Goal: Task Accomplishment & Management: Manage account settings

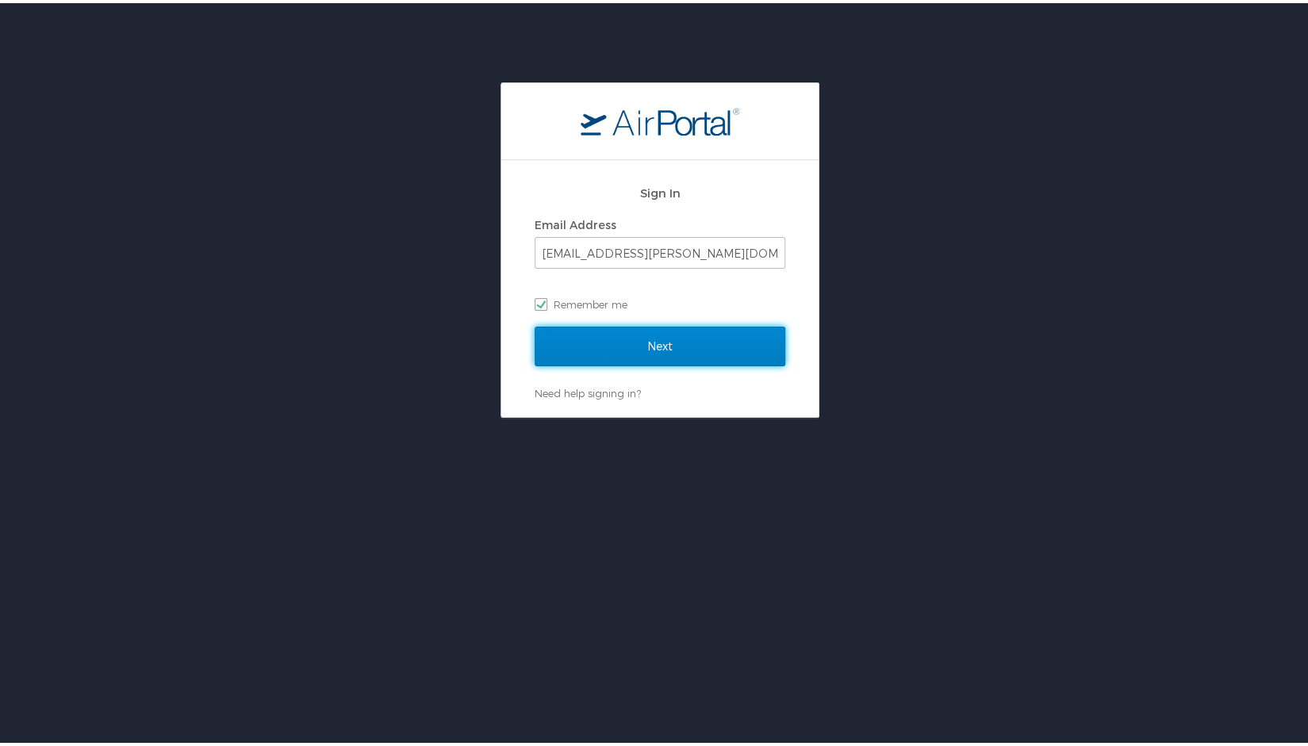
click at [700, 338] on input "Next" at bounding box center [659, 344] width 251 height 40
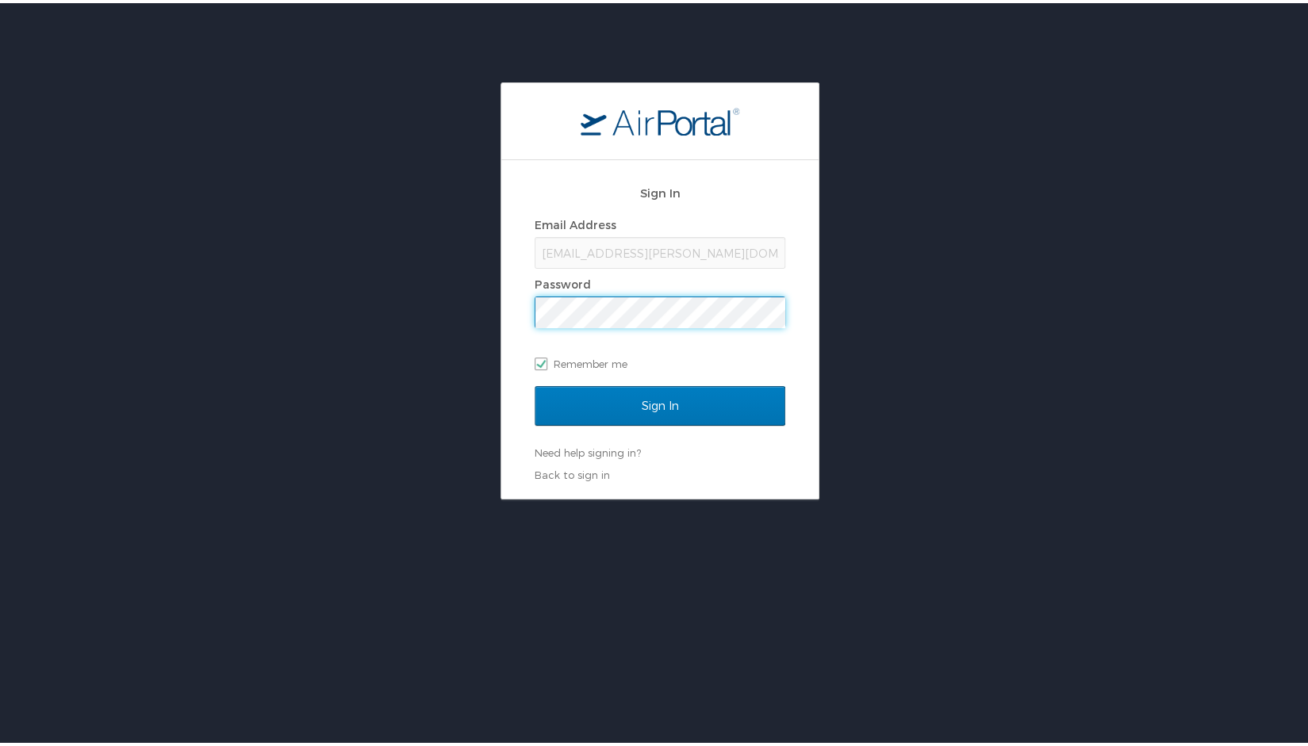
click at [534, 383] on input "Sign In" at bounding box center [659, 403] width 251 height 40
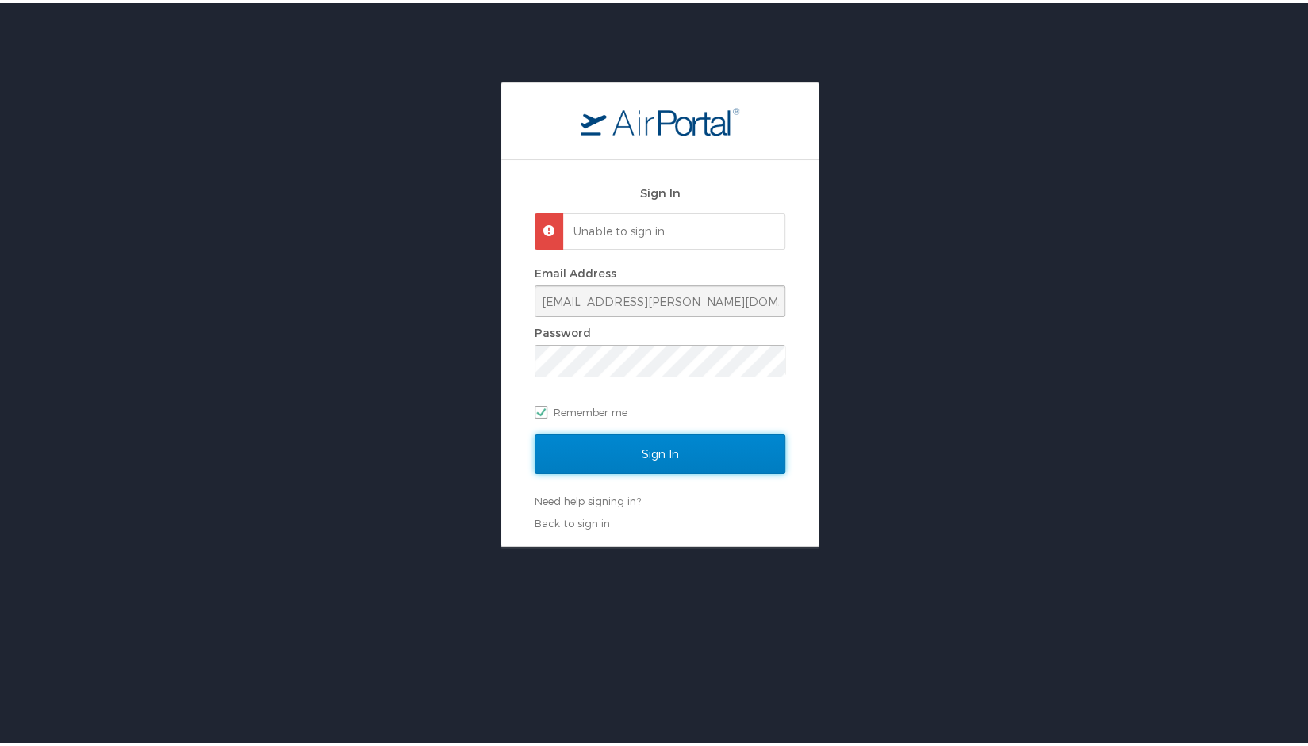
click at [714, 442] on input "Sign In" at bounding box center [659, 451] width 251 height 40
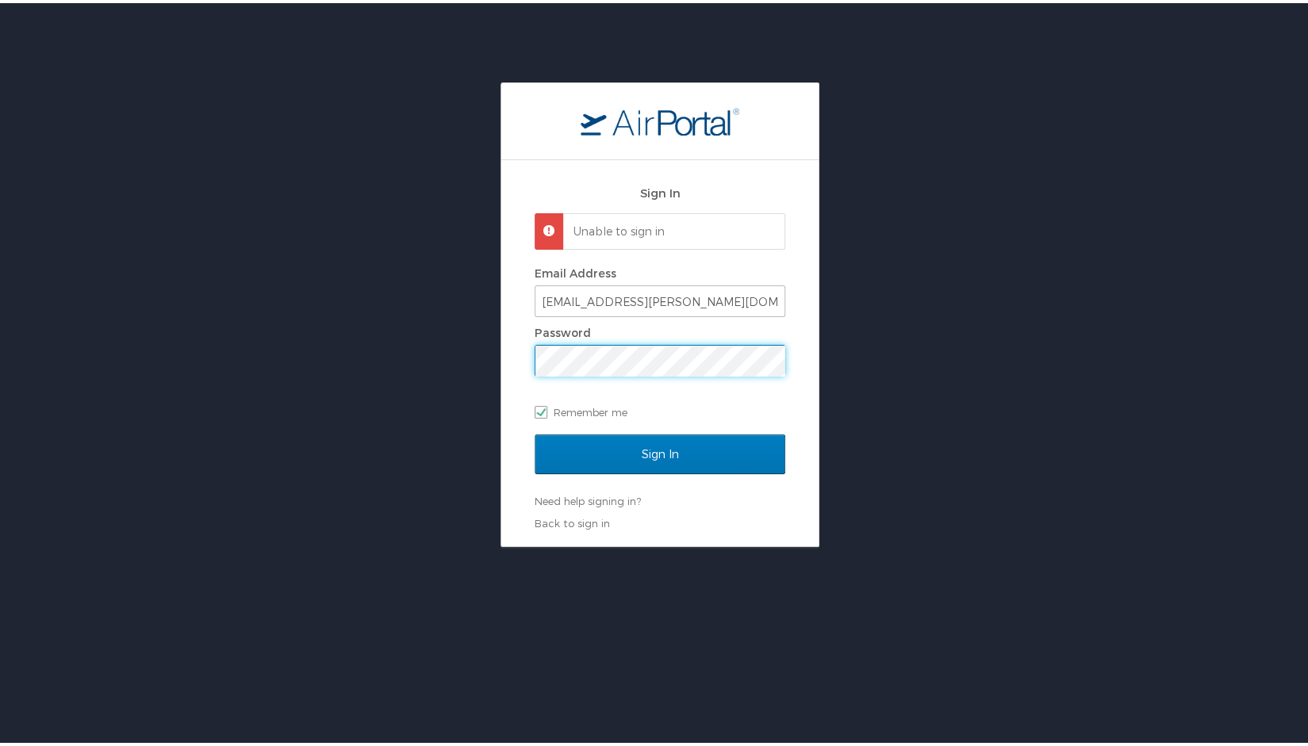
click at [412, 400] on div "Sign In Unable to sign in Email Address jmalloy@doner.com Password Remember me …" at bounding box center [660, 311] width 1320 height 465
click at [534, 431] on input "Sign In" at bounding box center [659, 451] width 251 height 40
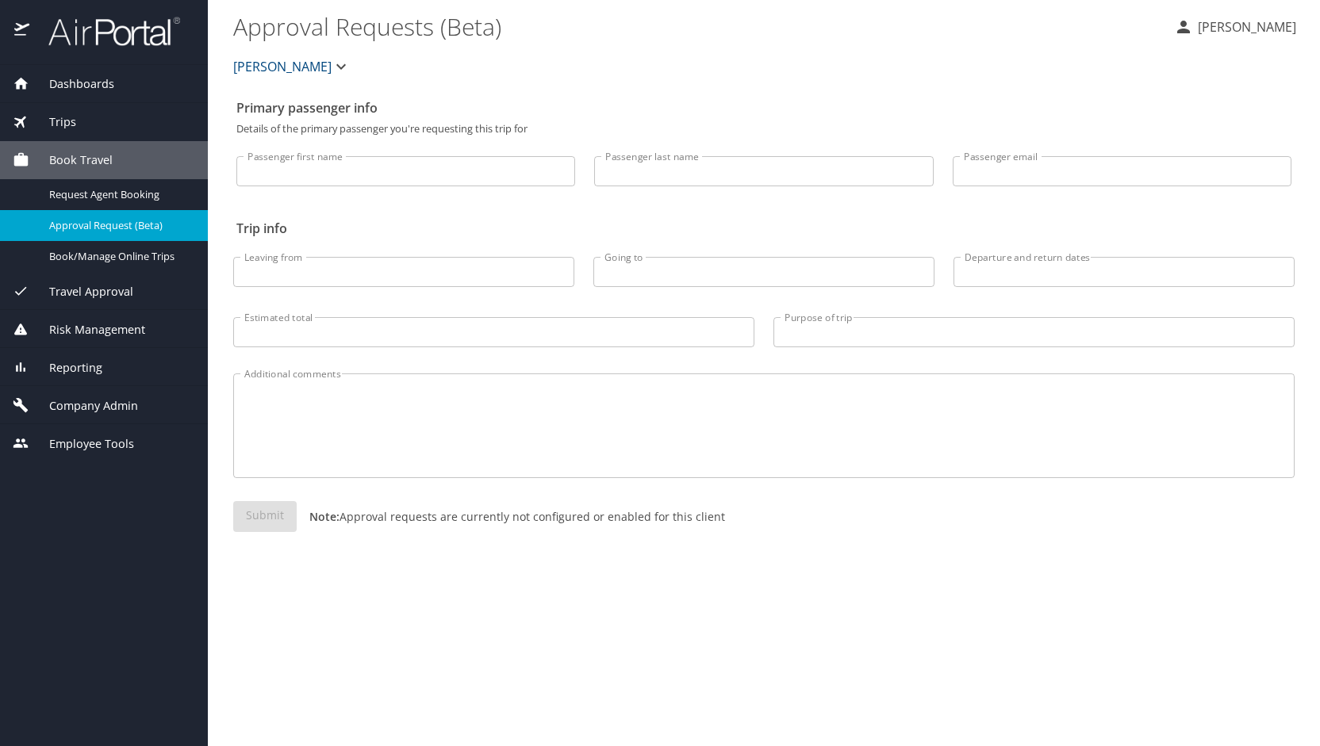
click at [129, 397] on span "Company Admin" at bounding box center [83, 405] width 109 height 17
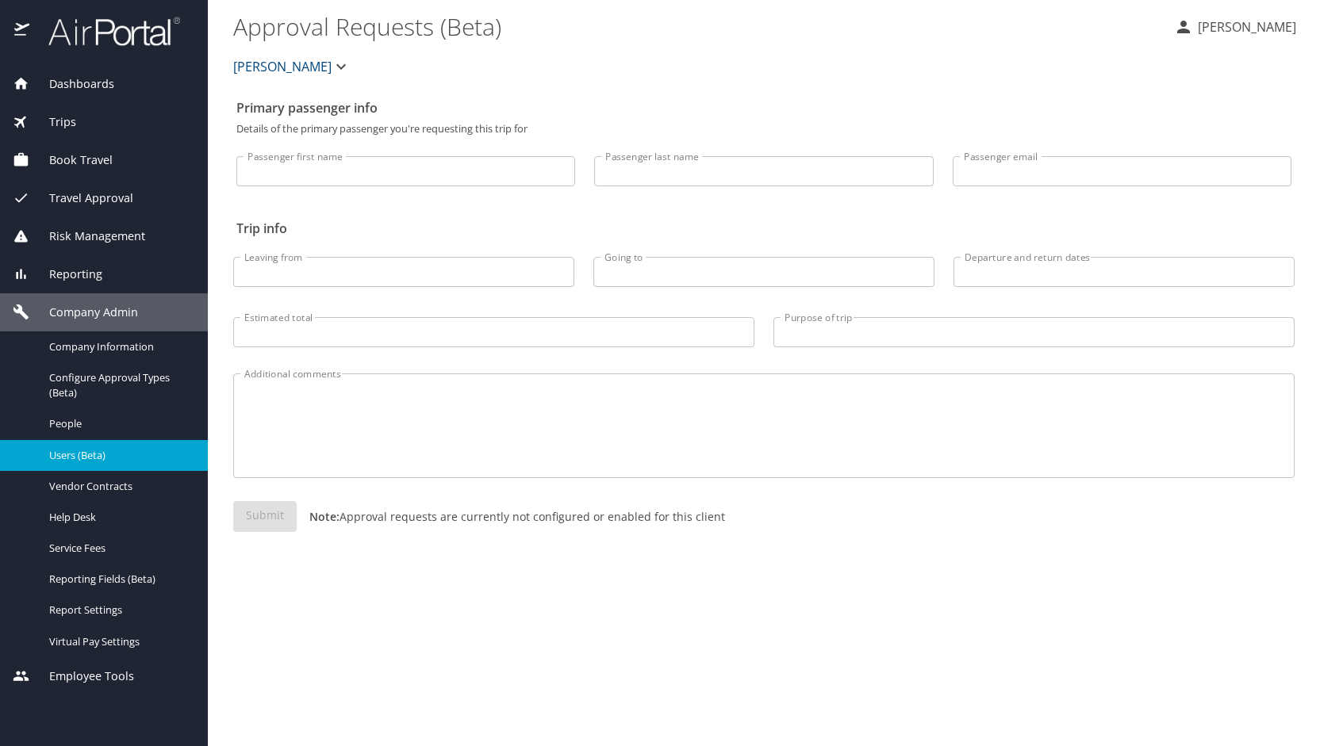
click at [95, 457] on span "Users (Beta)" at bounding box center [119, 455] width 140 height 15
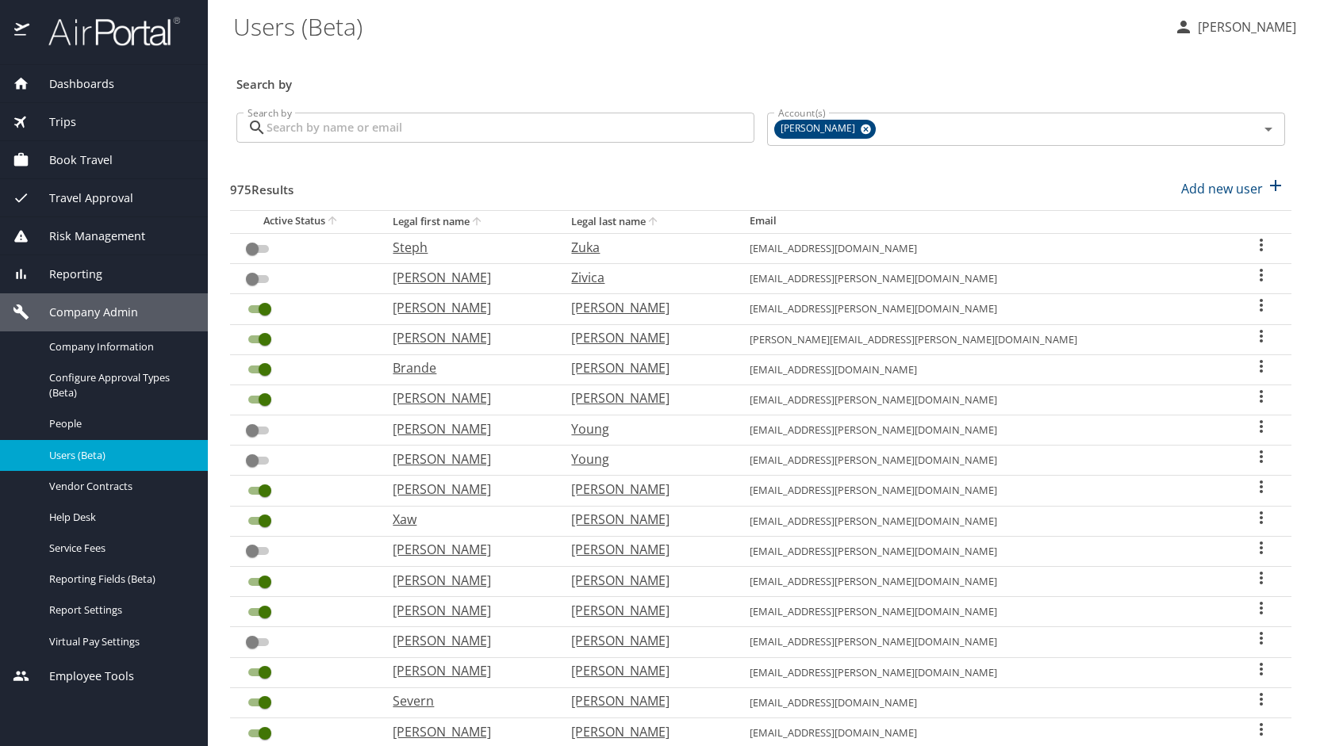
click at [364, 141] on input "Search by" at bounding box center [510, 128] width 488 height 30
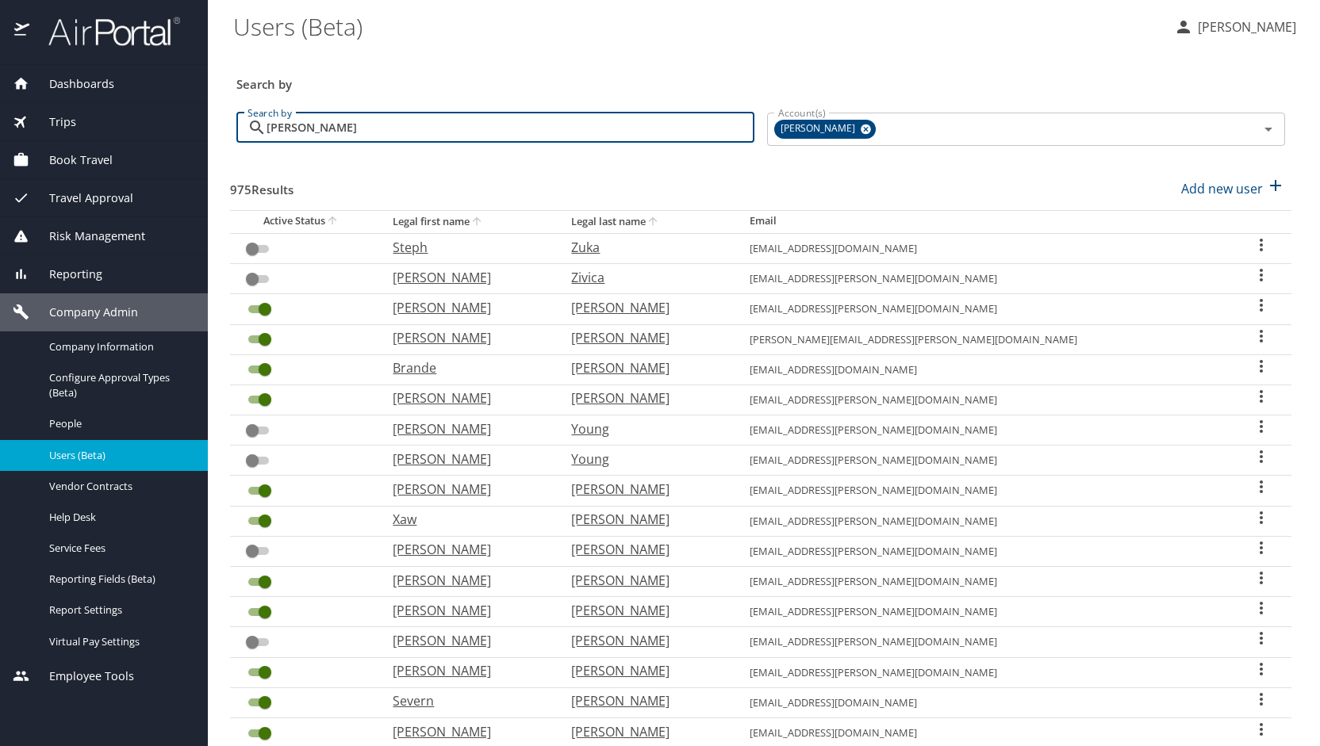
type input "schulties"
checkbox input "true"
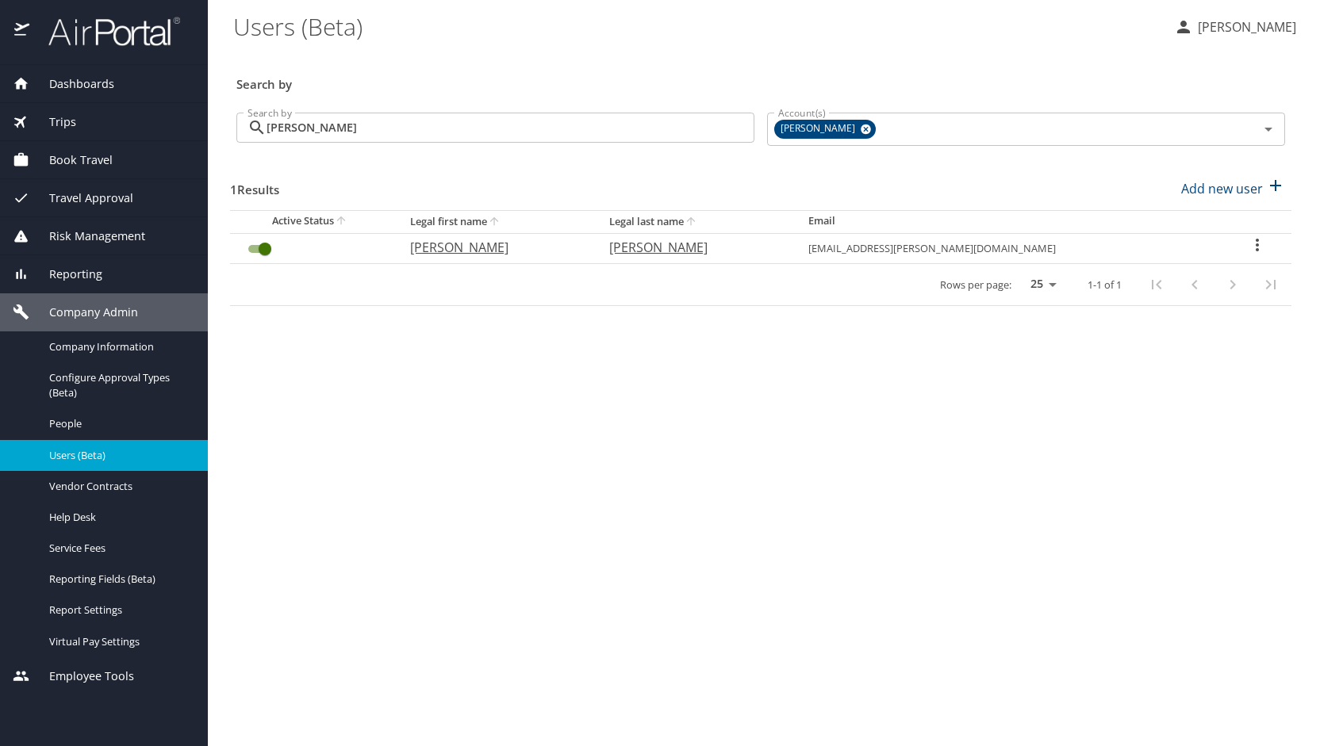
click at [485, 240] on p "Jennifer" at bounding box center [493, 247] width 167 height 19
select select "US"
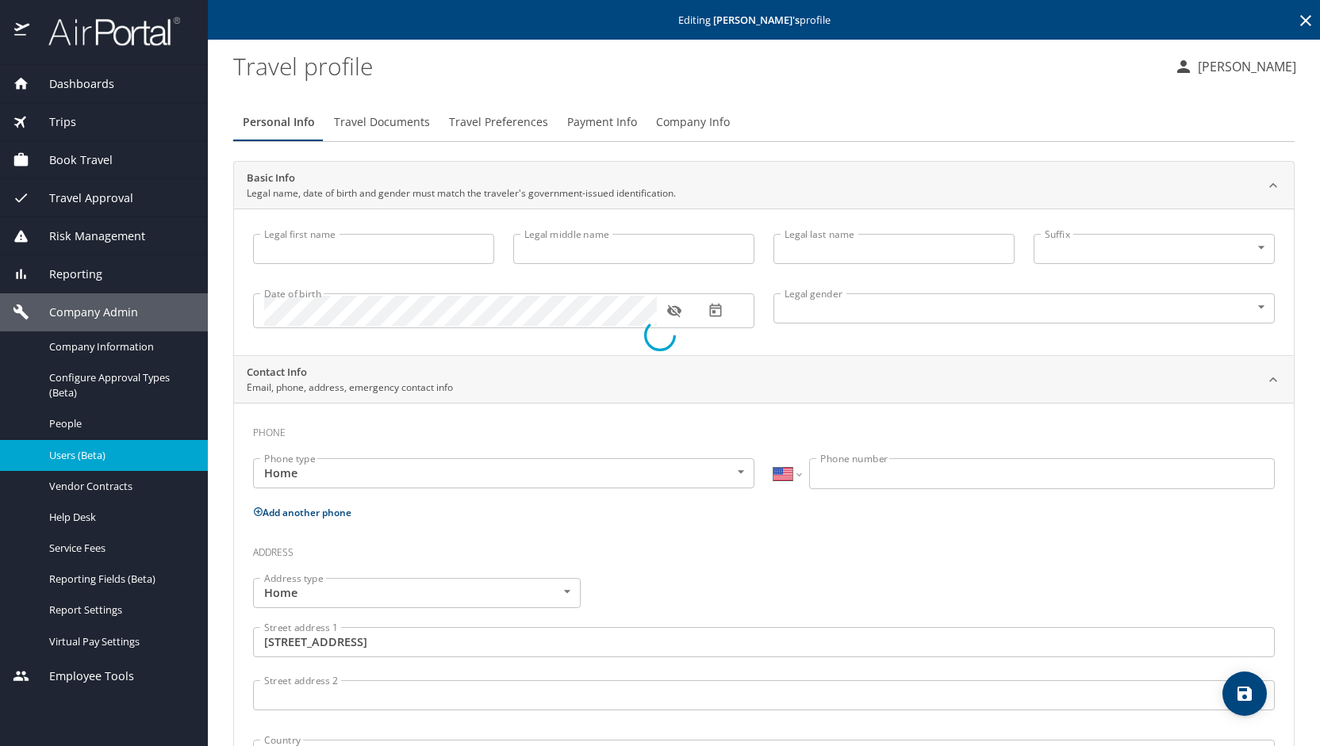
type input "Jennifer"
type input "Renee"
type input "Schulties"
type input "Female"
type input "United States of America"
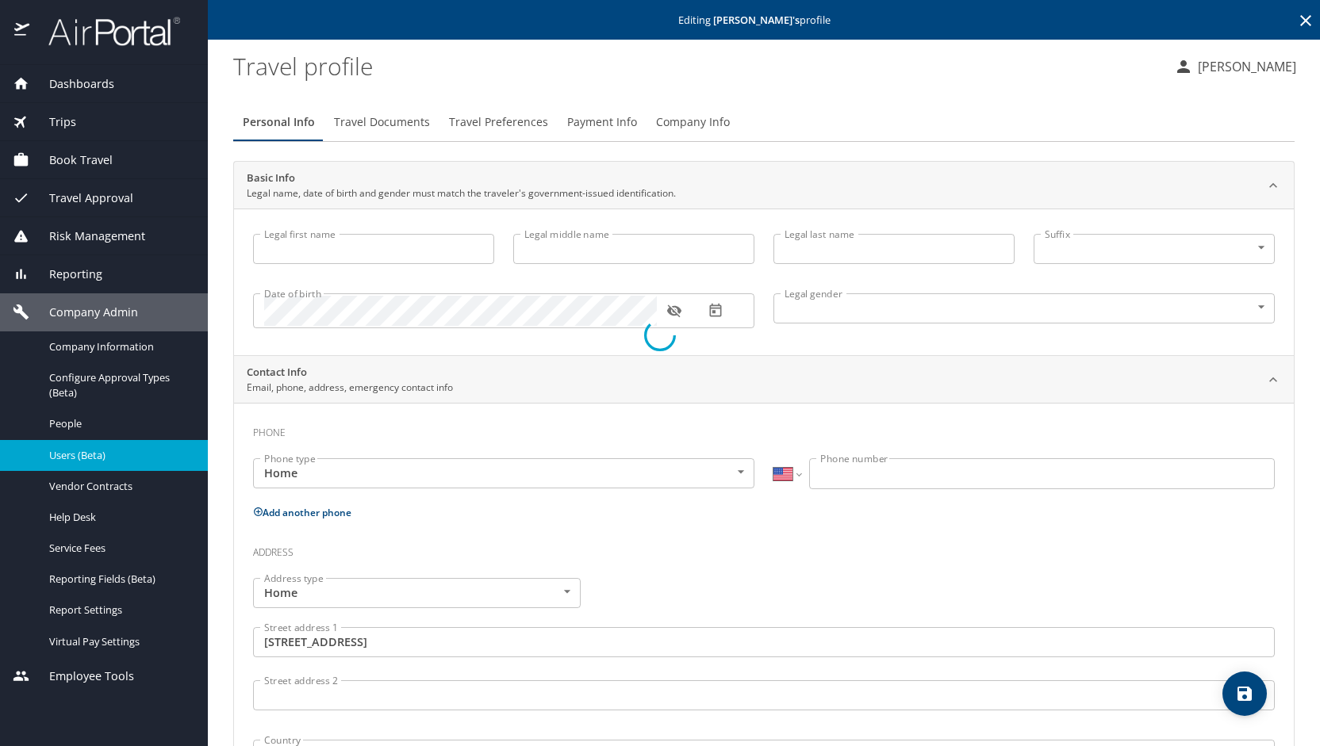
type input "New York"
type input "United States of America"
type input "Michigan"
type input "United States of America"
type input "New York"
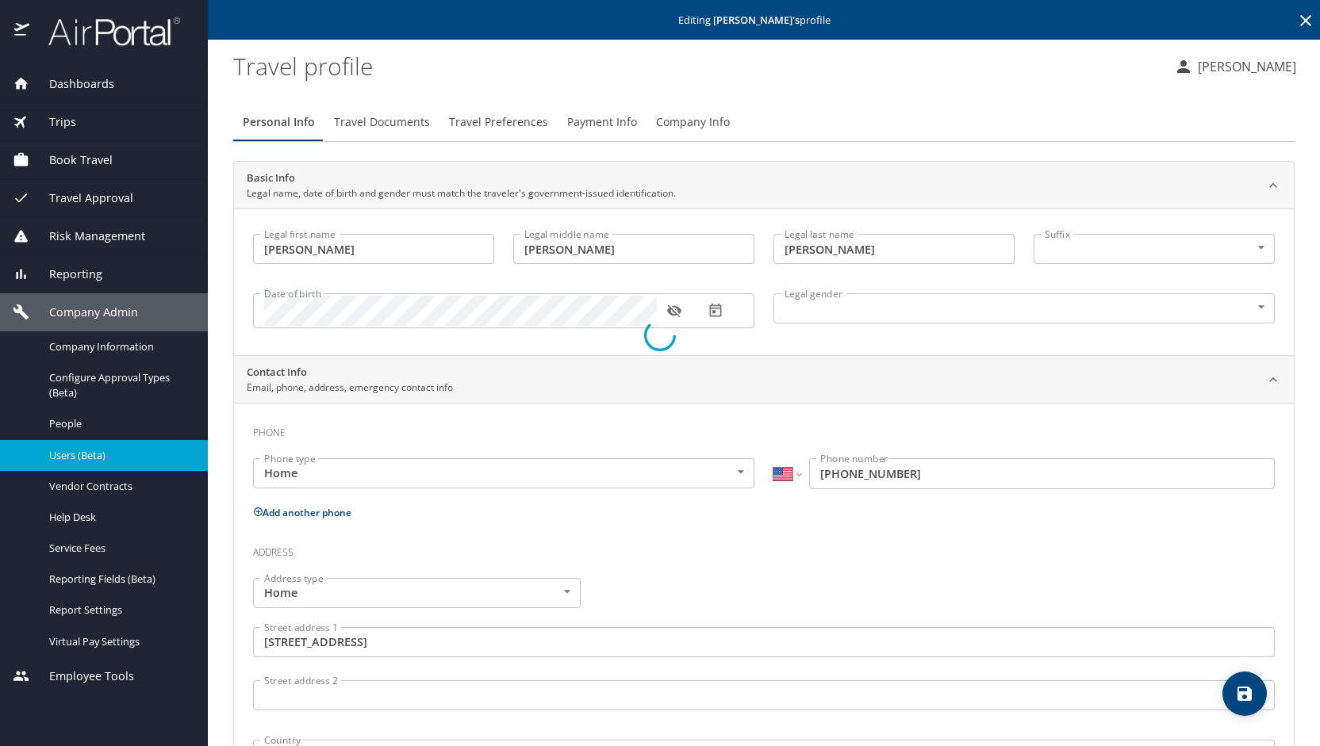
select select "US"
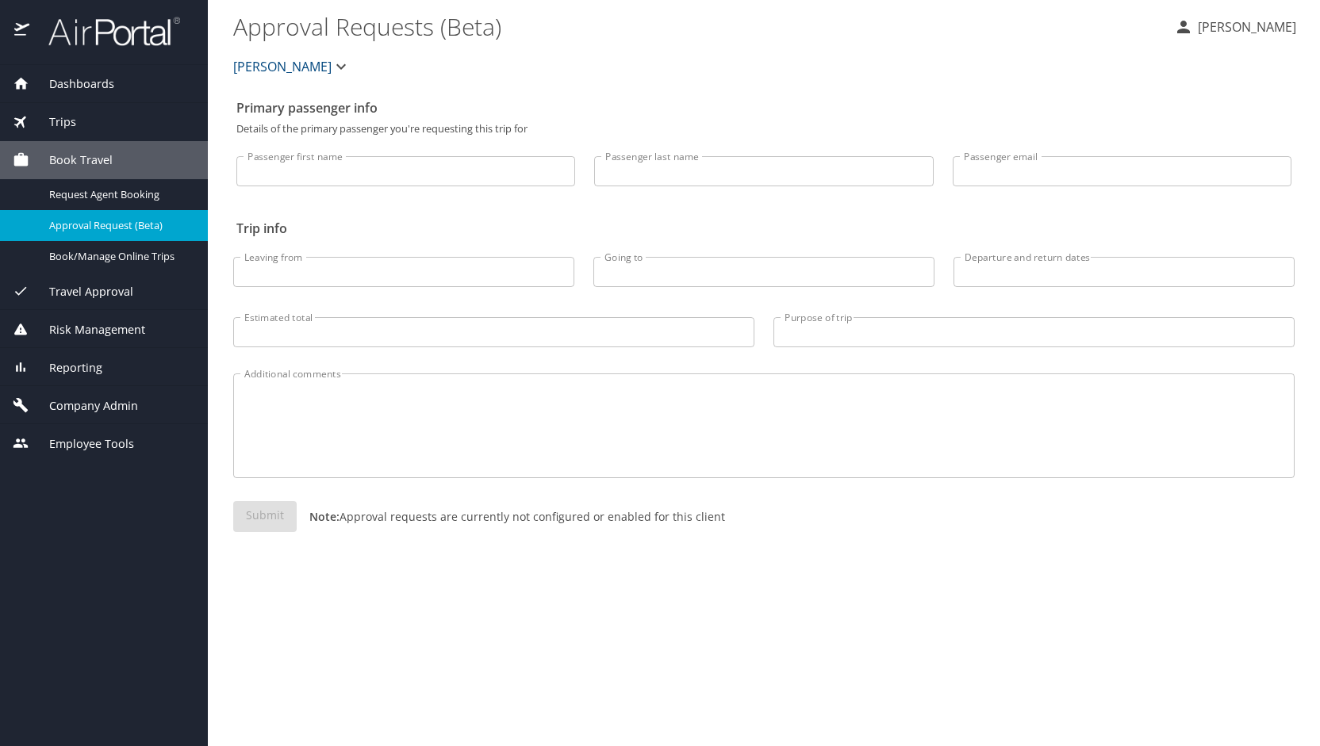
click at [130, 400] on span "Company Admin" at bounding box center [83, 405] width 109 height 17
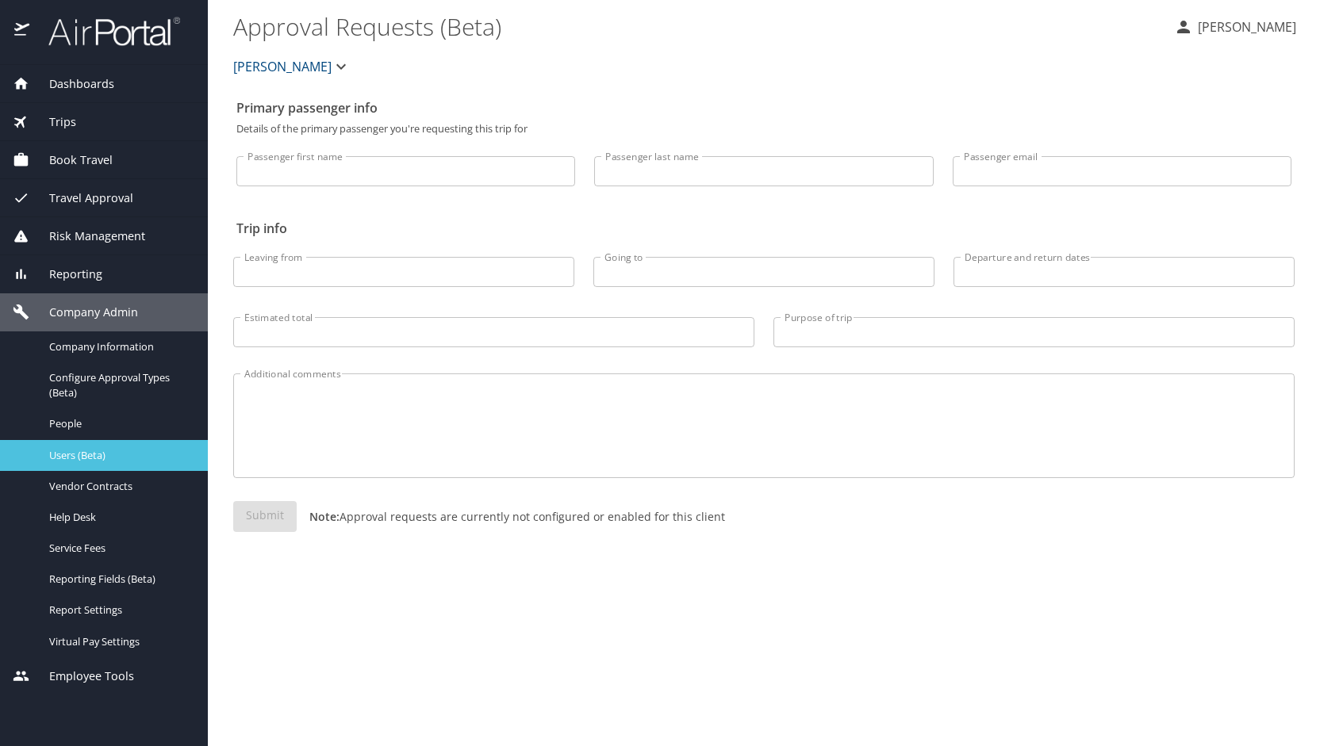
click at [98, 453] on span "Users (Beta)" at bounding box center [119, 455] width 140 height 15
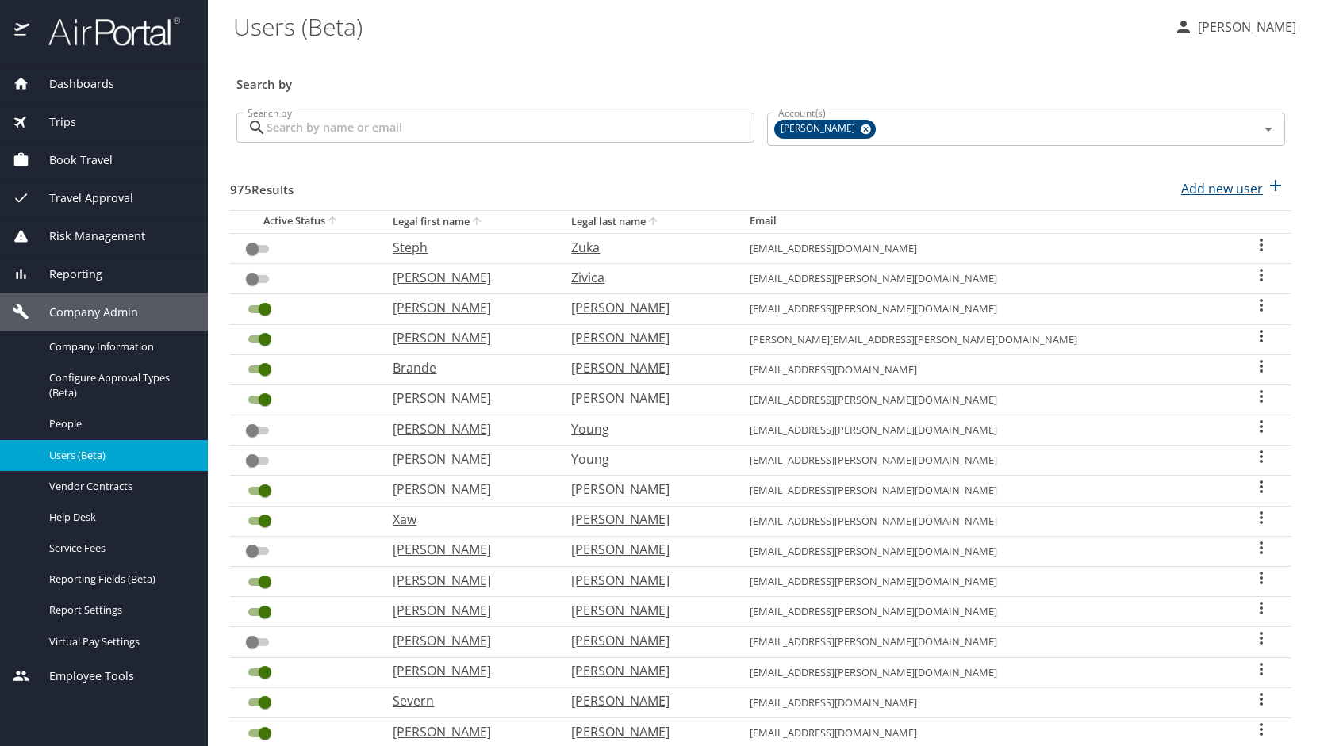
click at [1226, 176] on div "Add new user" at bounding box center [1233, 188] width 104 height 25
select select "US"
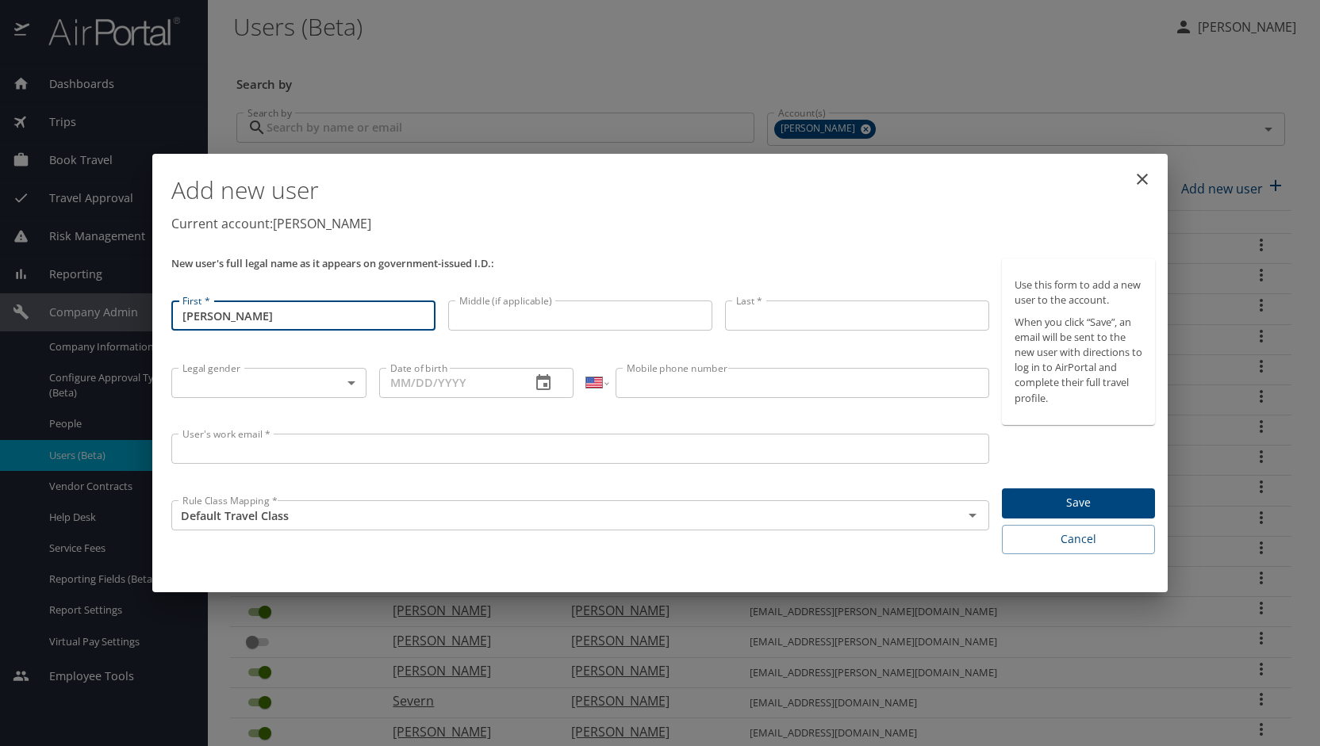
type input "Thomas"
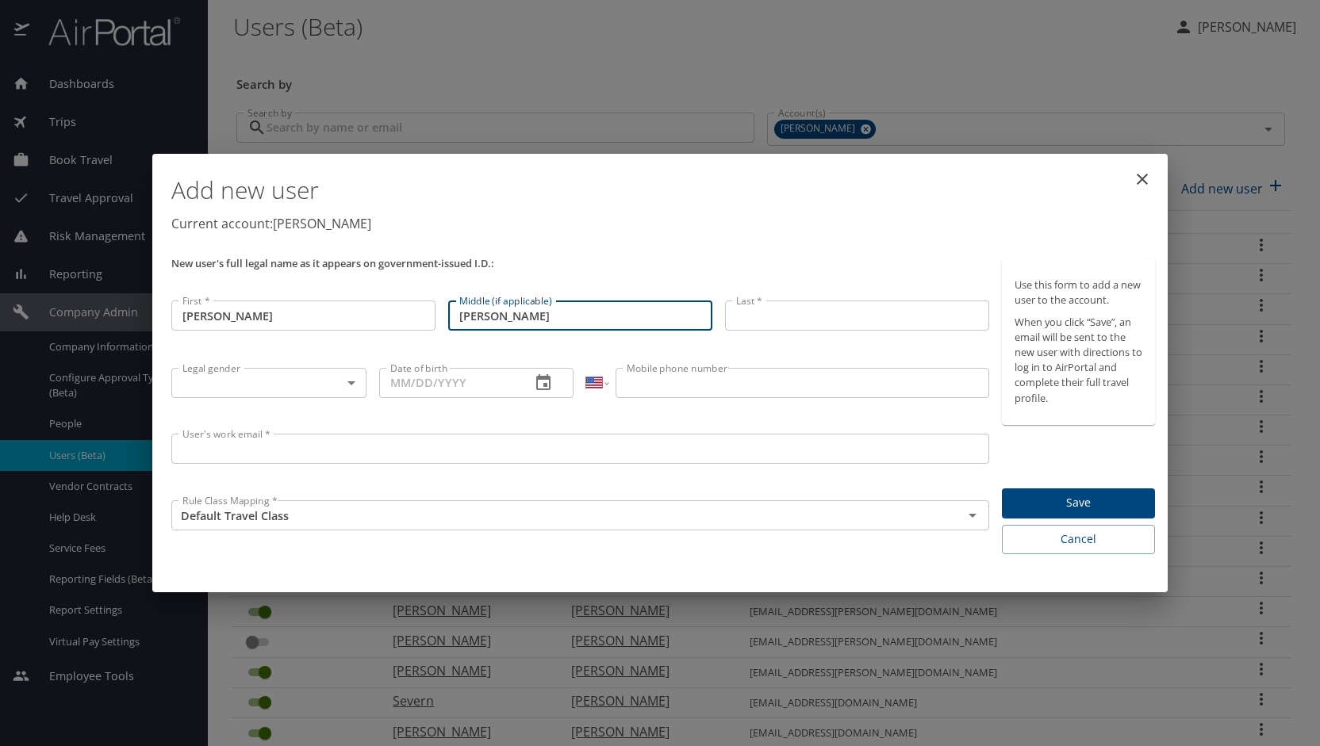
type input "Gibiser"
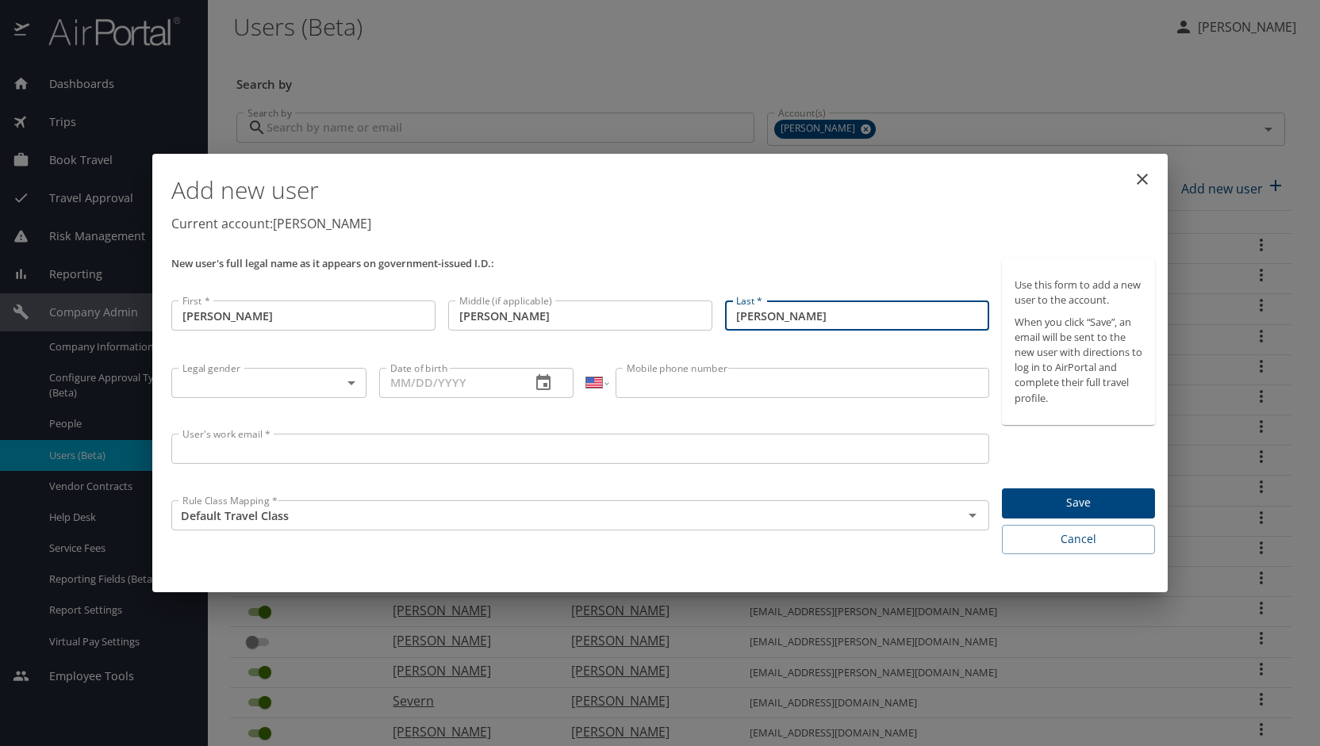
type input "[PERSON_NAME]"
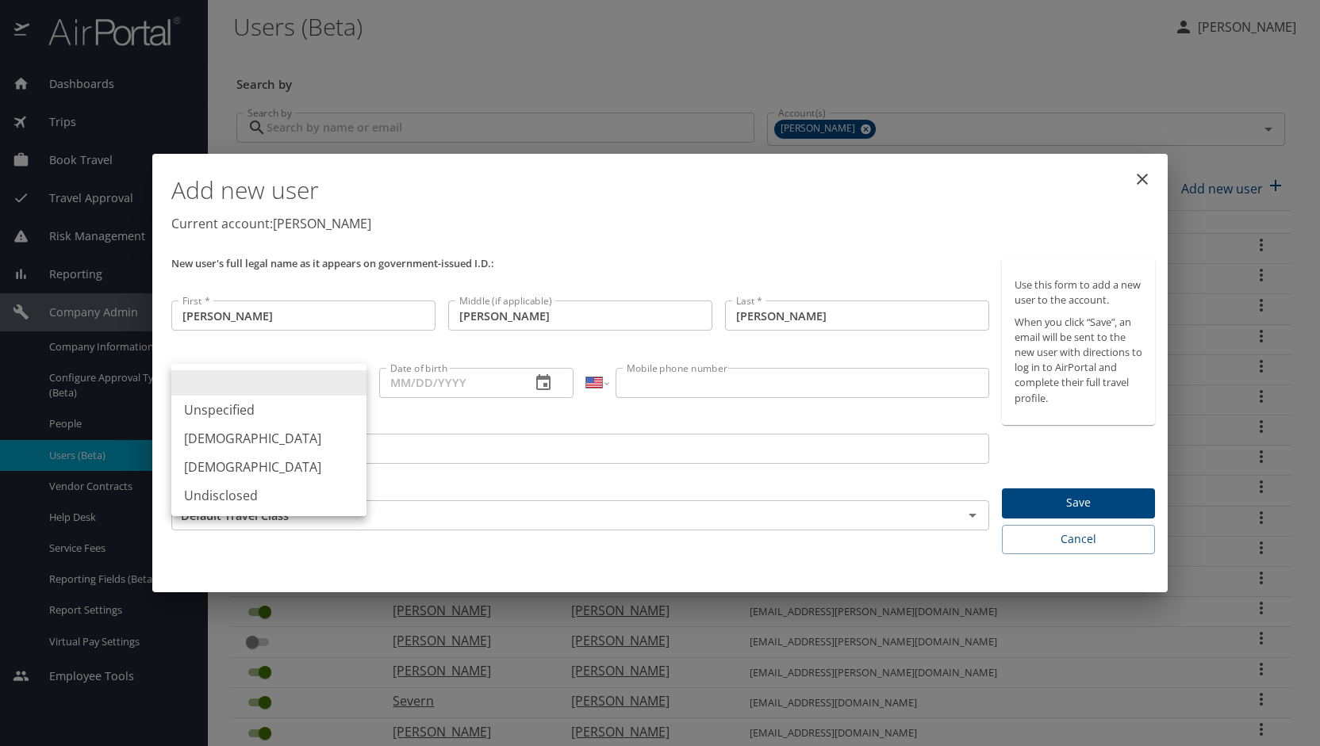
click at [354, 374] on body "Dashboards AirPortal 360™ Manager My Travel Dashboard Trips Airtinerary® Lookup…" at bounding box center [660, 373] width 1320 height 746
click at [309, 441] on li "[DEMOGRAPHIC_DATA]" at bounding box center [268, 438] width 195 height 29
type input "[DEMOGRAPHIC_DATA]"
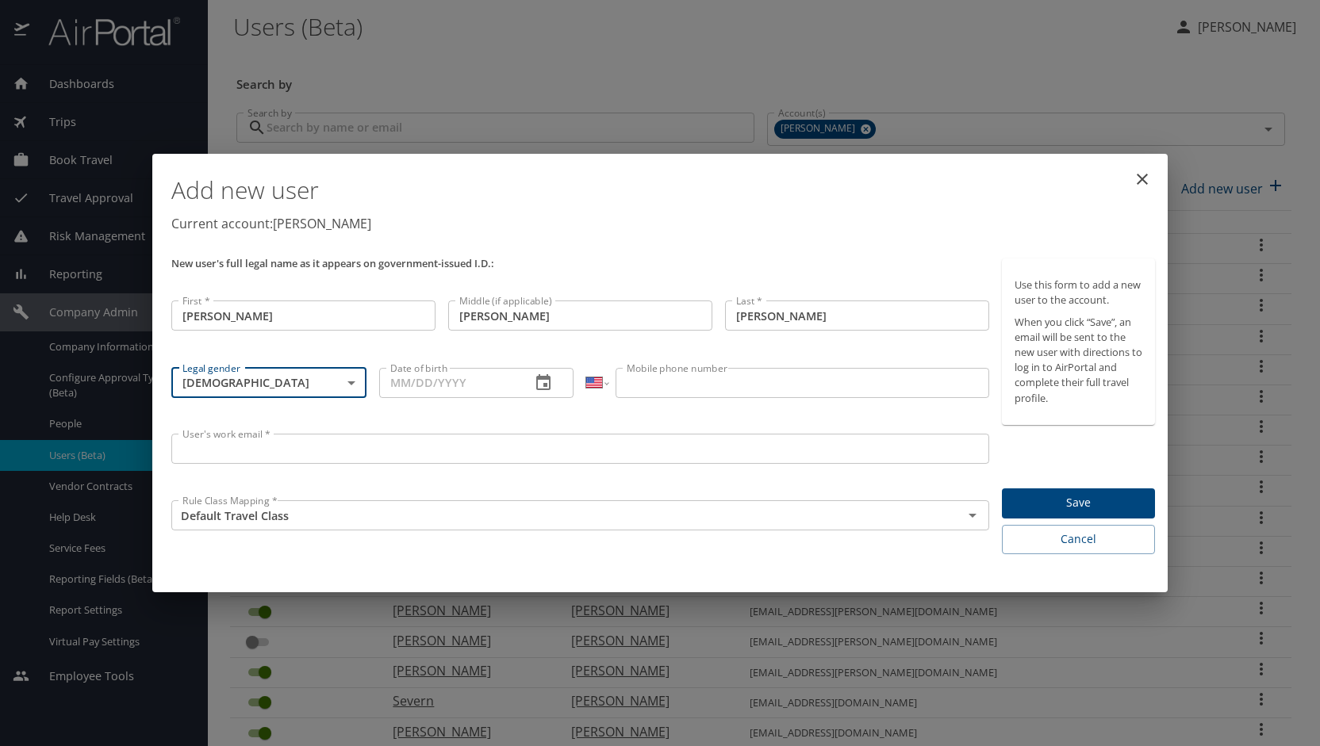
click at [464, 388] on input "Date of birth" at bounding box center [449, 383] width 140 height 30
type input "07/05/1985"
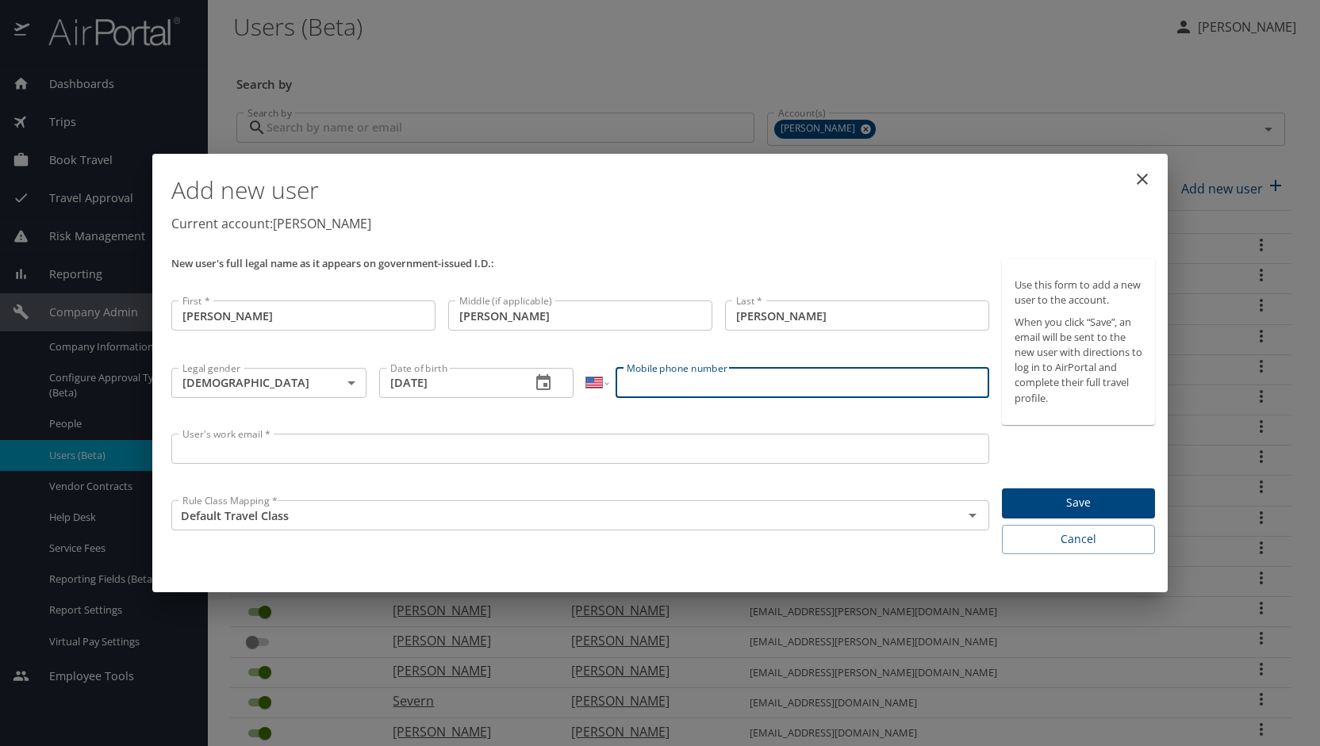
click at [663, 386] on input "Mobile phone number" at bounding box center [801, 383] width 373 height 30
type input "[PHONE_NUMBER]"
click at [419, 453] on input "User's work email *" at bounding box center [580, 449] width 818 height 30
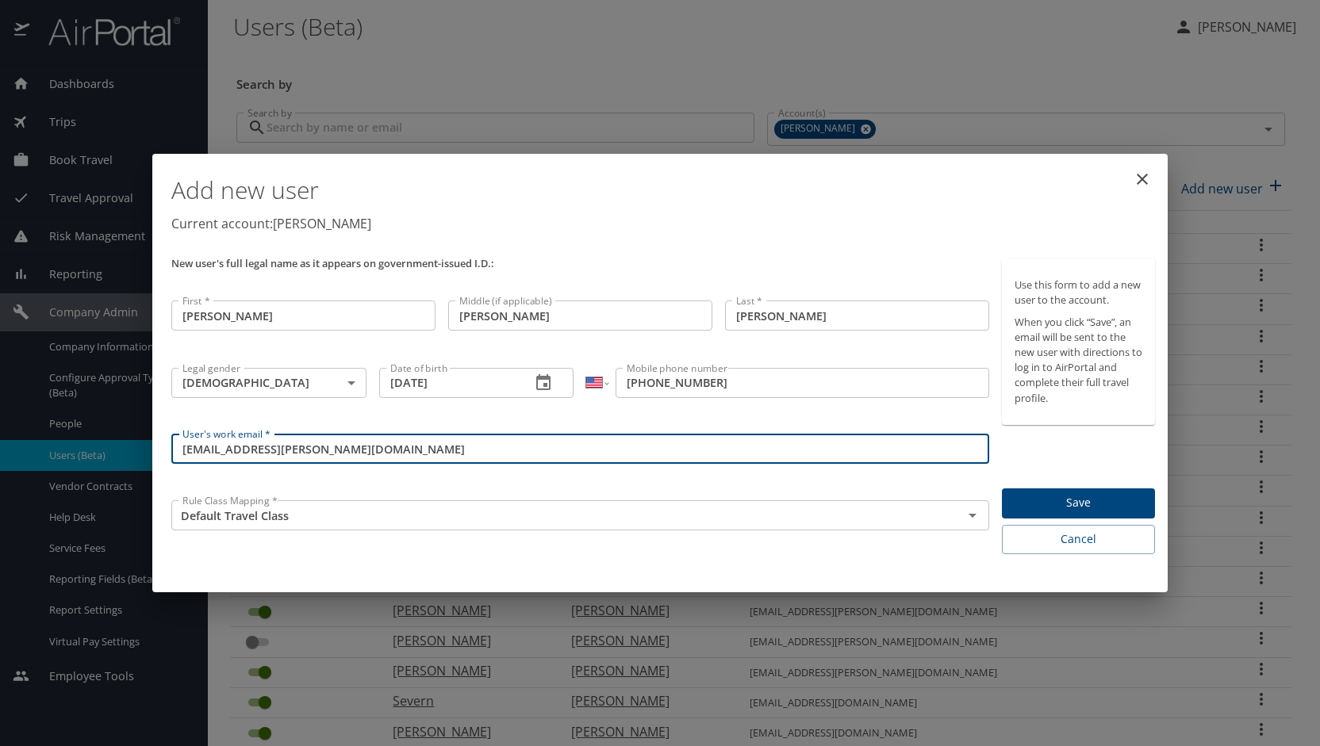
type input "tseah@doner.com"
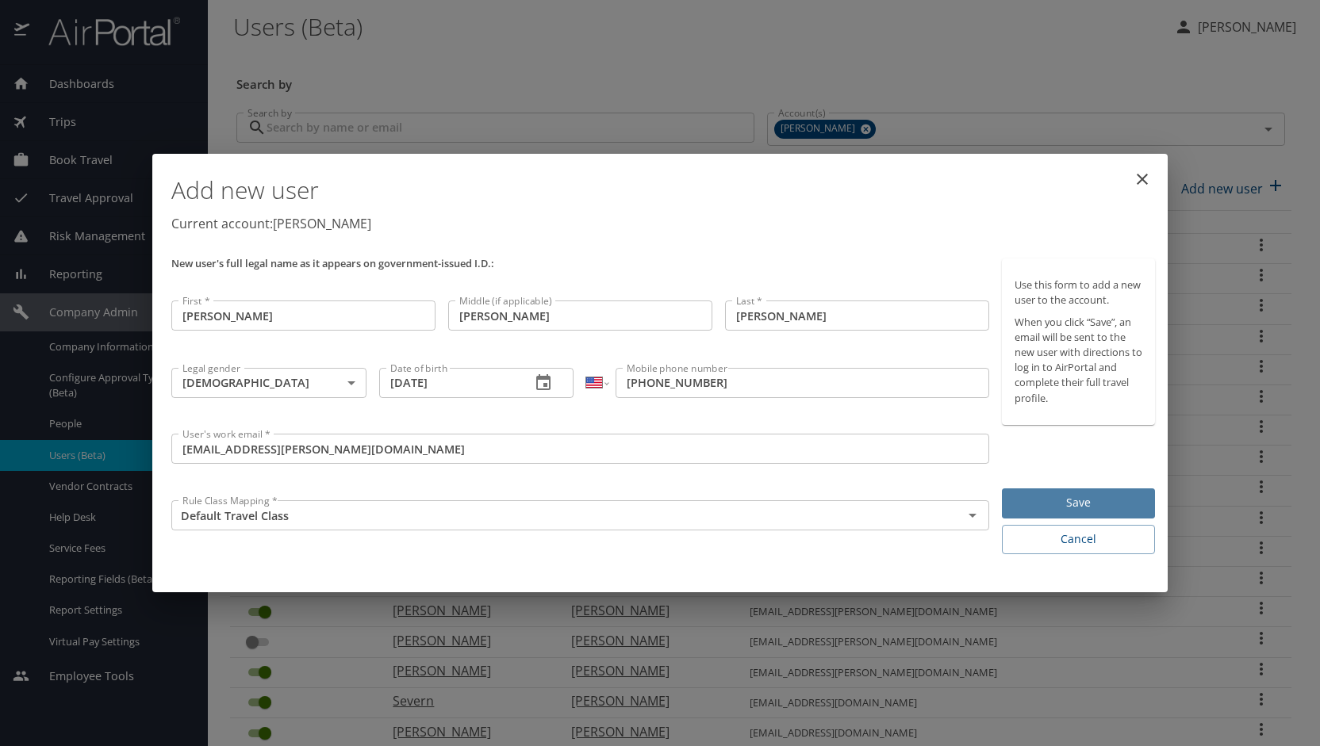
click at [1033, 507] on span "Save" at bounding box center [1078, 503] width 128 height 20
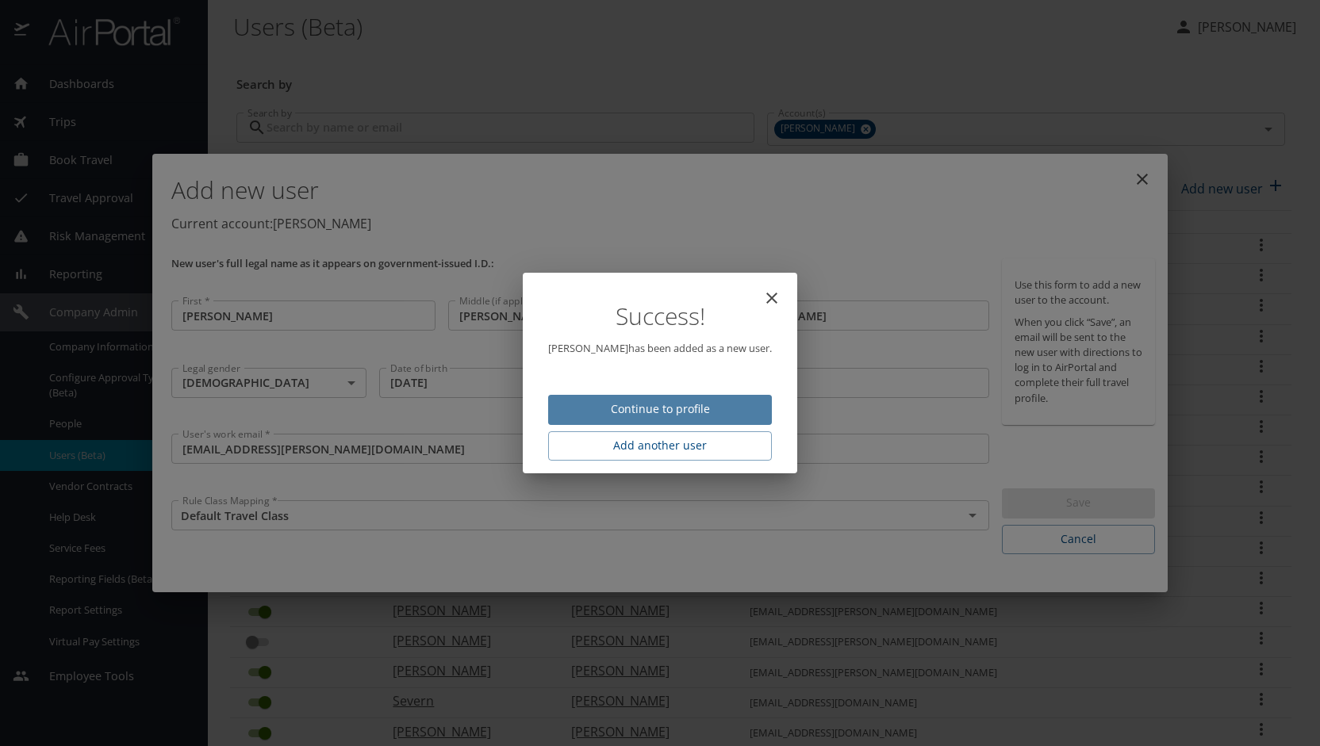
click at [720, 404] on span "Continue to profile" at bounding box center [660, 410] width 198 height 20
select select "US"
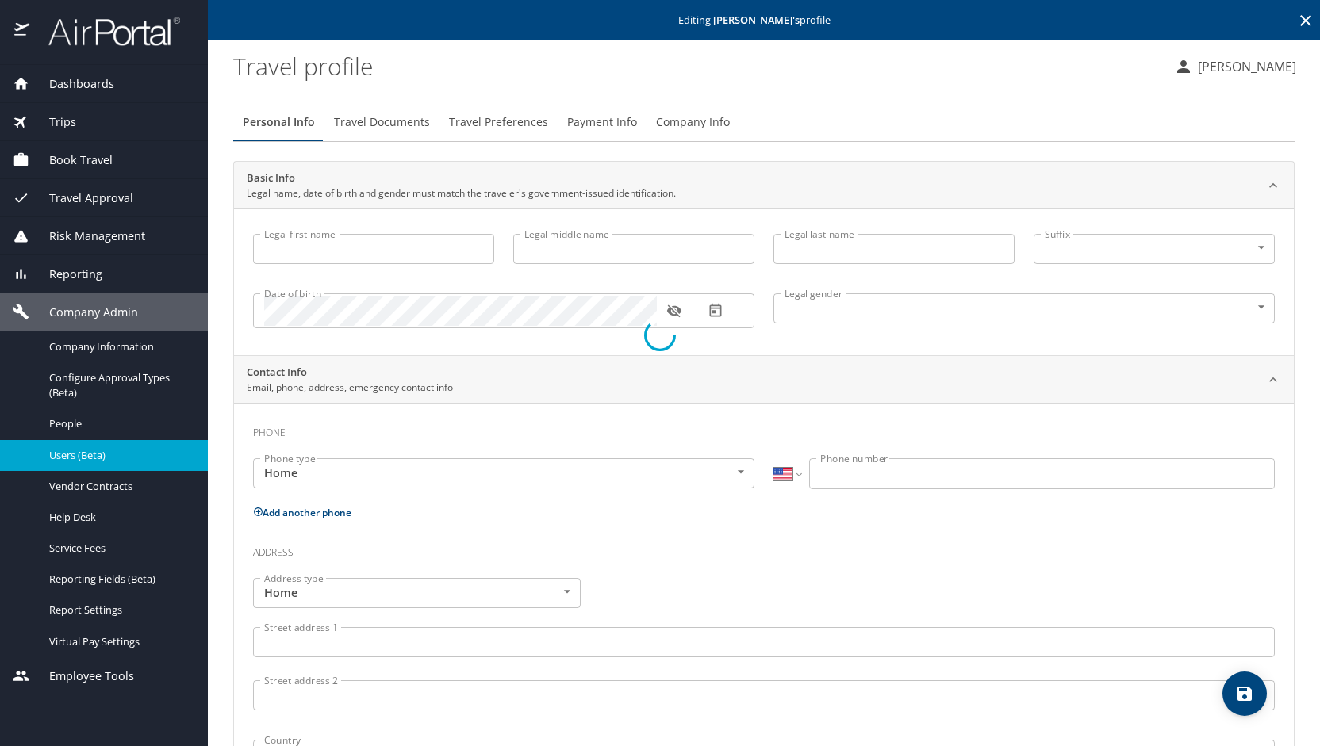
type input "Thomas"
type input "Gibiser"
type input "Shea"
type input "Male"
select select "US"
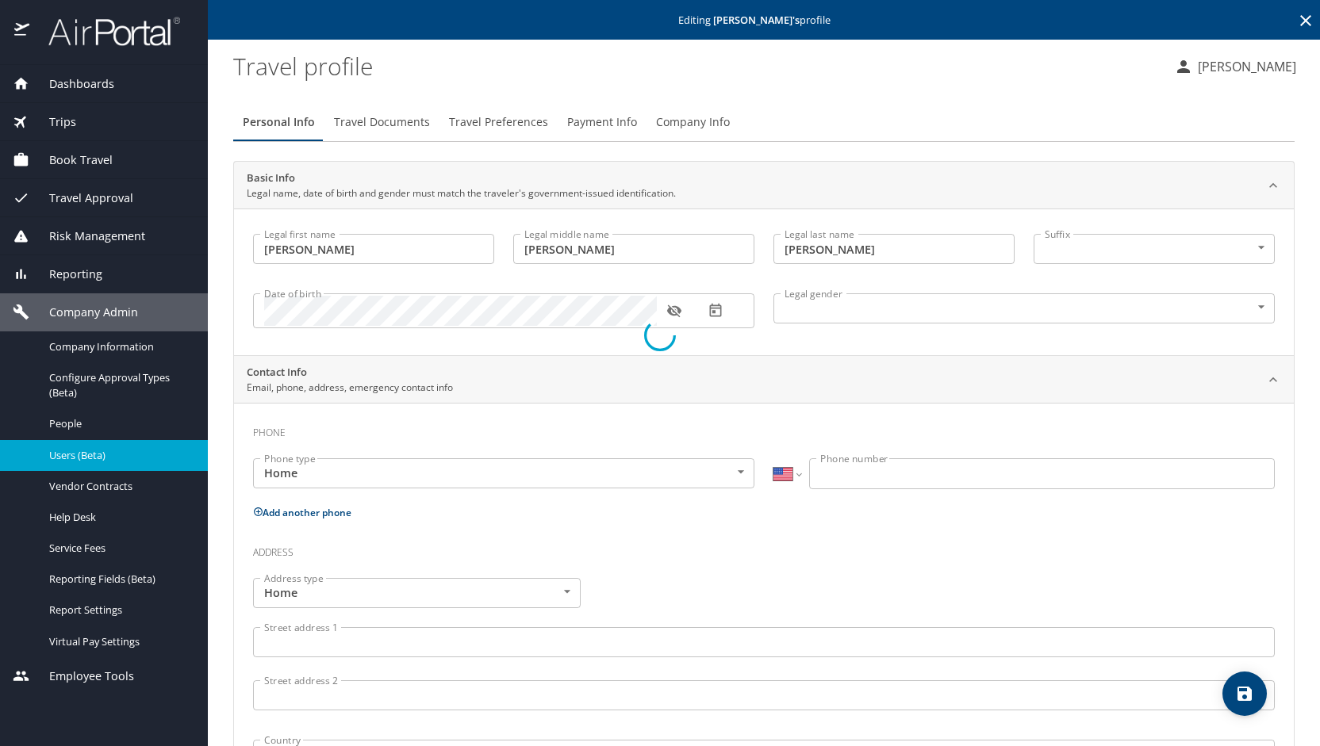
select select "US"
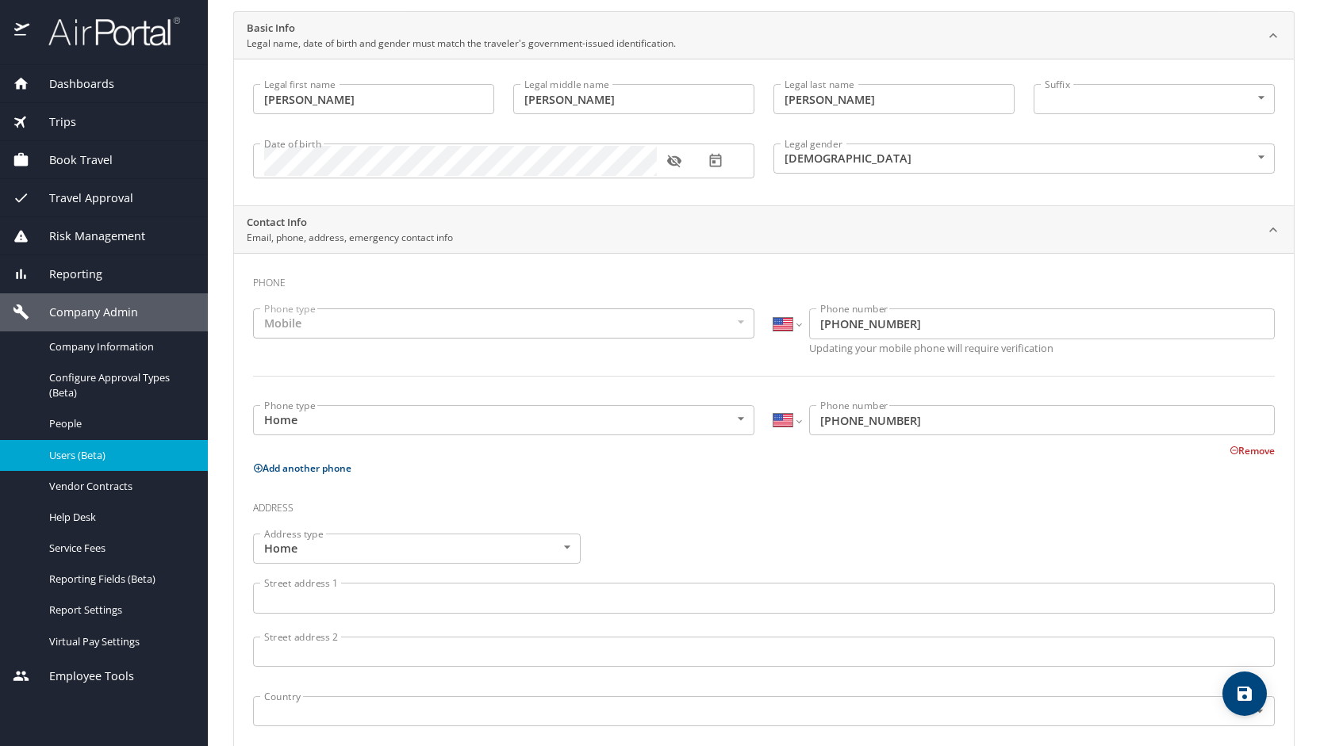
scroll to position [151, 0]
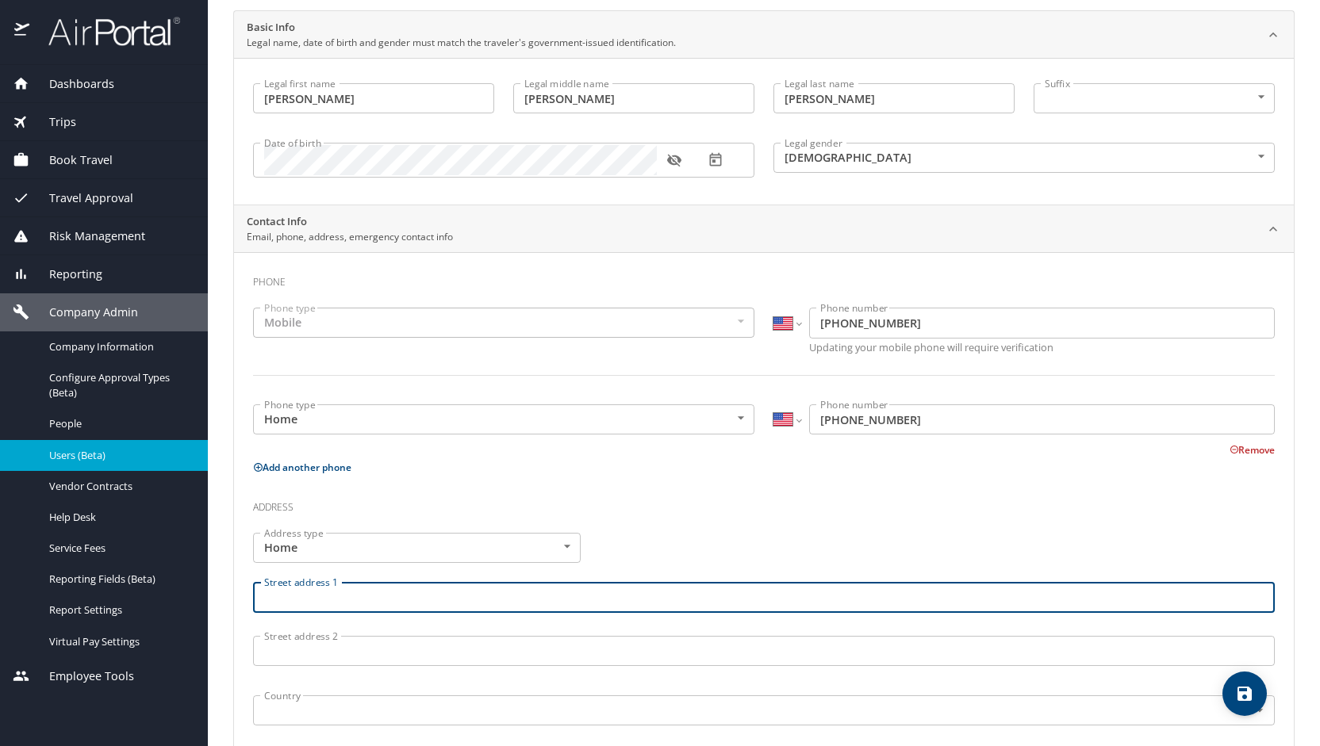
click at [493, 594] on input "Street address 1" at bounding box center [763, 597] width 1021 height 30
type input "247 E Woodland"
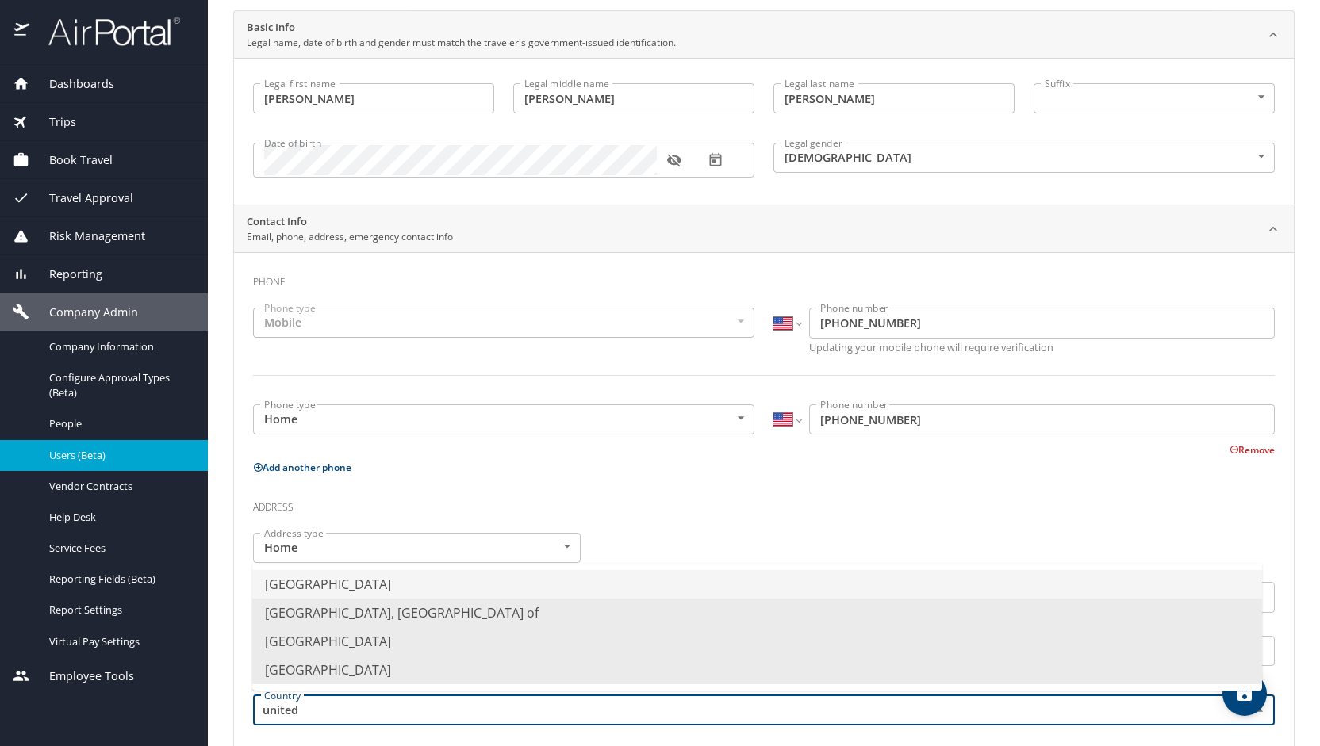
click at [488, 584] on li "United States of America" at bounding box center [757, 584] width 1010 height 29
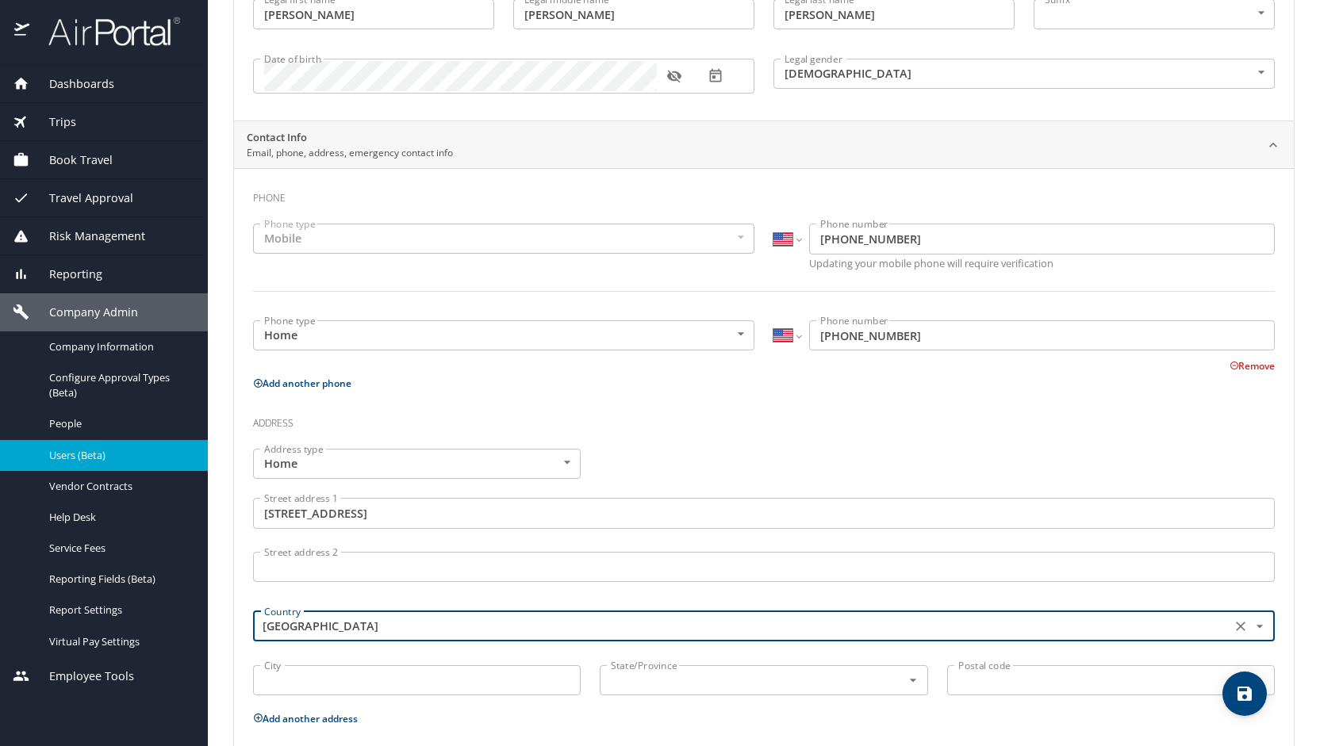
scroll to position [294, 0]
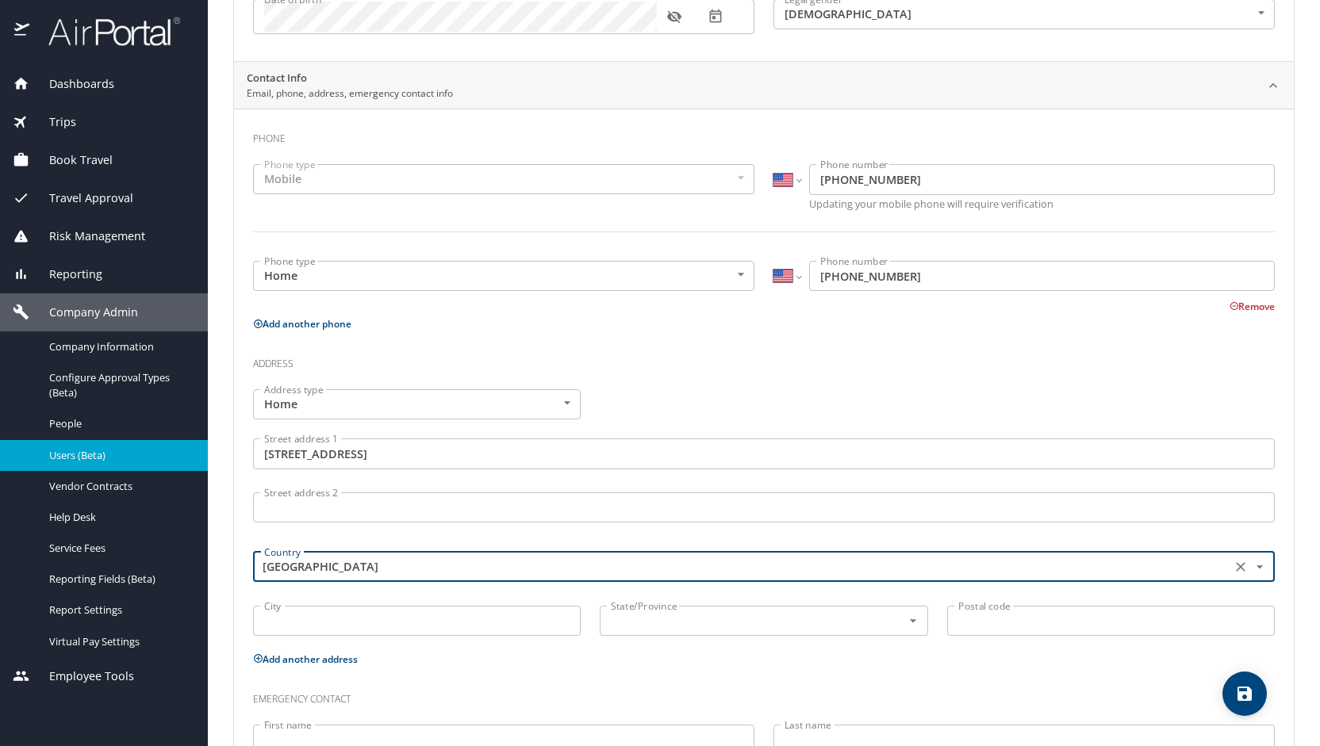
type input "United States of America"
click at [423, 617] on input "City" at bounding box center [417, 621] width 328 height 30
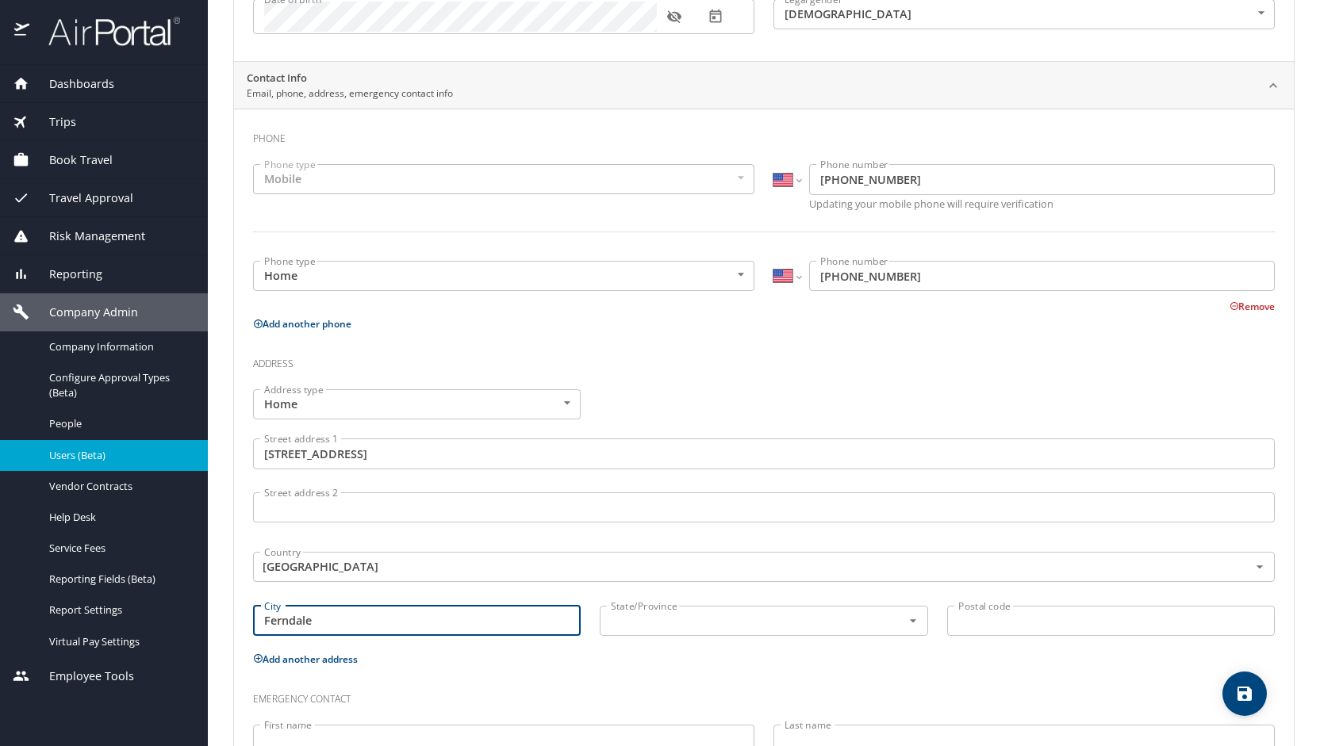
type input "Ferndale"
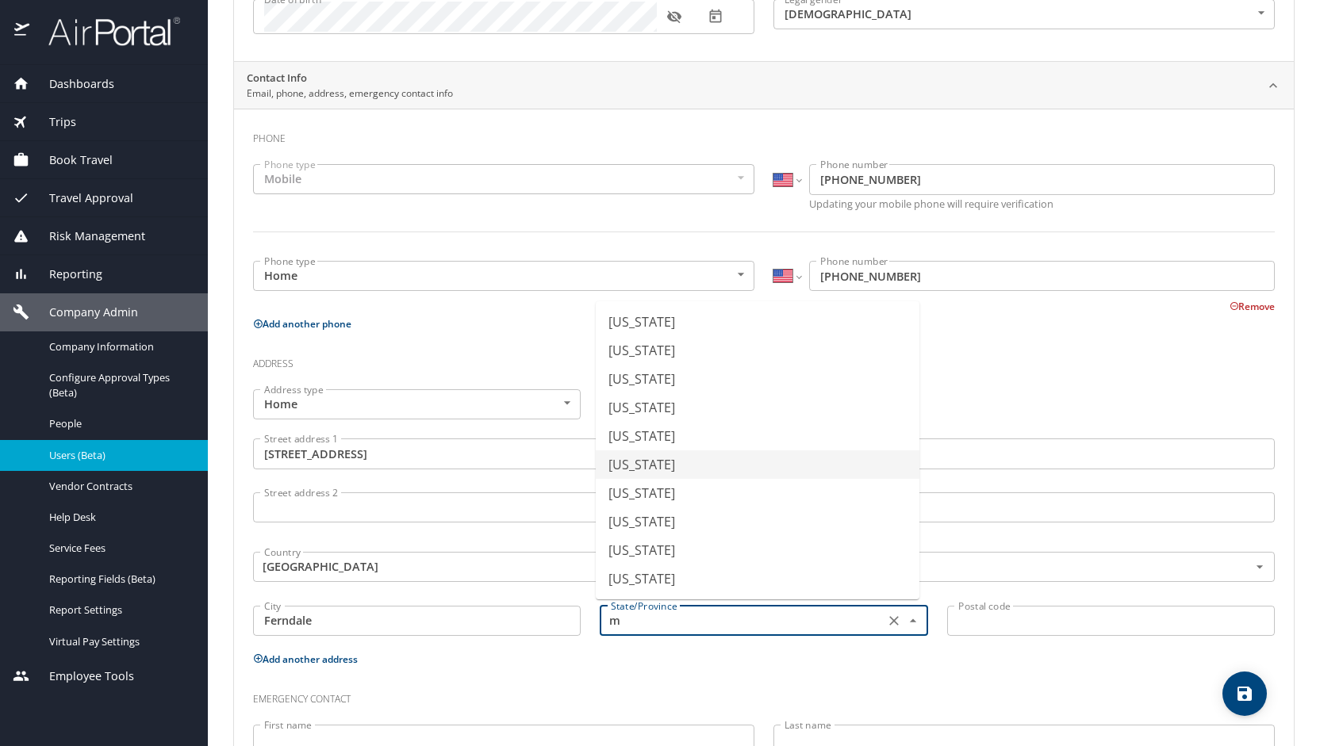
click at [659, 469] on li "Michigan" at bounding box center [758, 464] width 324 height 29
type input "Michigan"
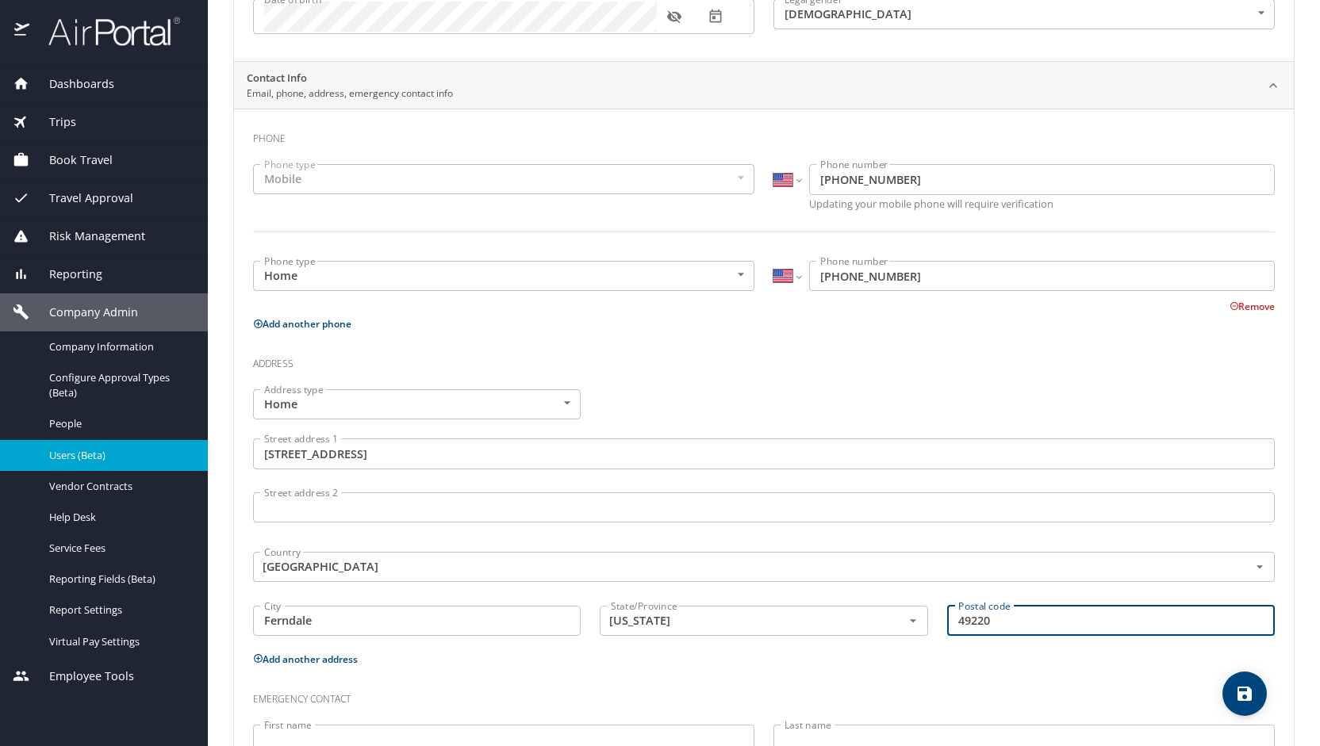
scroll to position [405, 0]
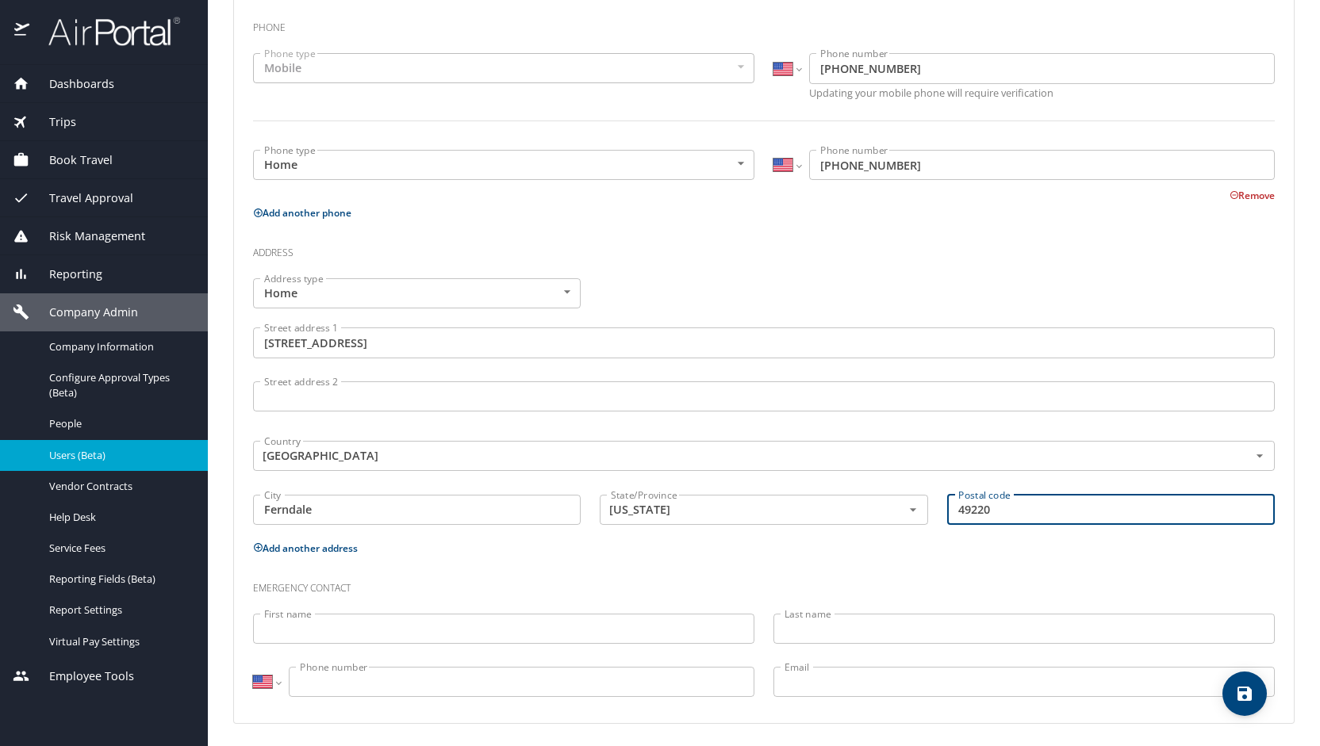
type input "49220"
click at [370, 614] on input "First name" at bounding box center [503, 629] width 501 height 30
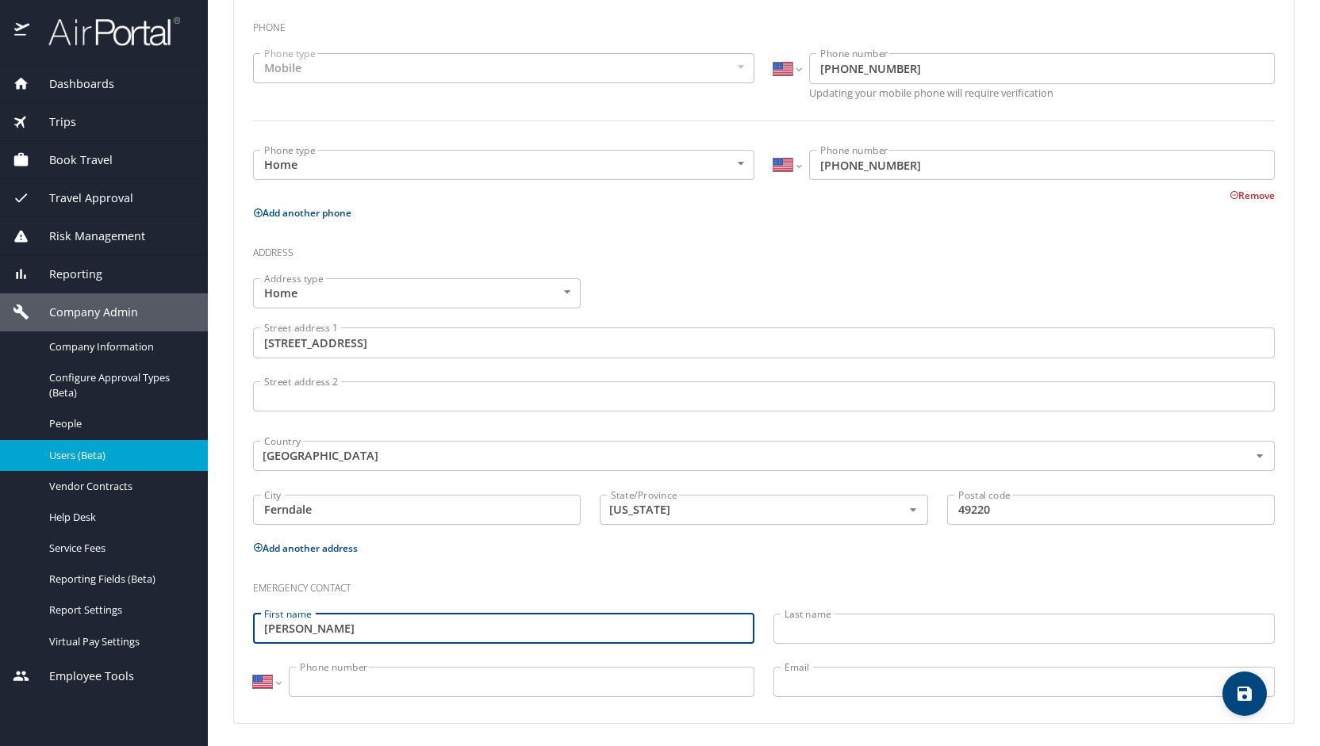
type input "Erica"
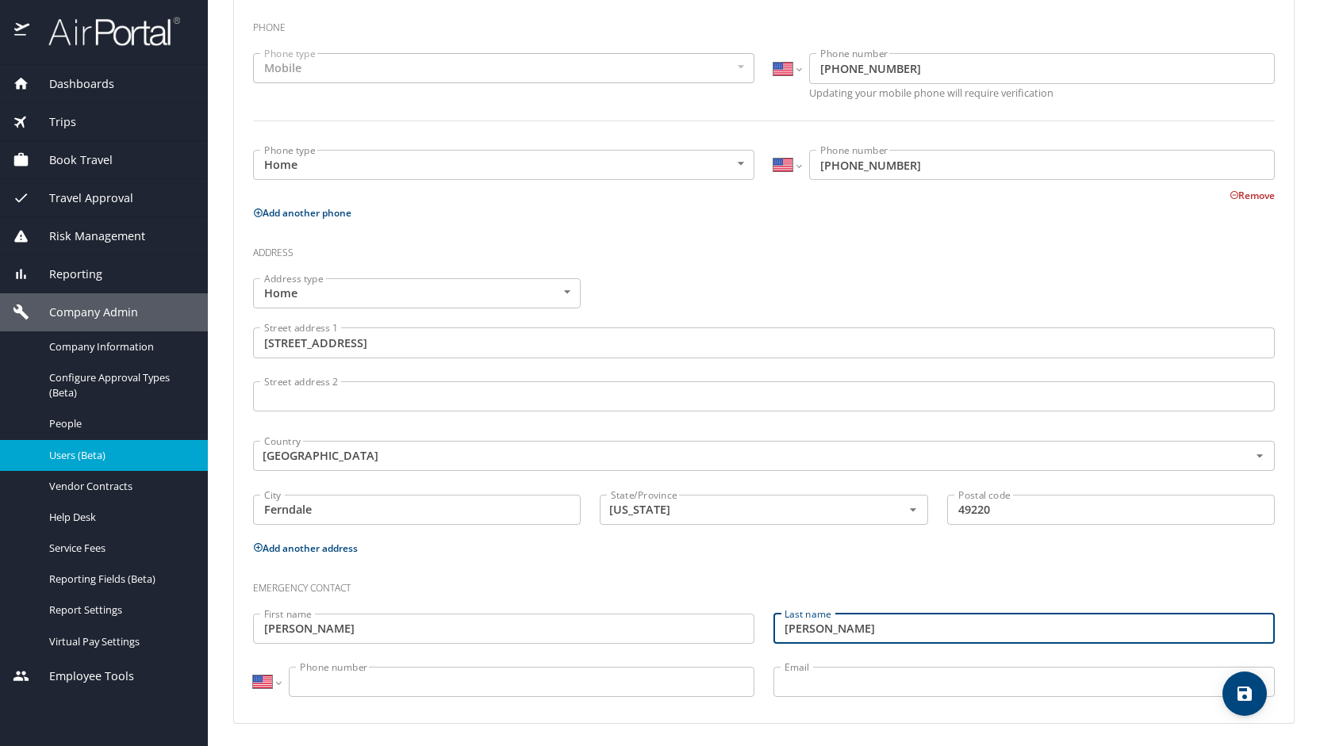
type input "Shea"
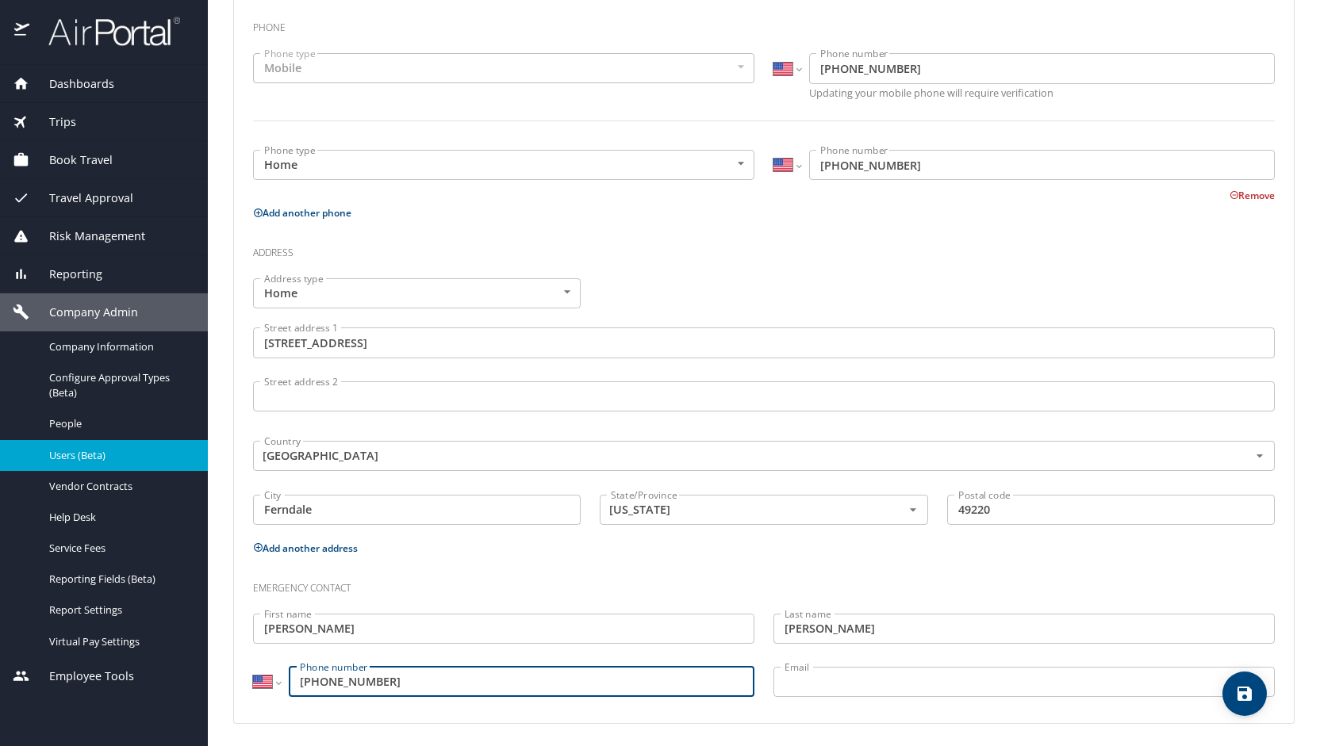
type input "(313) 505-1512"
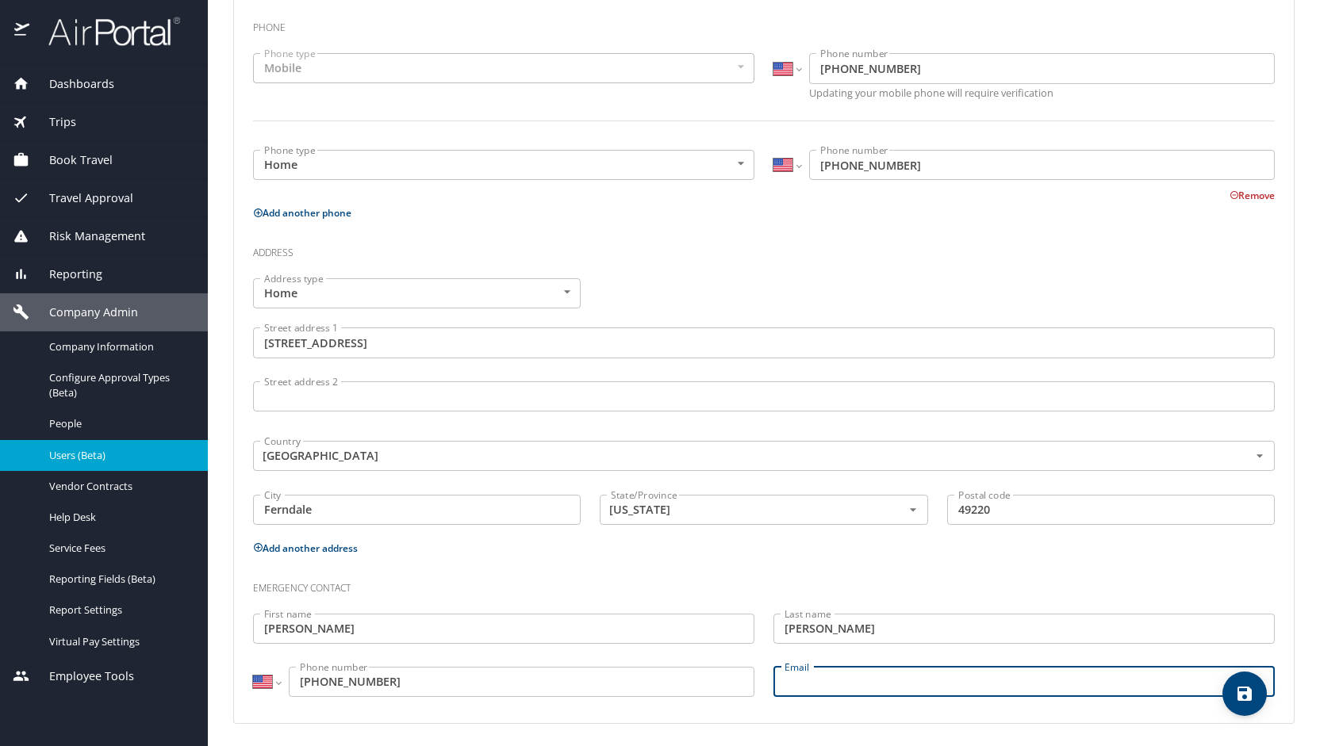
click at [1237, 703] on icon "save" at bounding box center [1244, 693] width 19 height 19
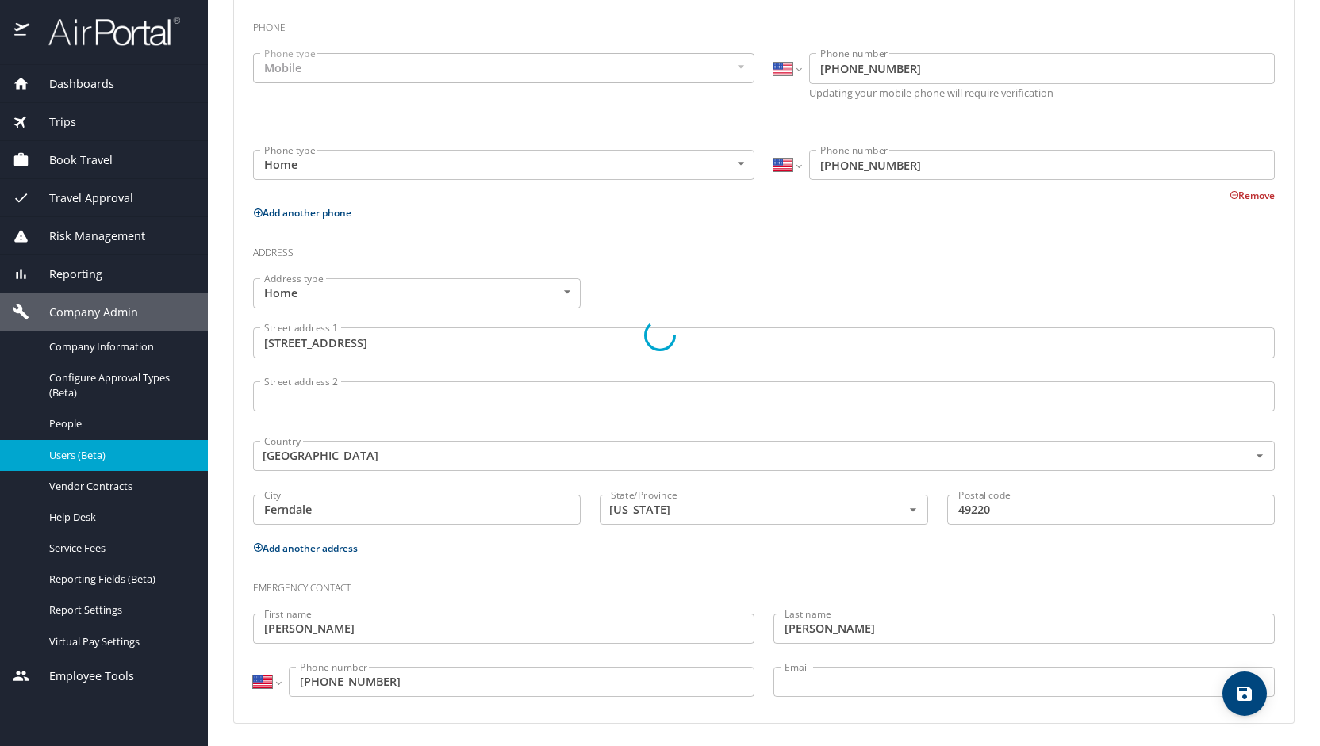
select select "US"
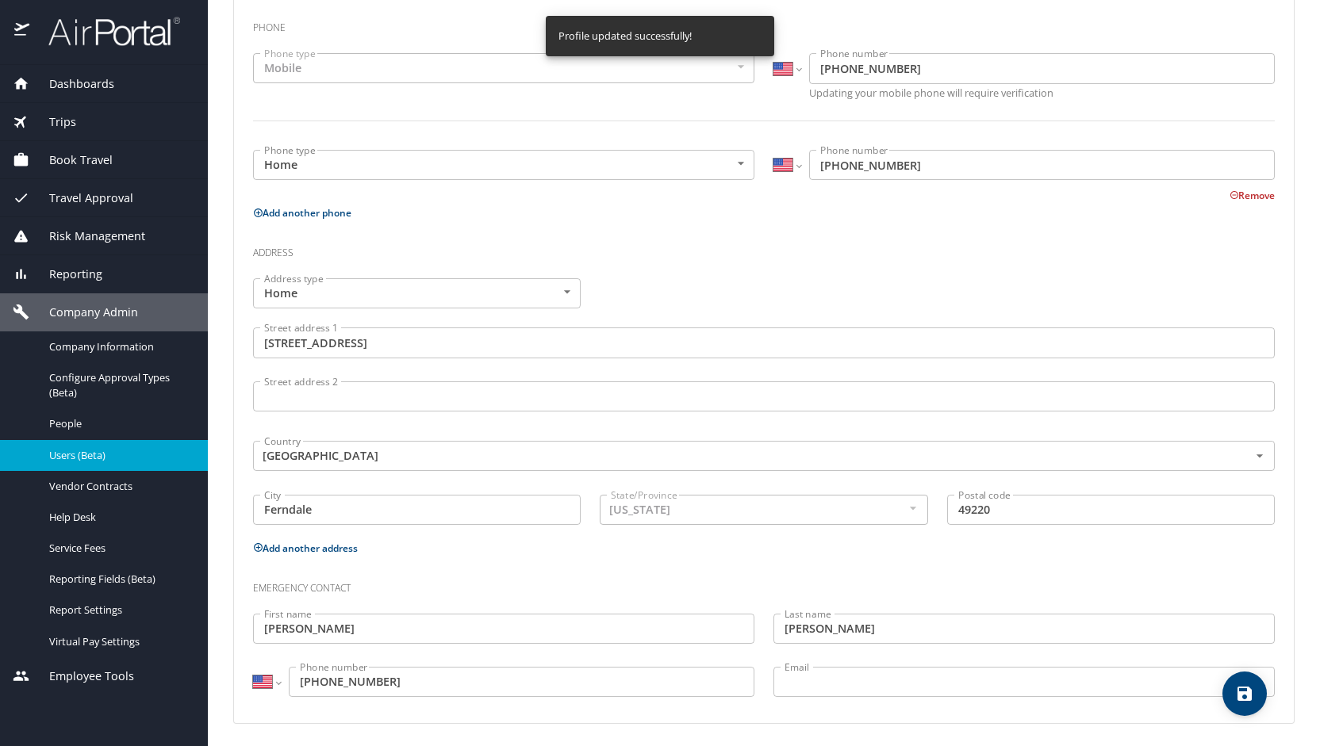
select select "US"
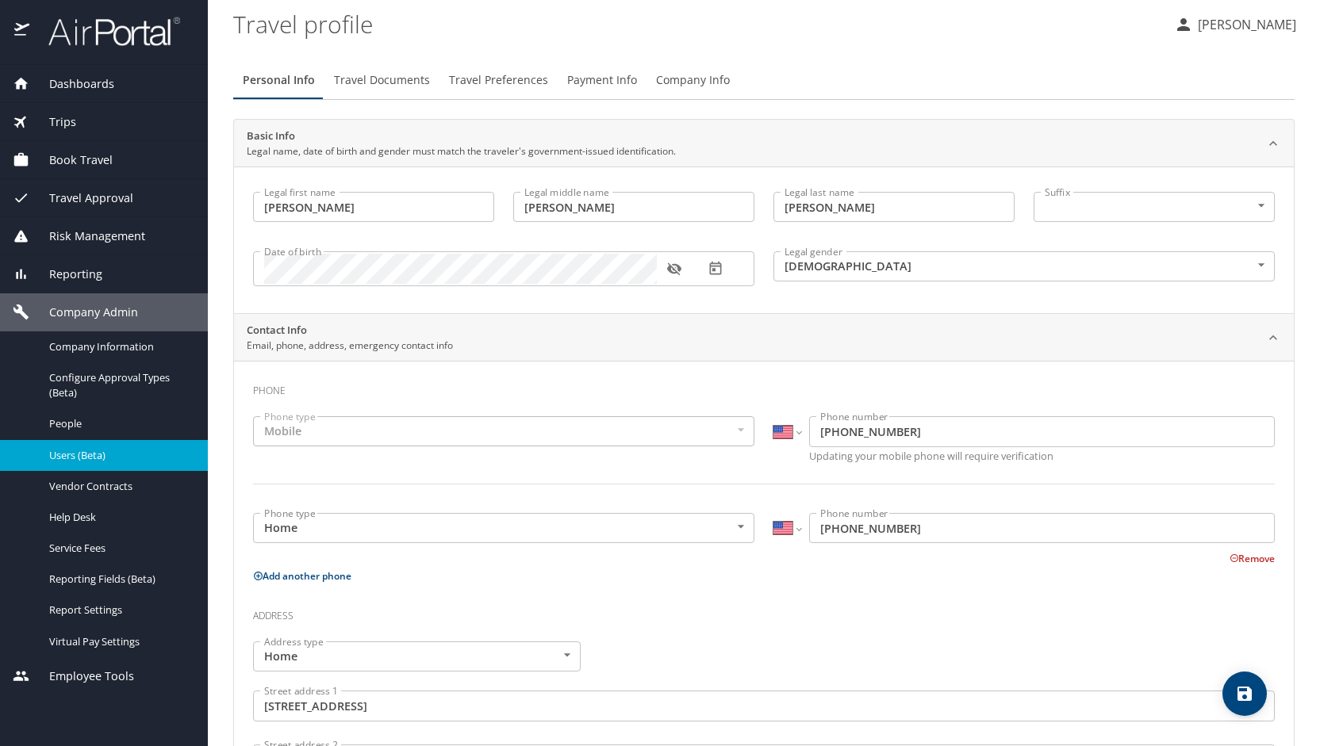
scroll to position [0, 0]
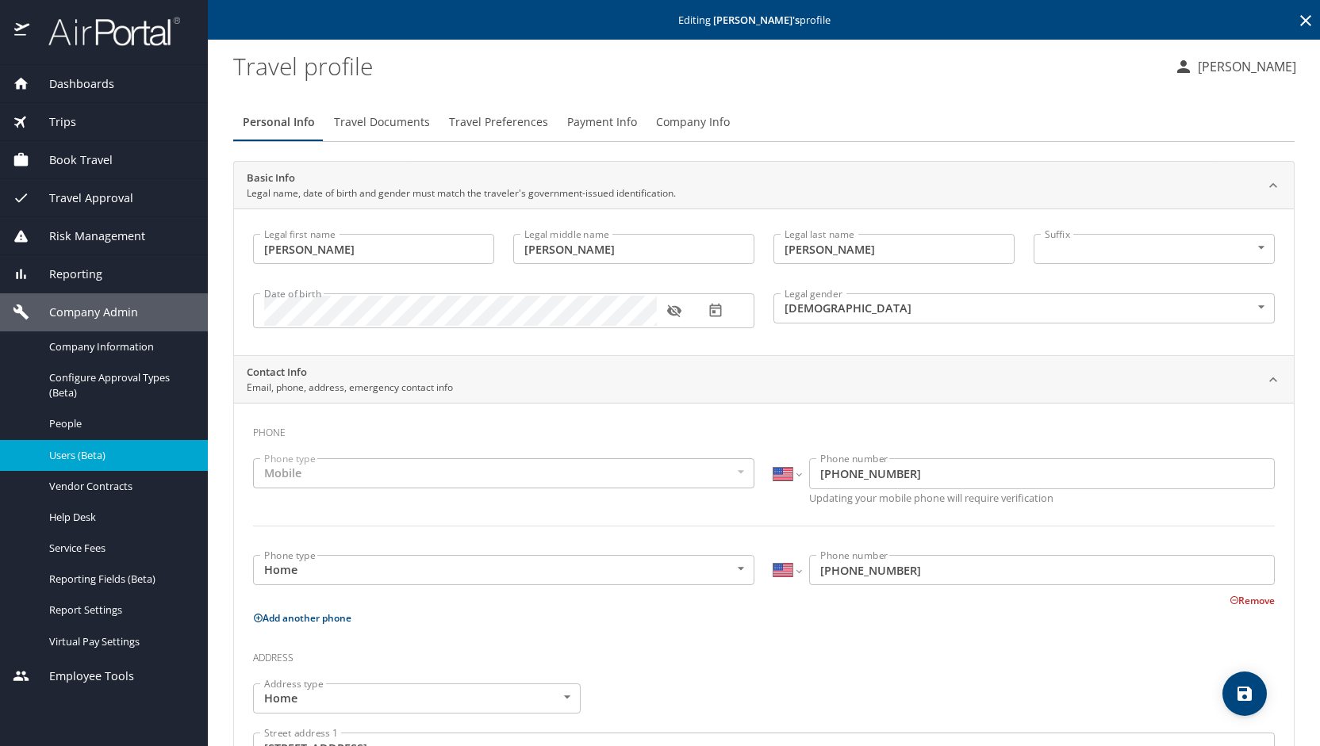
click at [407, 113] on span "Travel Documents" at bounding box center [382, 123] width 96 height 20
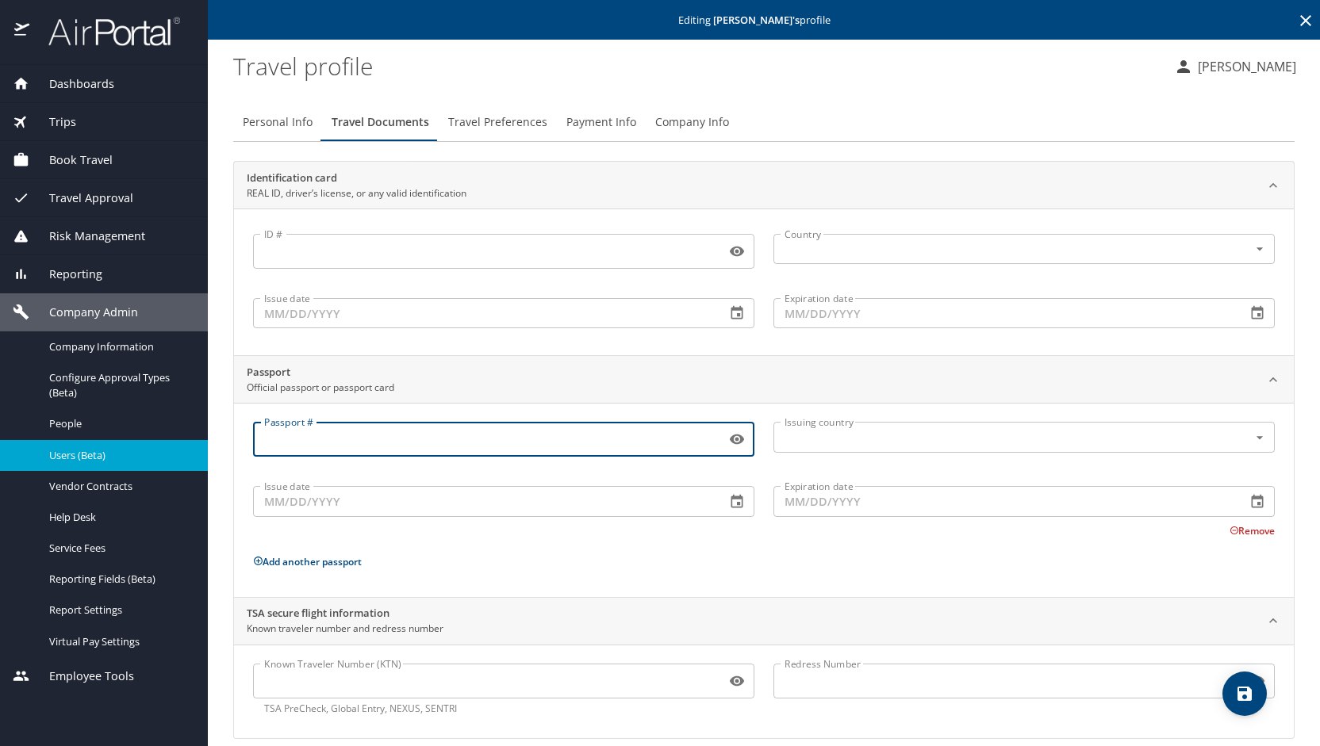
click at [477, 439] on input "Passport #" at bounding box center [486, 439] width 466 height 30
type input "676327943"
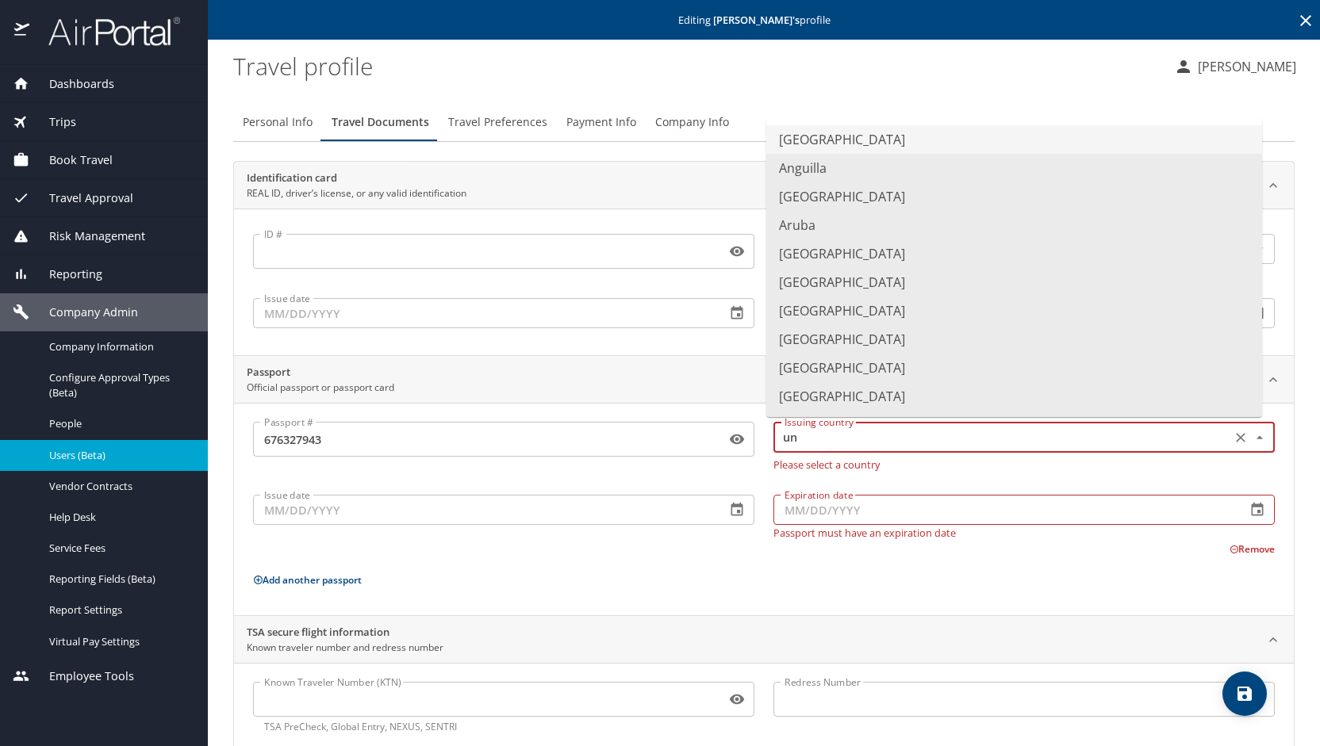
type input "u"
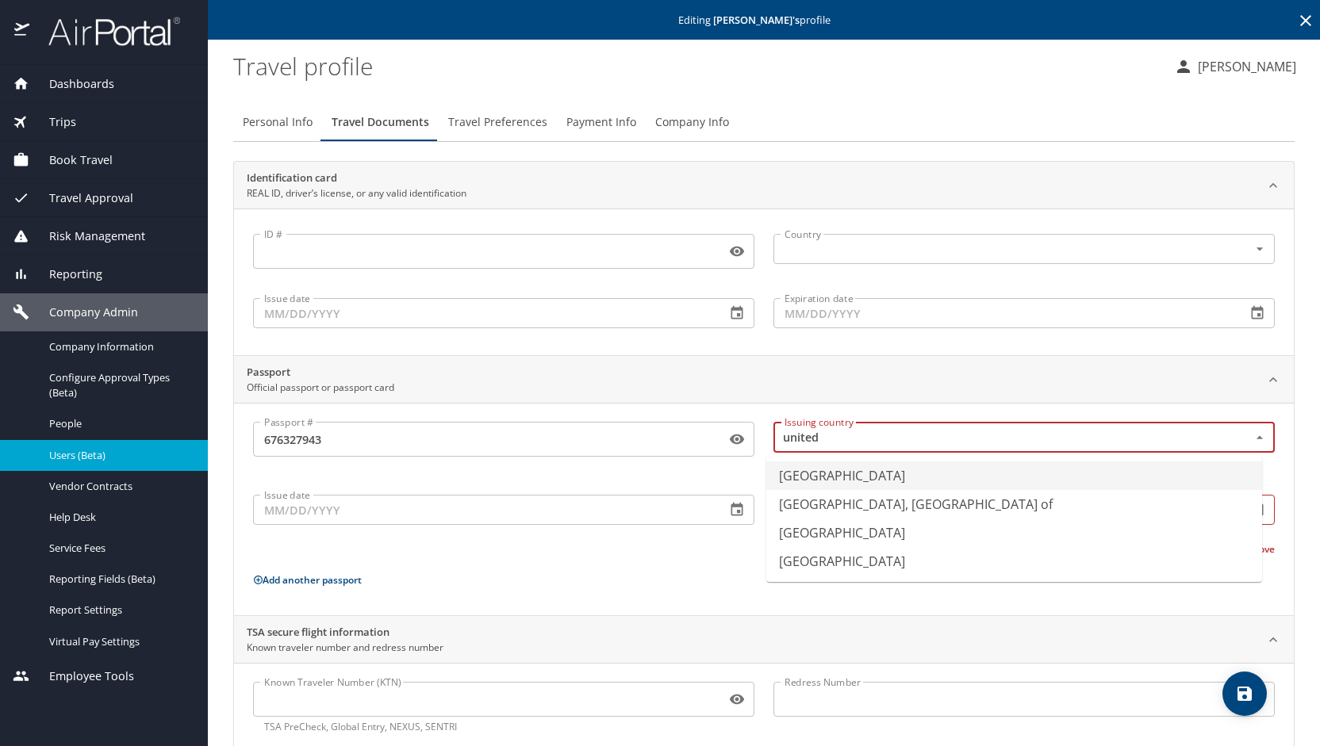
click at [814, 469] on li "[GEOGRAPHIC_DATA]" at bounding box center [1014, 476] width 496 height 29
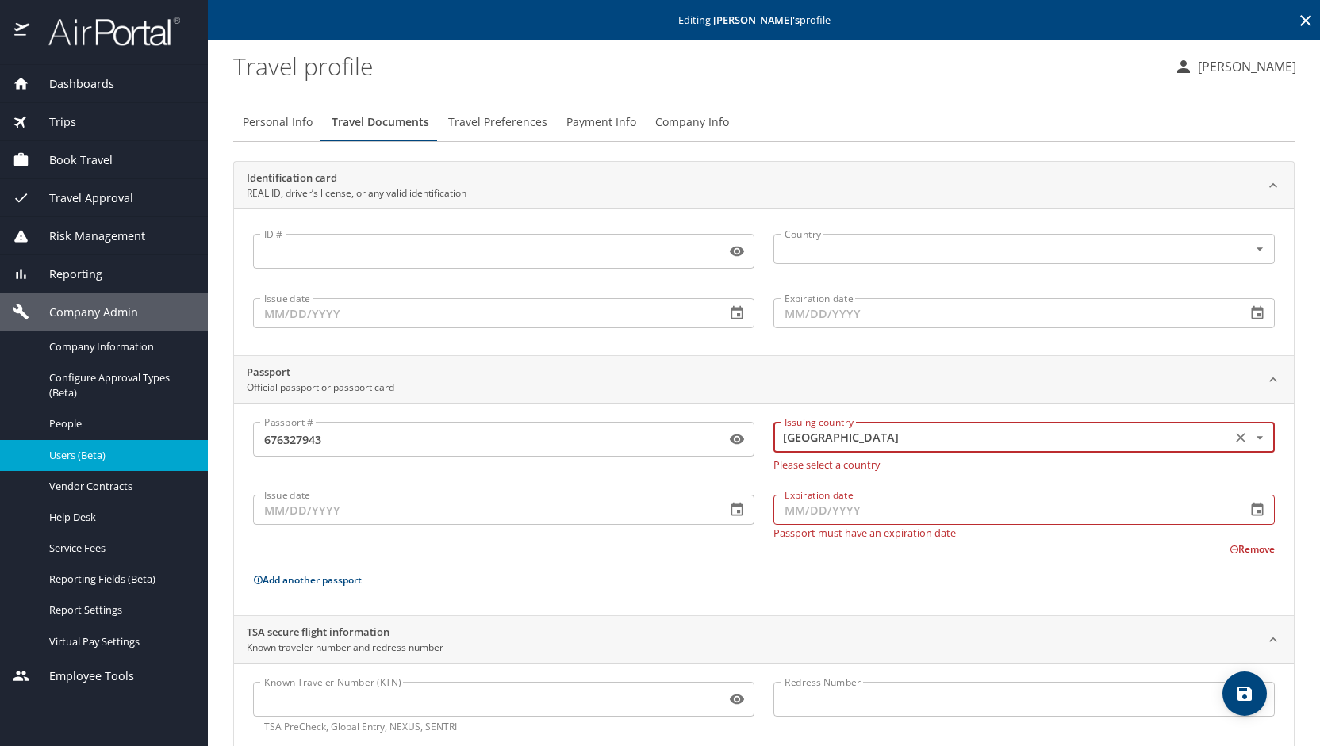
type input "[GEOGRAPHIC_DATA]"
click at [506, 498] on input "Issue date" at bounding box center [483, 510] width 460 height 30
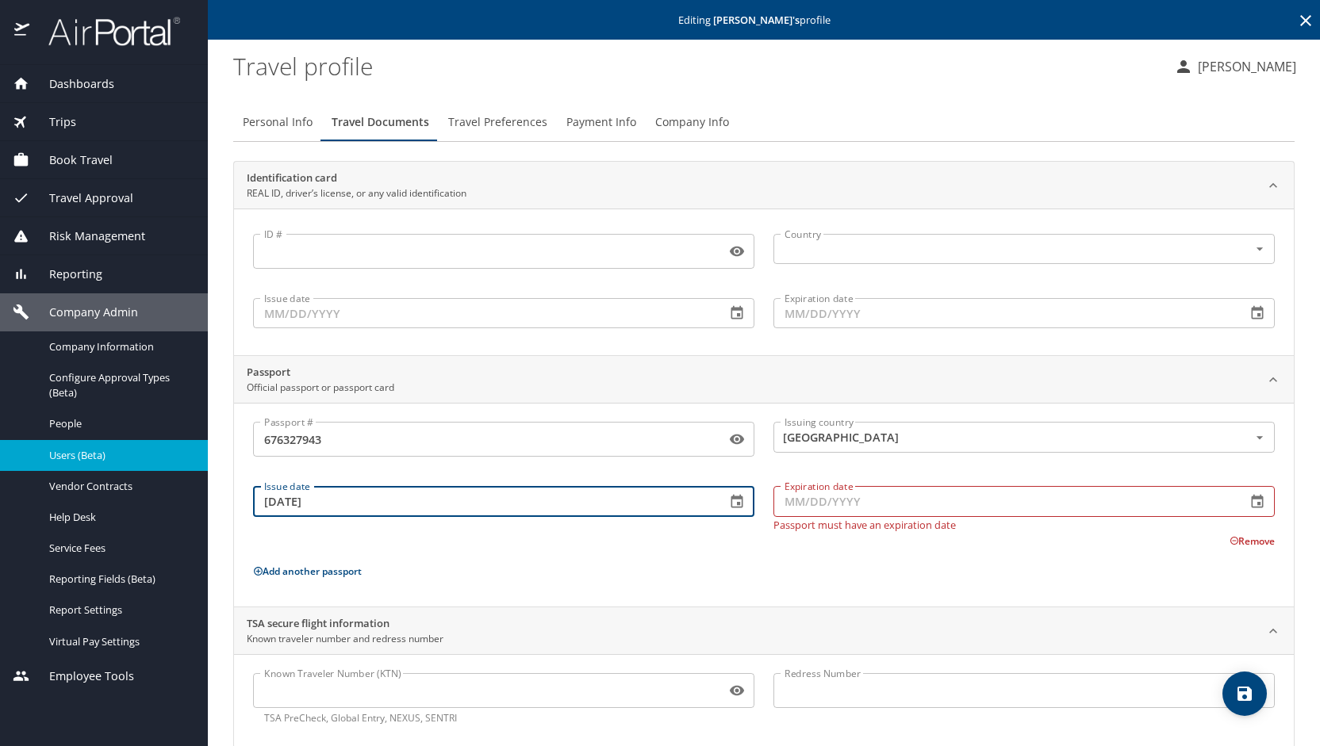
type input "06/02/2022"
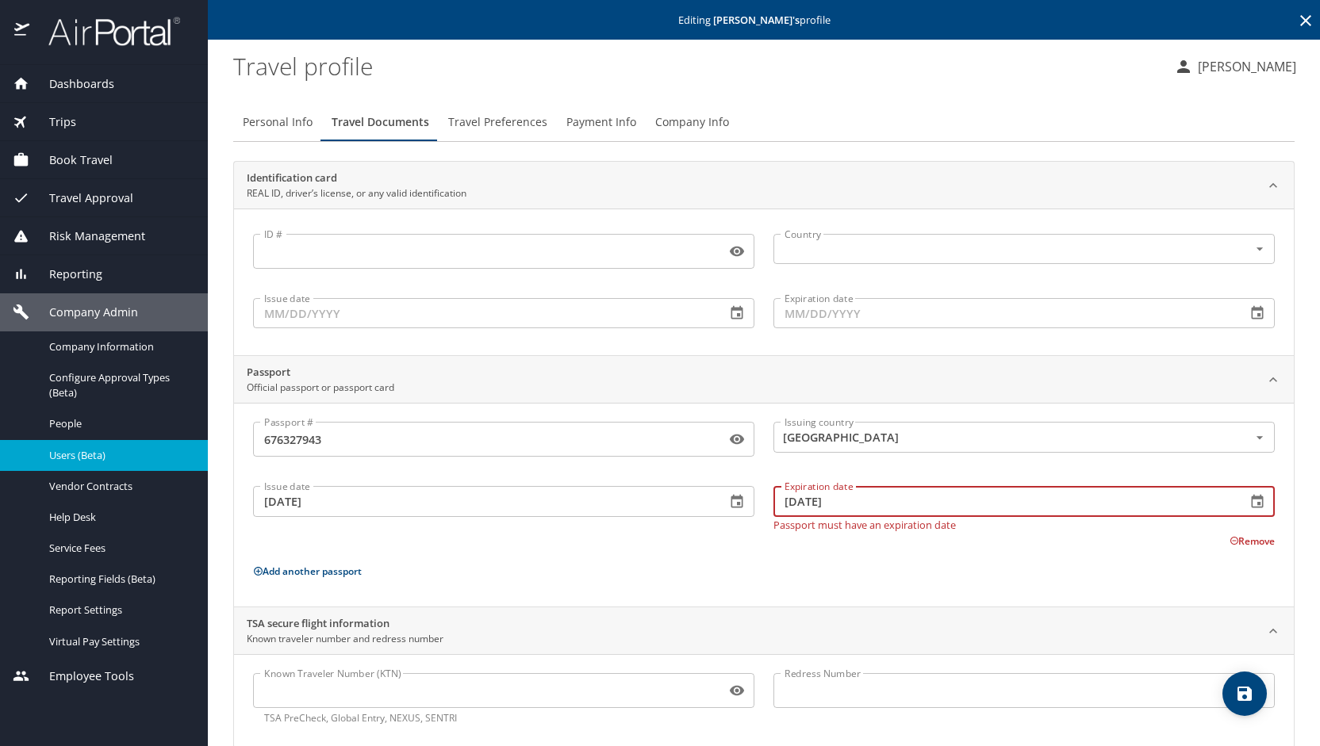
scroll to position [25, 0]
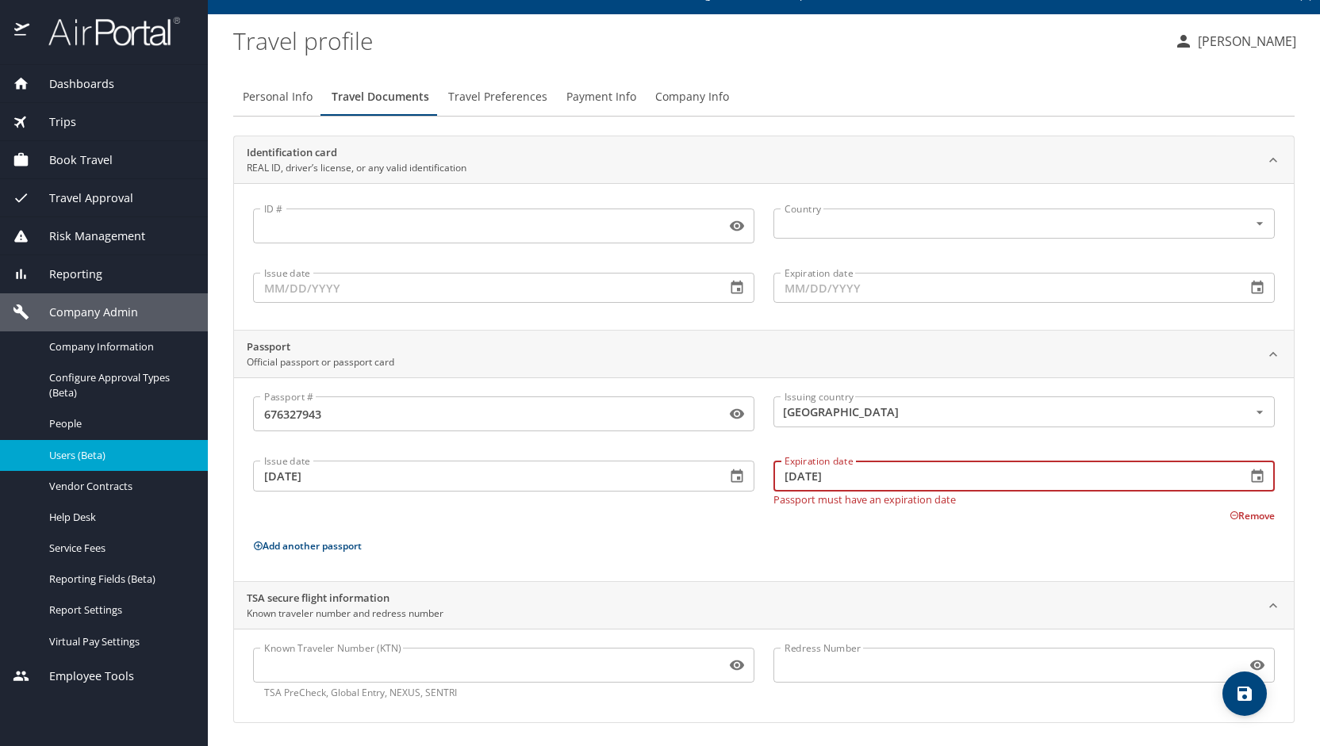
type input "06/01/2032"
click at [1242, 695] on icon "save" at bounding box center [1244, 694] width 14 height 14
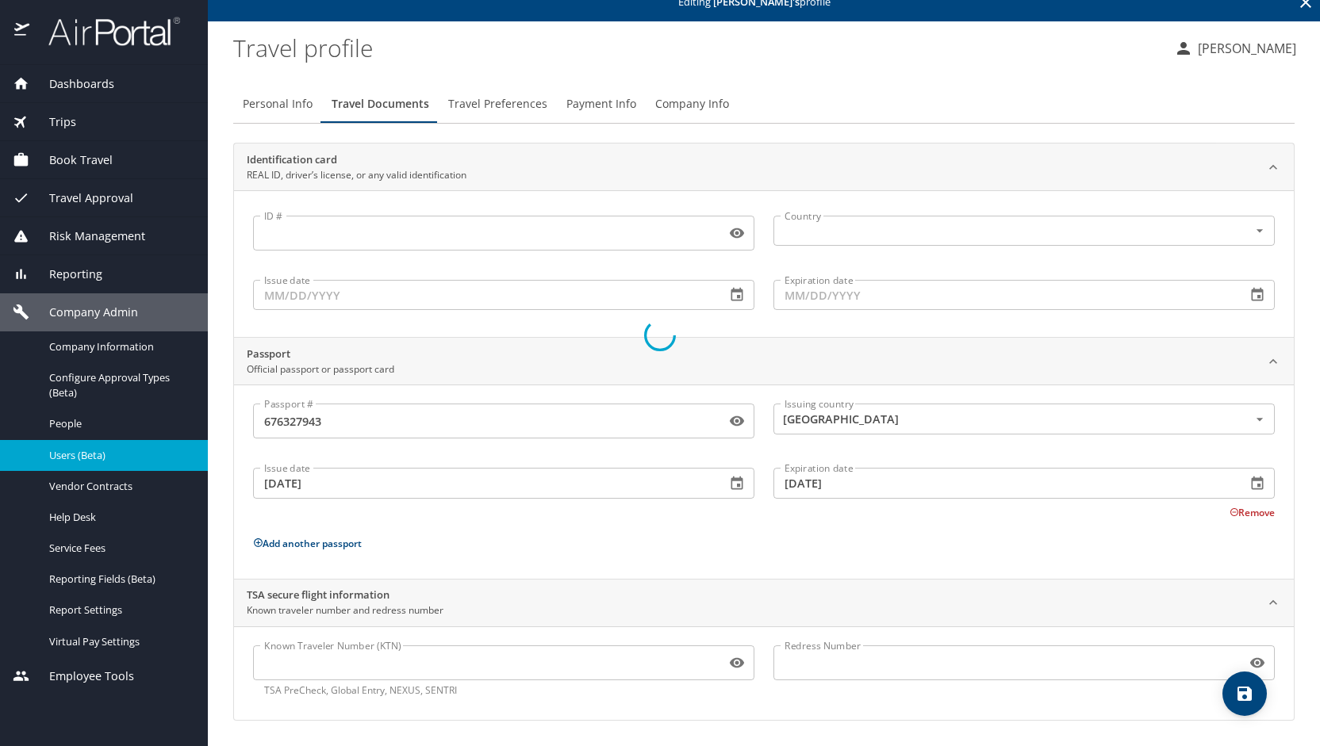
scroll to position [15, 0]
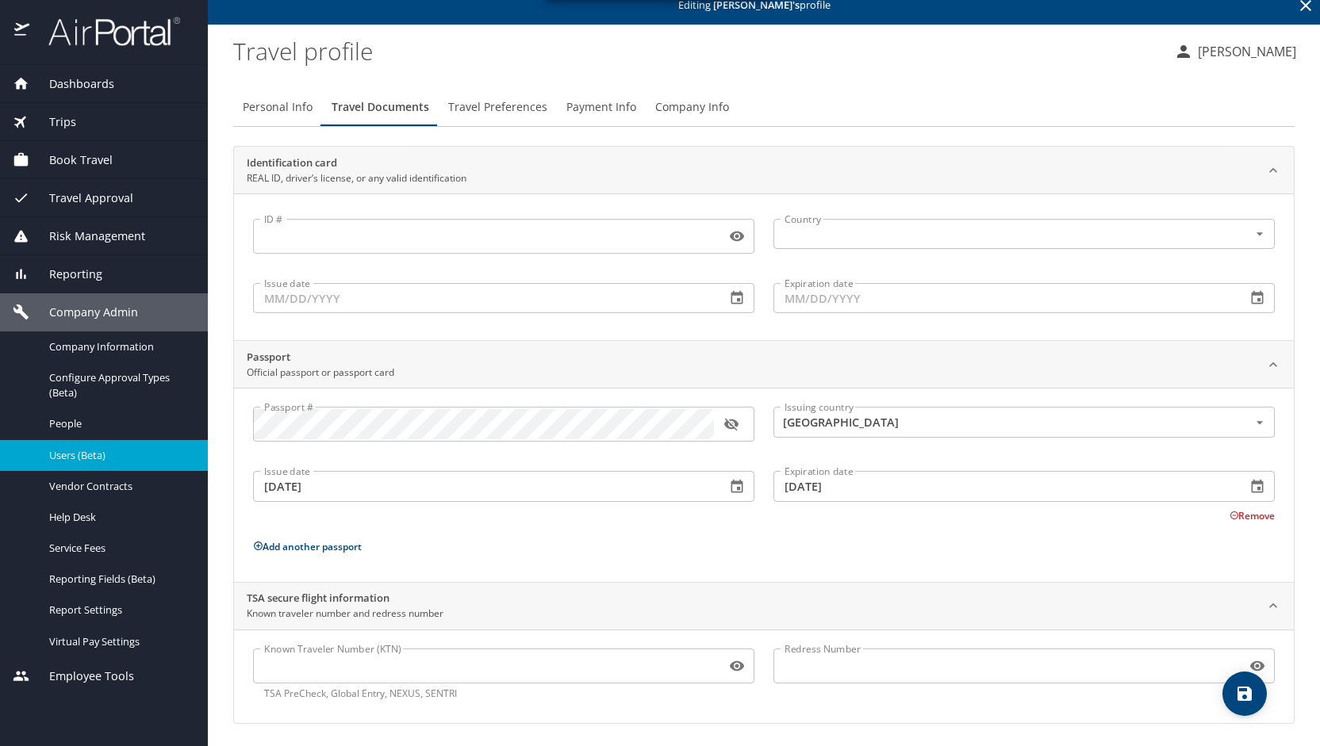
click at [471, 103] on span "Travel Preferences" at bounding box center [497, 108] width 99 height 20
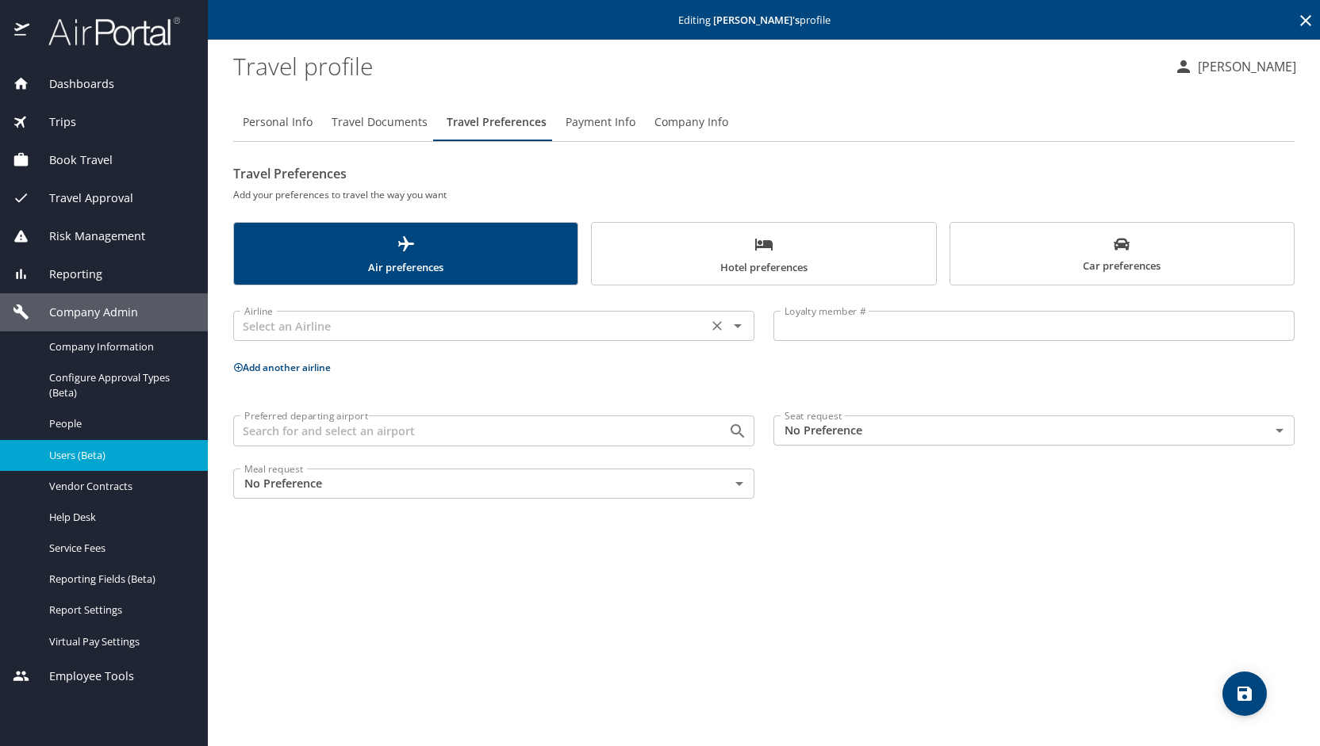
click at [442, 329] on input "text" at bounding box center [470, 326] width 465 height 21
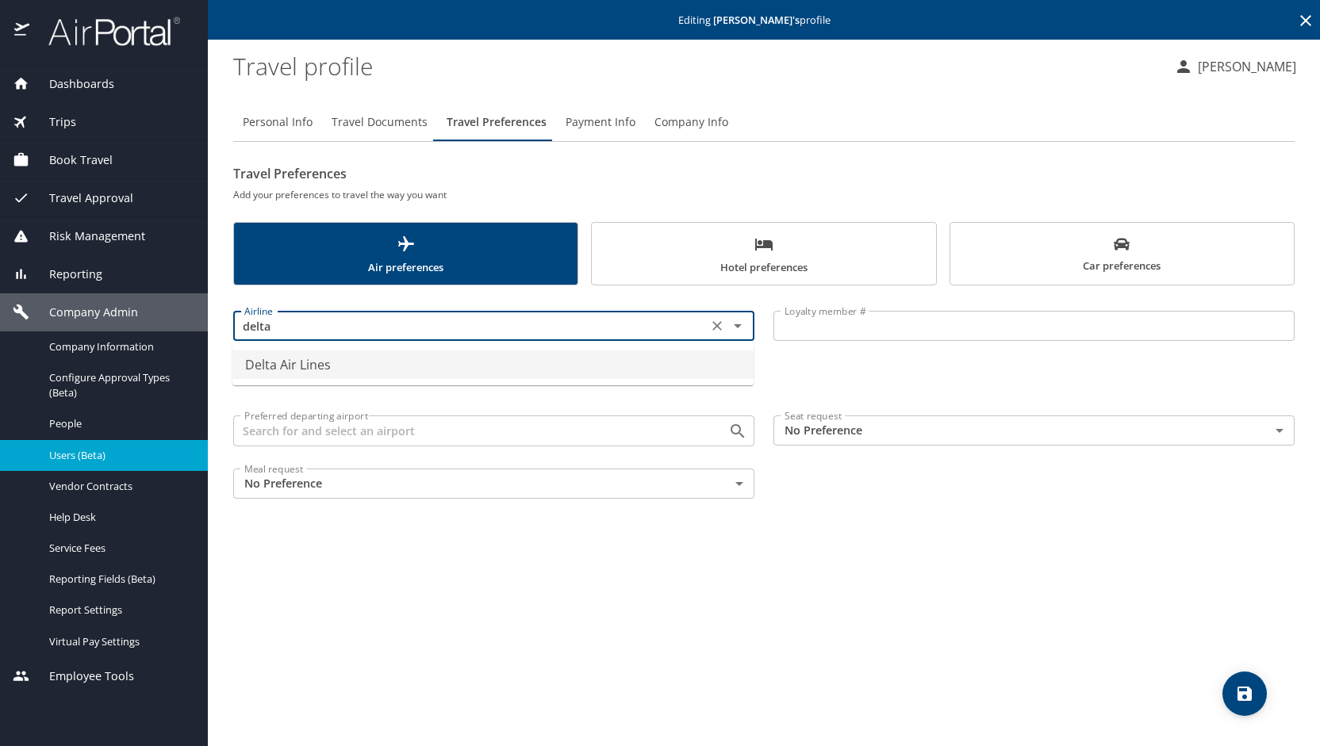
click at [324, 364] on li "Delta Air Lines" at bounding box center [492, 365] width 521 height 29
type input "Delta Air Lines"
click at [804, 339] on input "Loyalty member #" at bounding box center [1033, 326] width 521 height 30
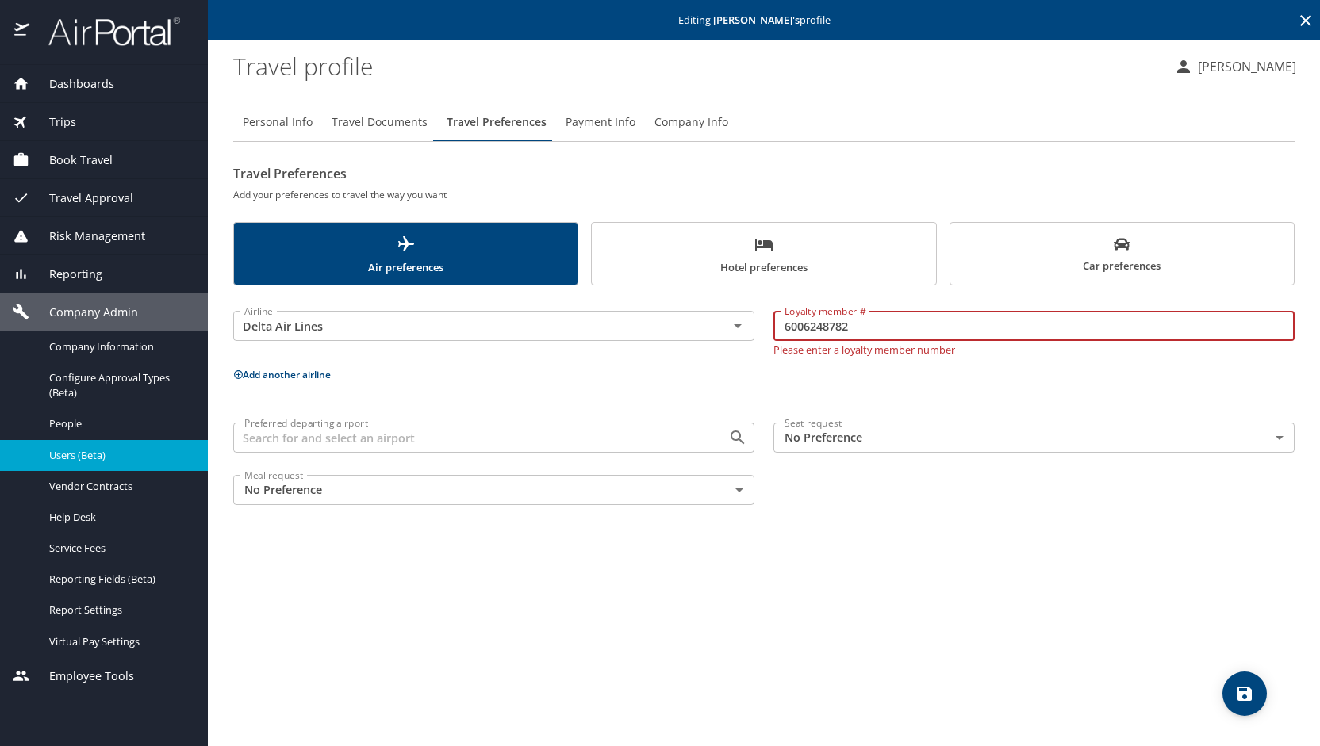
type input "6006248782"
click at [439, 431] on input "Preferred departing airport" at bounding box center [470, 437] width 465 height 21
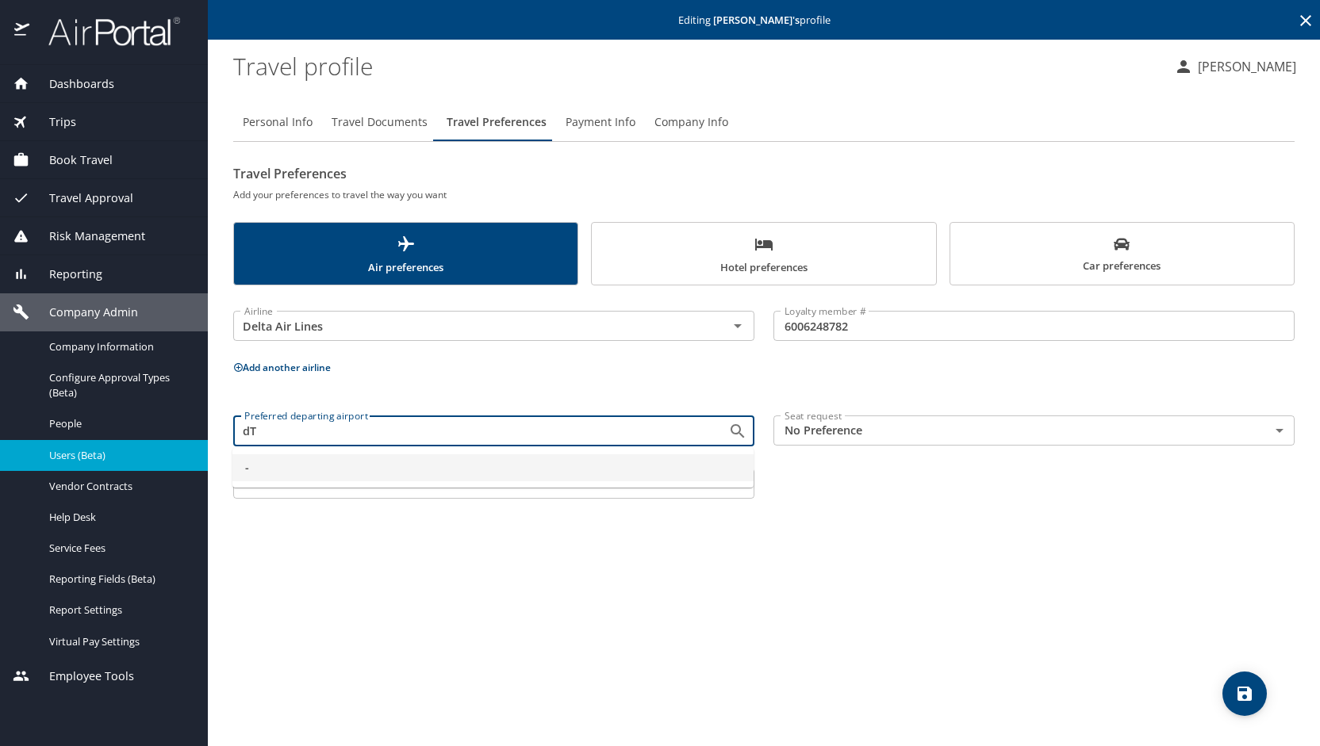
type input "d"
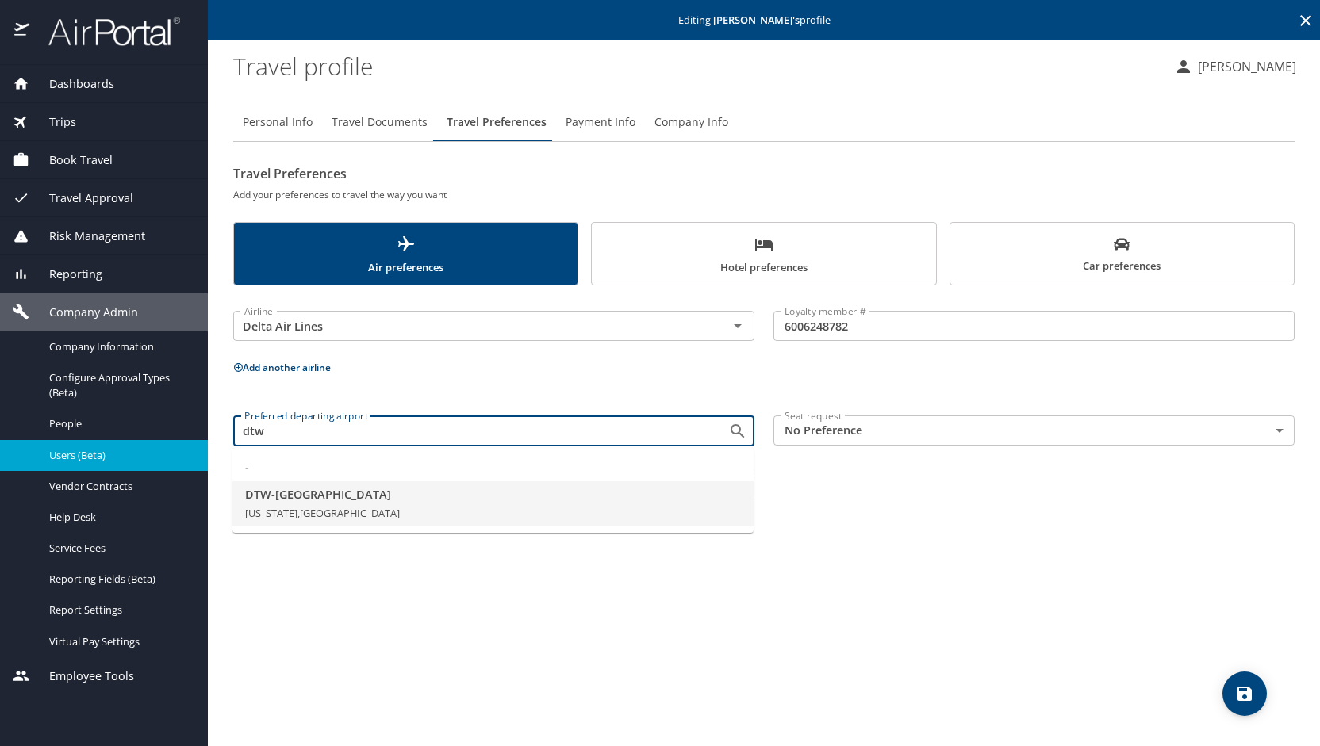
click at [289, 506] on span "Michigan, United States of America" at bounding box center [322, 513] width 155 height 14
type input "DTW - Detroit"
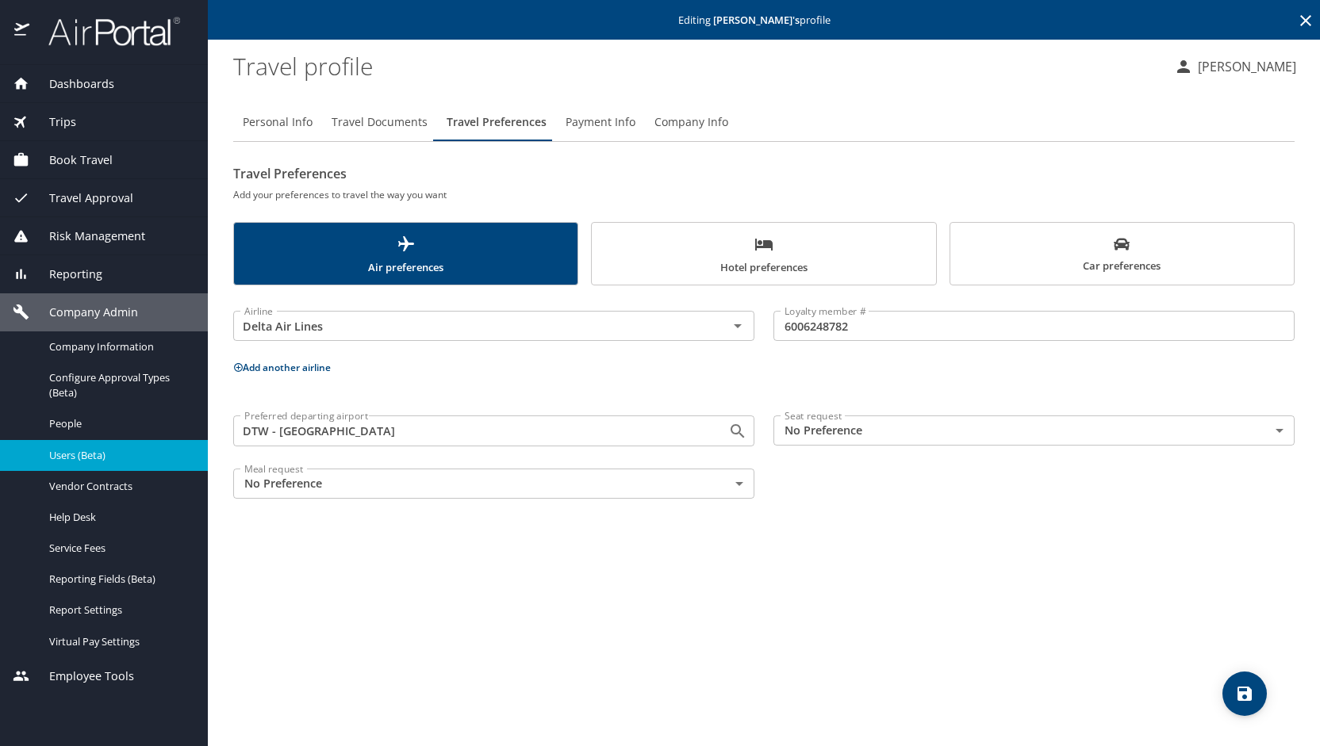
click at [1268, 427] on body "Dashboards AirPortal 360™ Manager My Travel Dashboard Trips Airtinerary® Lookup…" at bounding box center [660, 373] width 1320 height 746
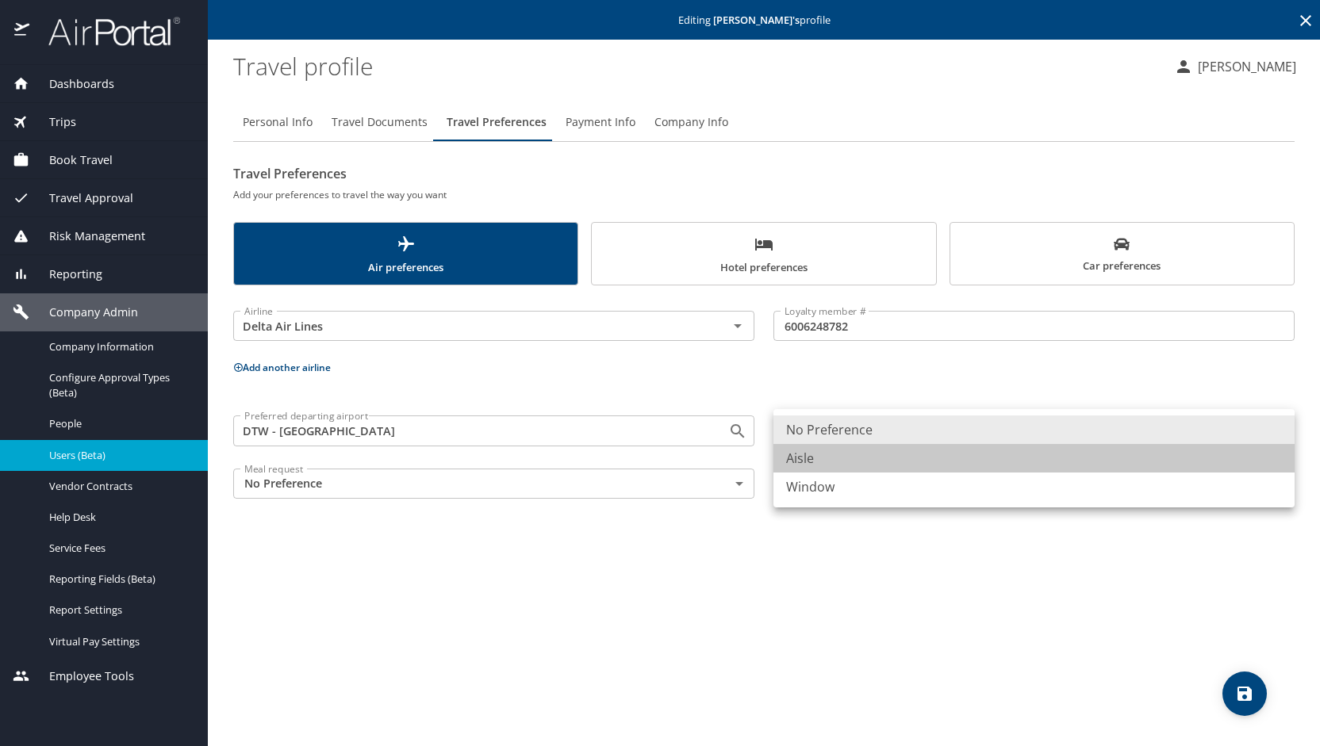
click at [1013, 471] on li "Aisle" at bounding box center [1033, 458] width 521 height 29
type input "Aisle"
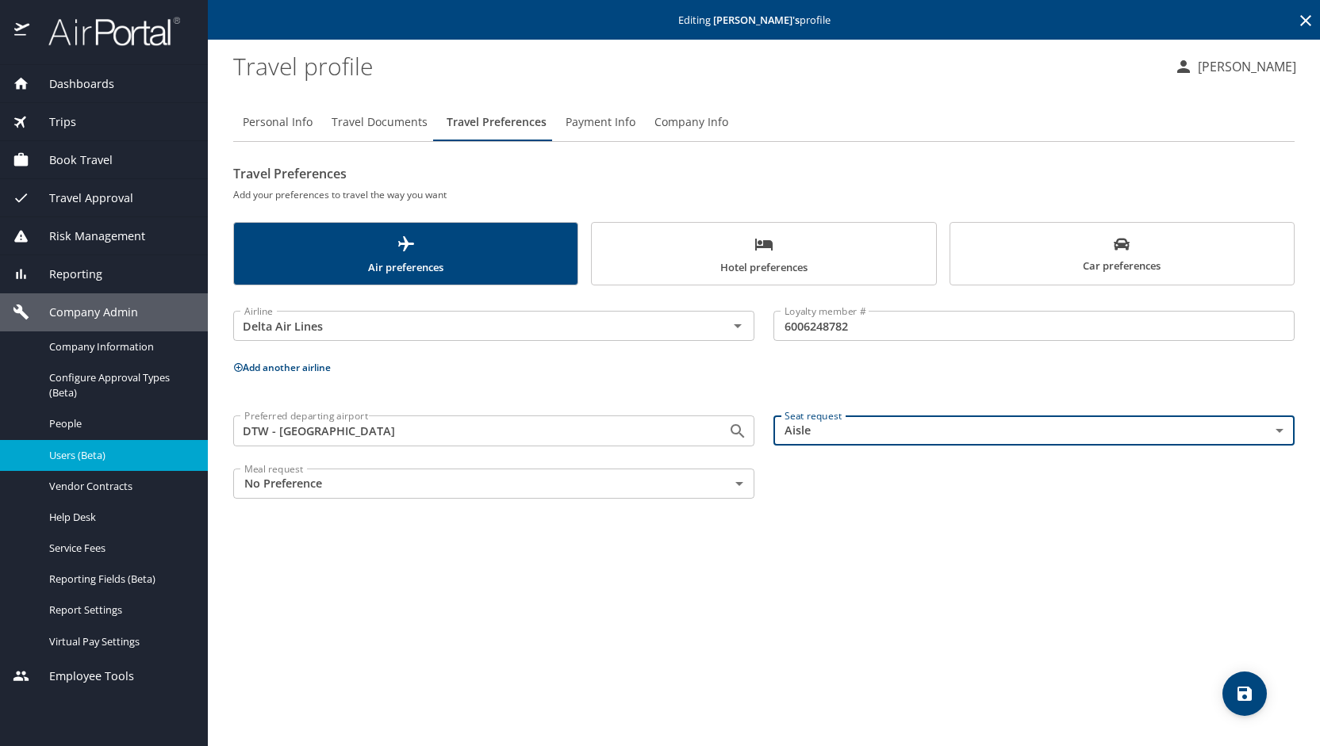
click at [1245, 707] on button "save" at bounding box center [1244, 694] width 44 height 44
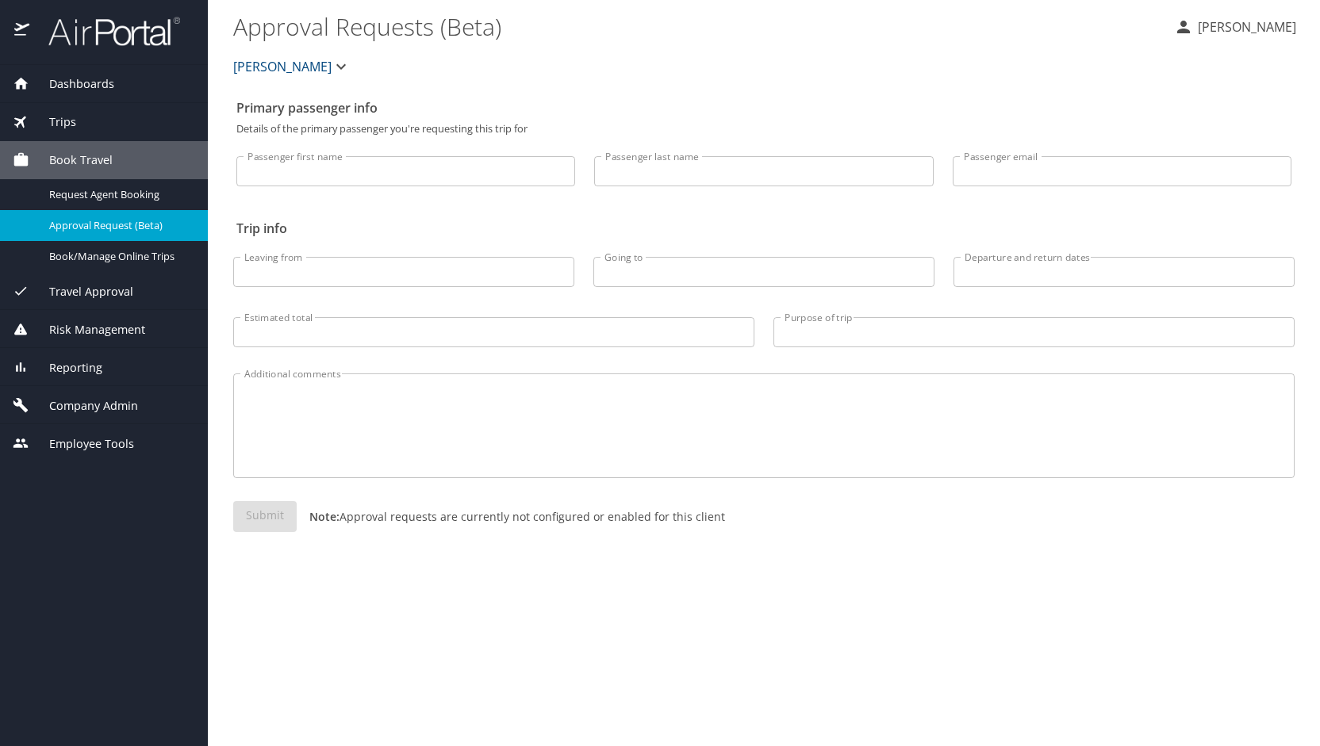
click at [104, 397] on span "Company Admin" at bounding box center [83, 405] width 109 height 17
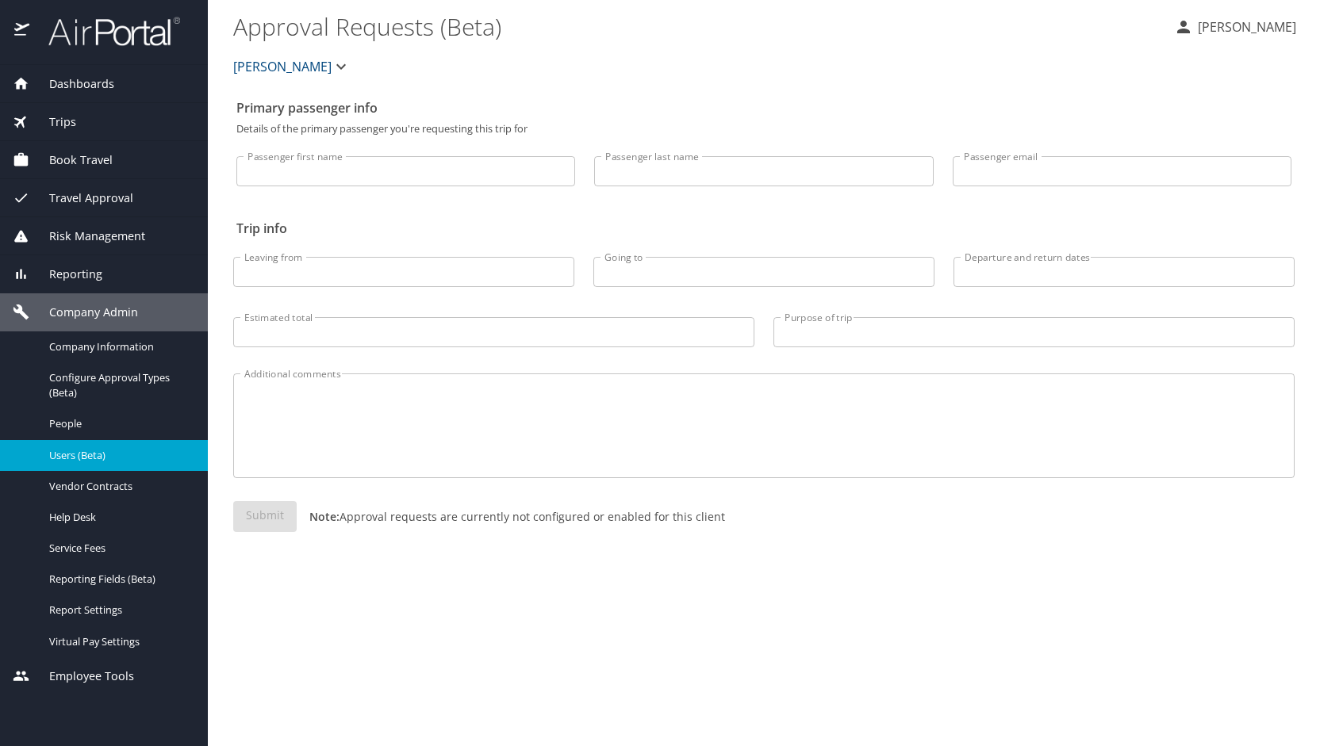
click at [90, 448] on span "Users (Beta)" at bounding box center [119, 455] width 140 height 15
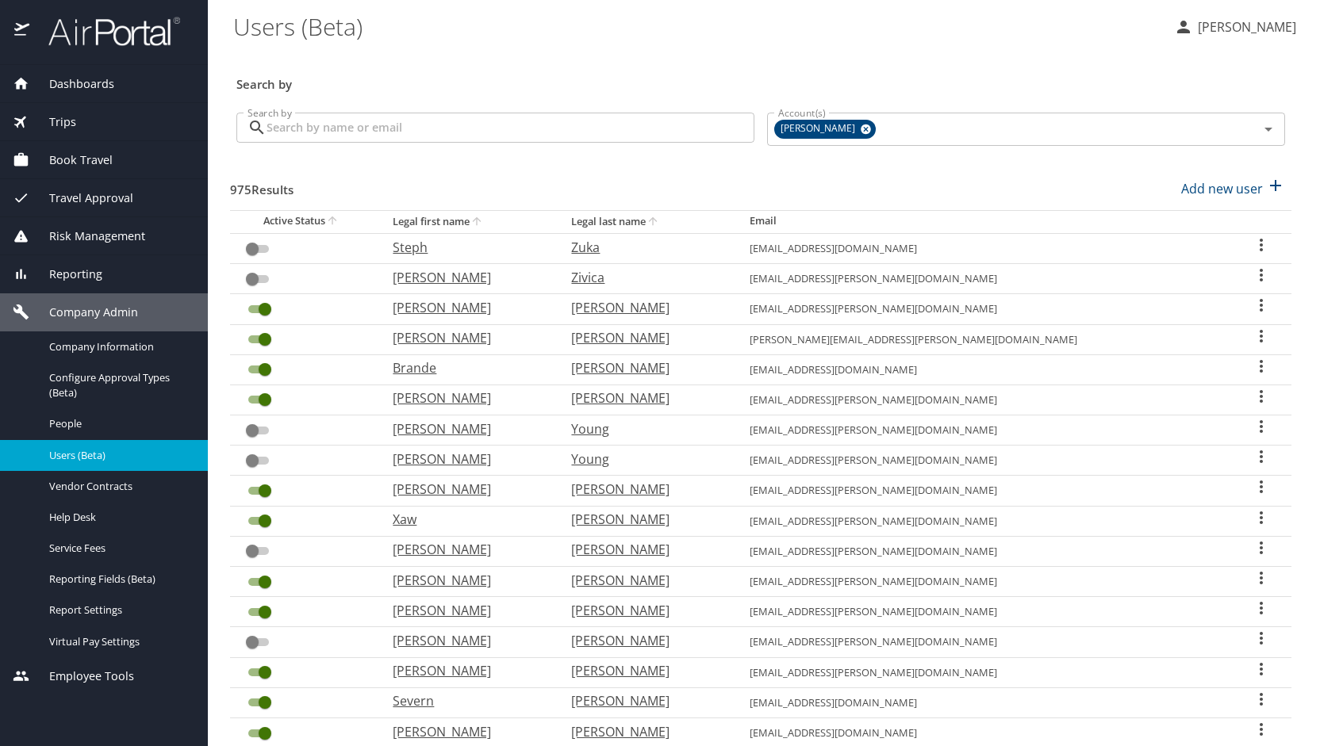
click at [373, 133] on input "Search by" at bounding box center [510, 128] width 488 height 30
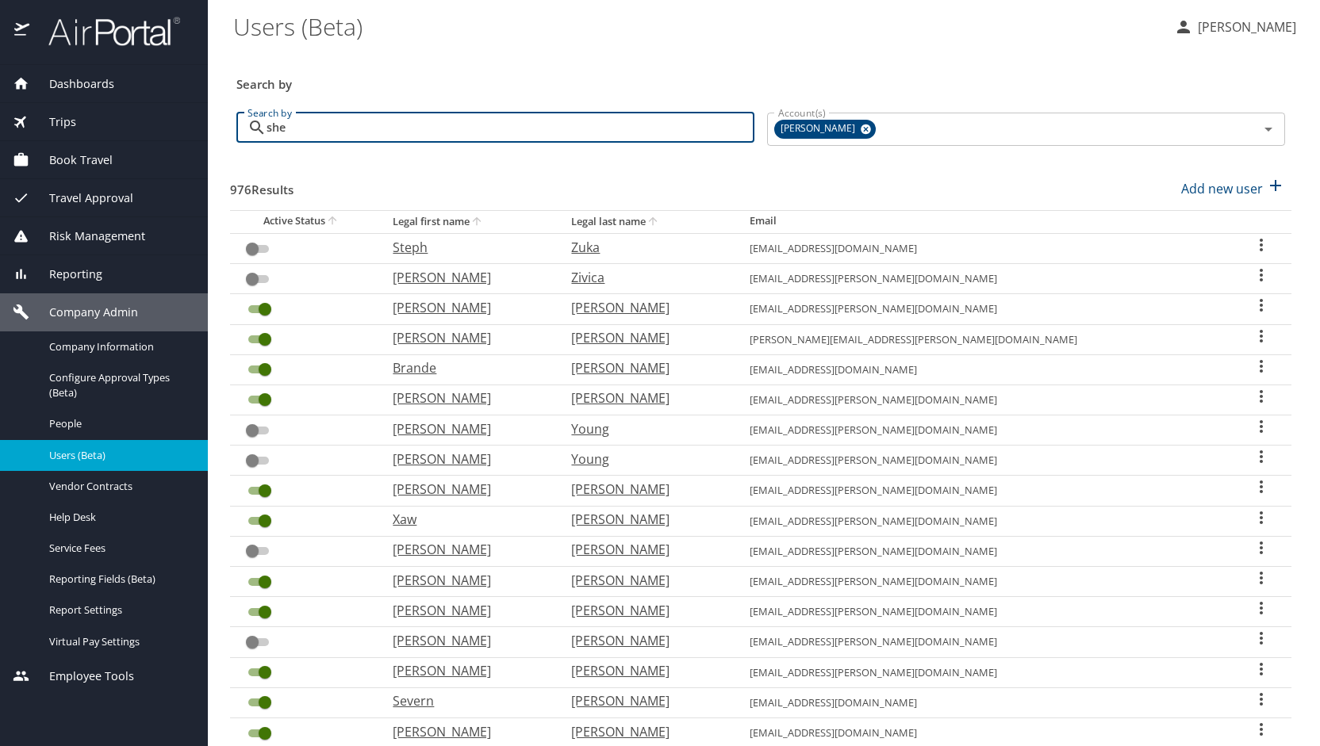
type input "shea"
checkbox input "true"
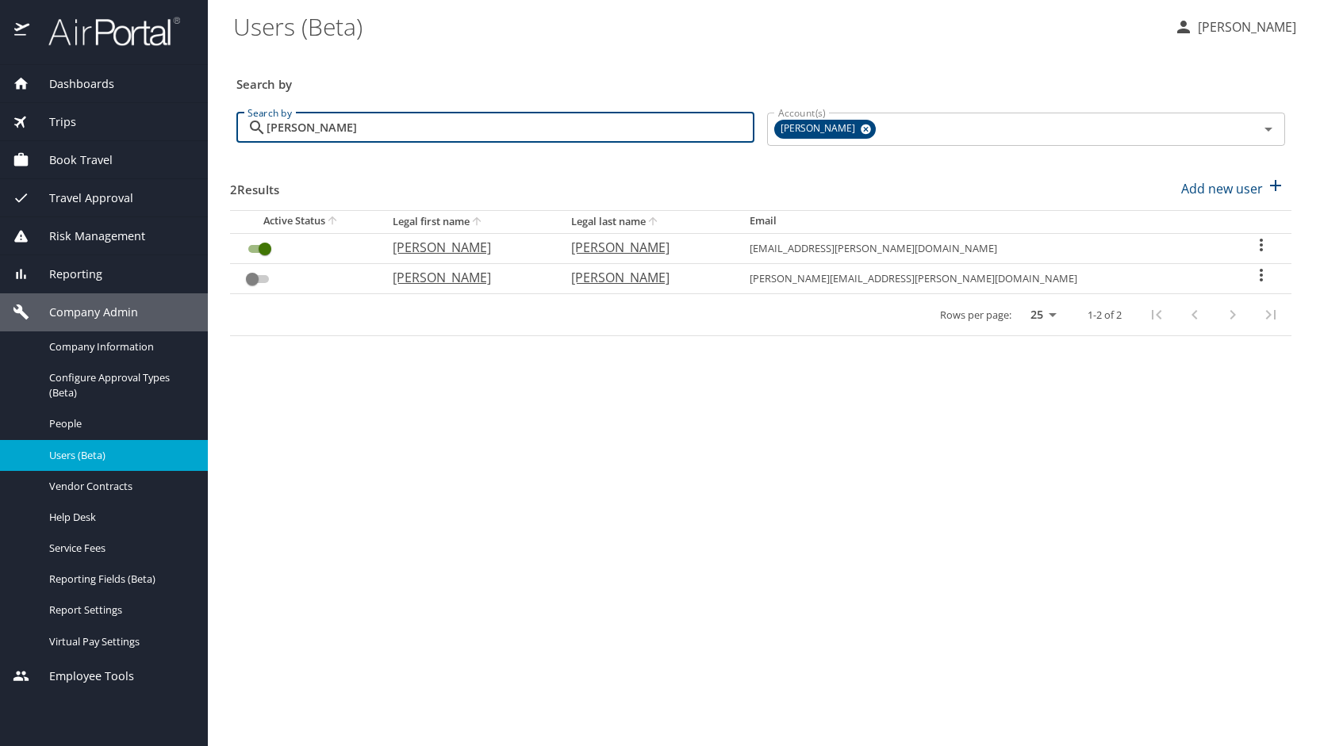
type input "[PERSON_NAME]"
click at [497, 247] on p "[PERSON_NAME]" at bounding box center [466, 247] width 147 height 19
select select "US"
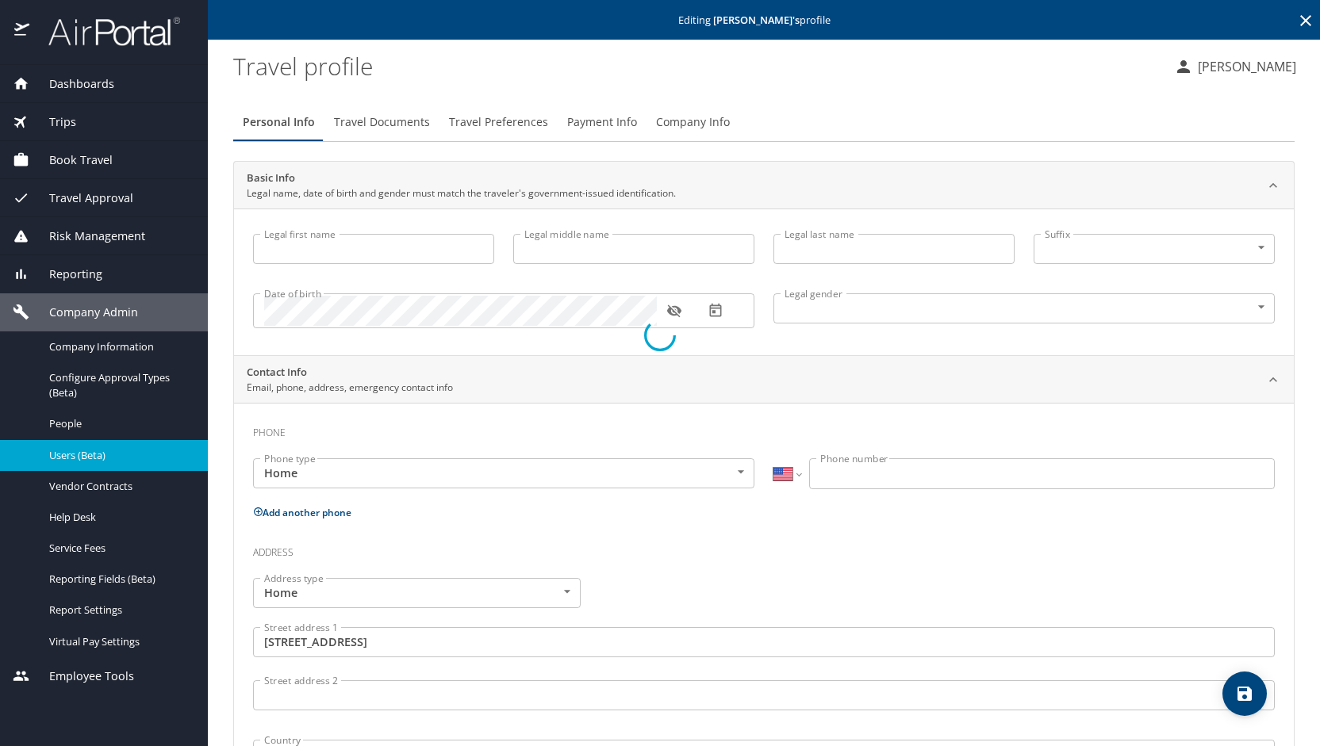
type input "[PERSON_NAME]"
type input "[DEMOGRAPHIC_DATA]"
type input "[PERSON_NAME]"
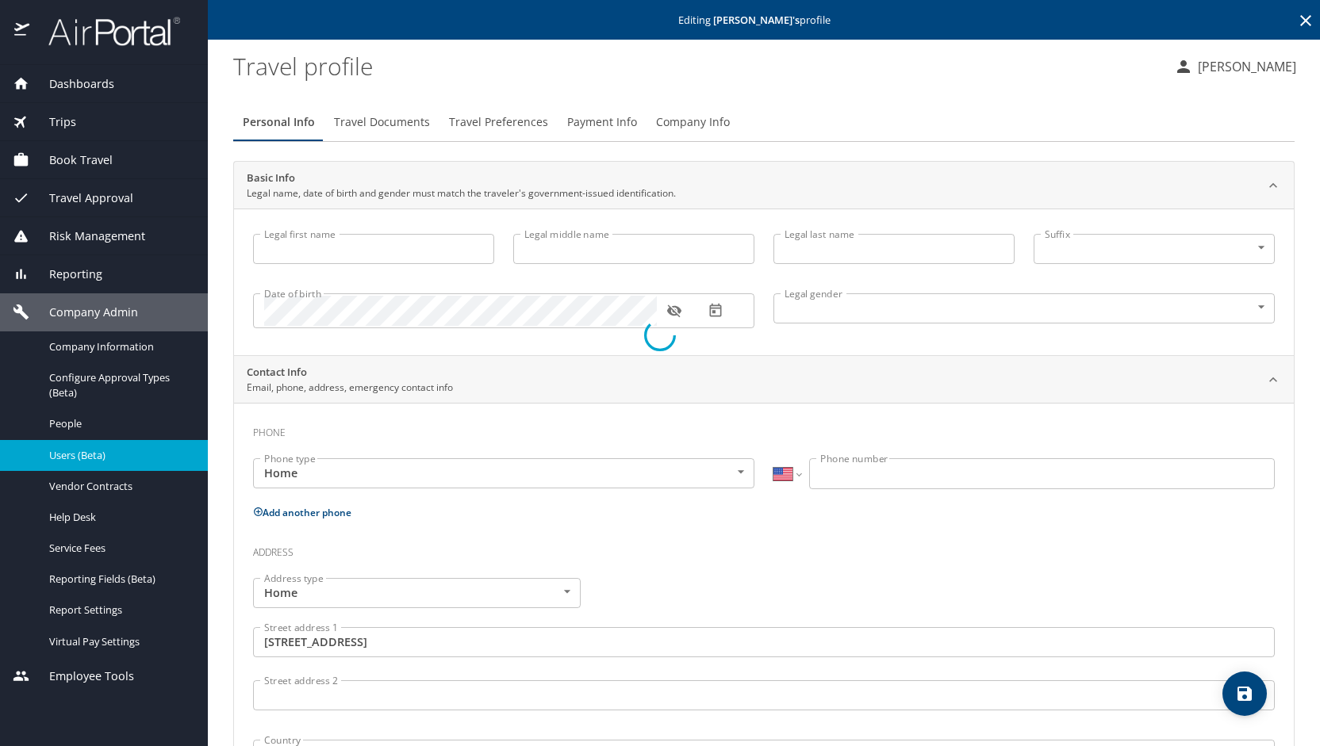
type input "[PERSON_NAME]"
type input "[PHONE_NUMBER]"
type input "[GEOGRAPHIC_DATA]"
type input "[US_STATE]"
select select "US"
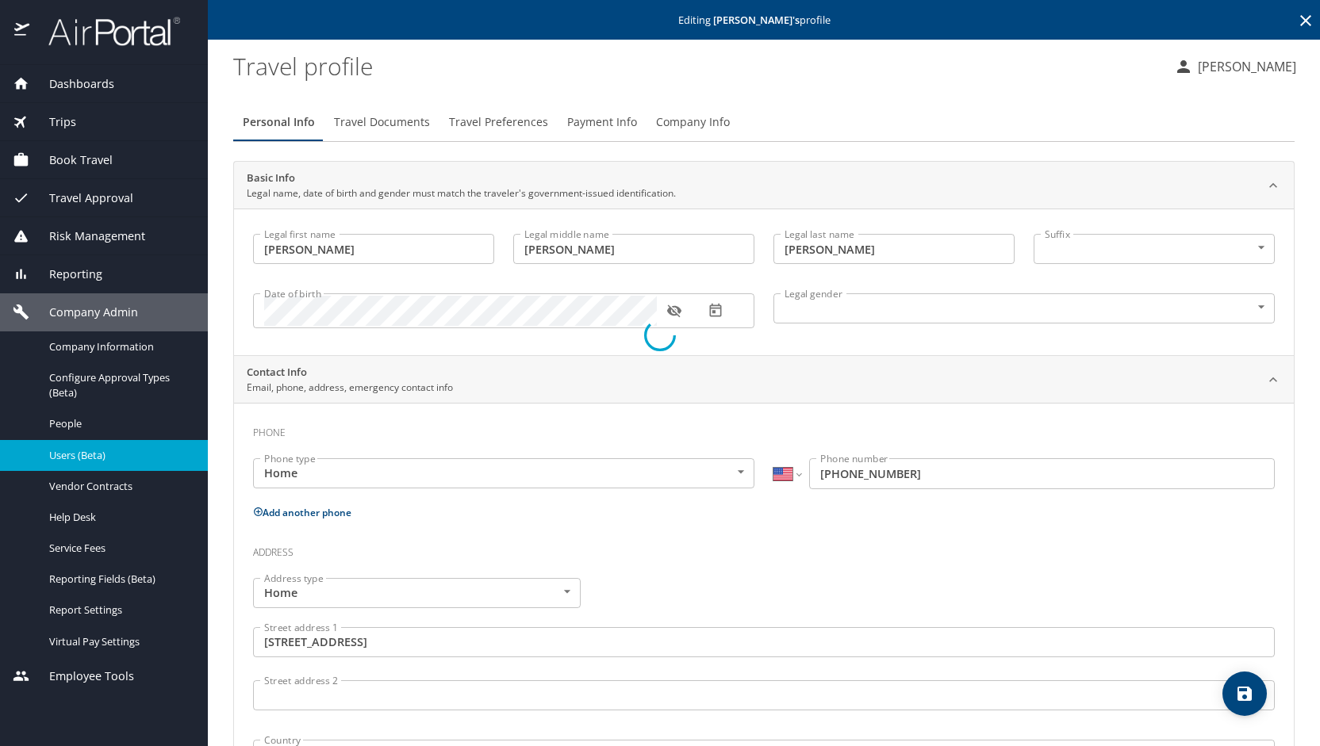
select select "US"
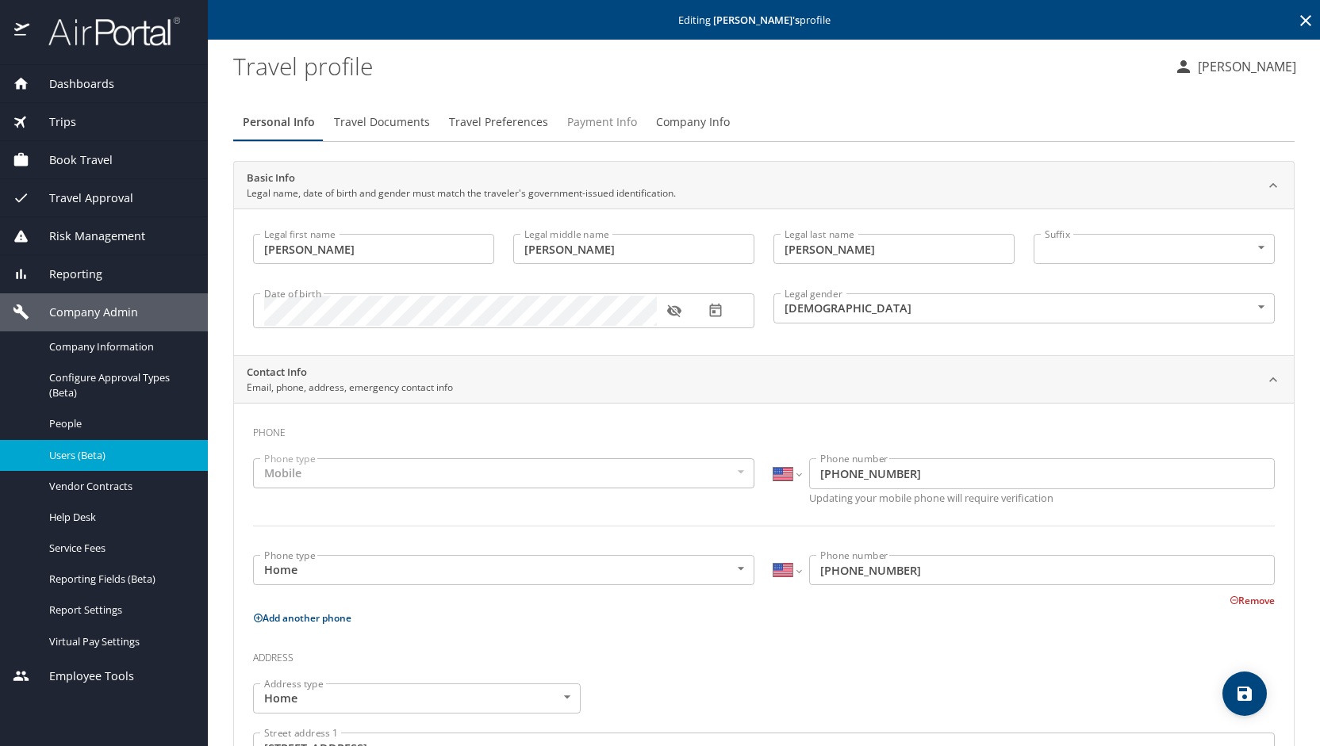
click at [591, 110] on button "Payment Info" at bounding box center [601, 122] width 89 height 38
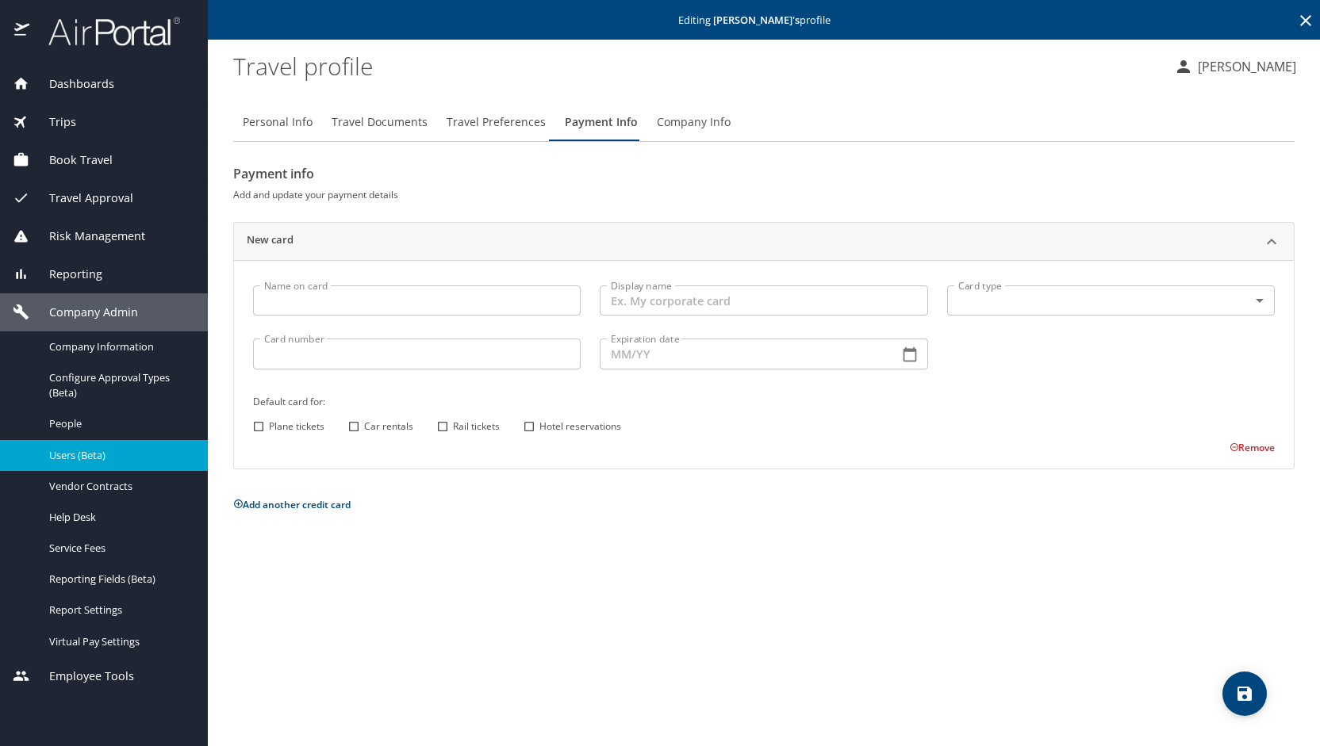
click at [408, 288] on input "Name on card" at bounding box center [417, 300] width 328 height 30
type input "[PERSON_NAME]"
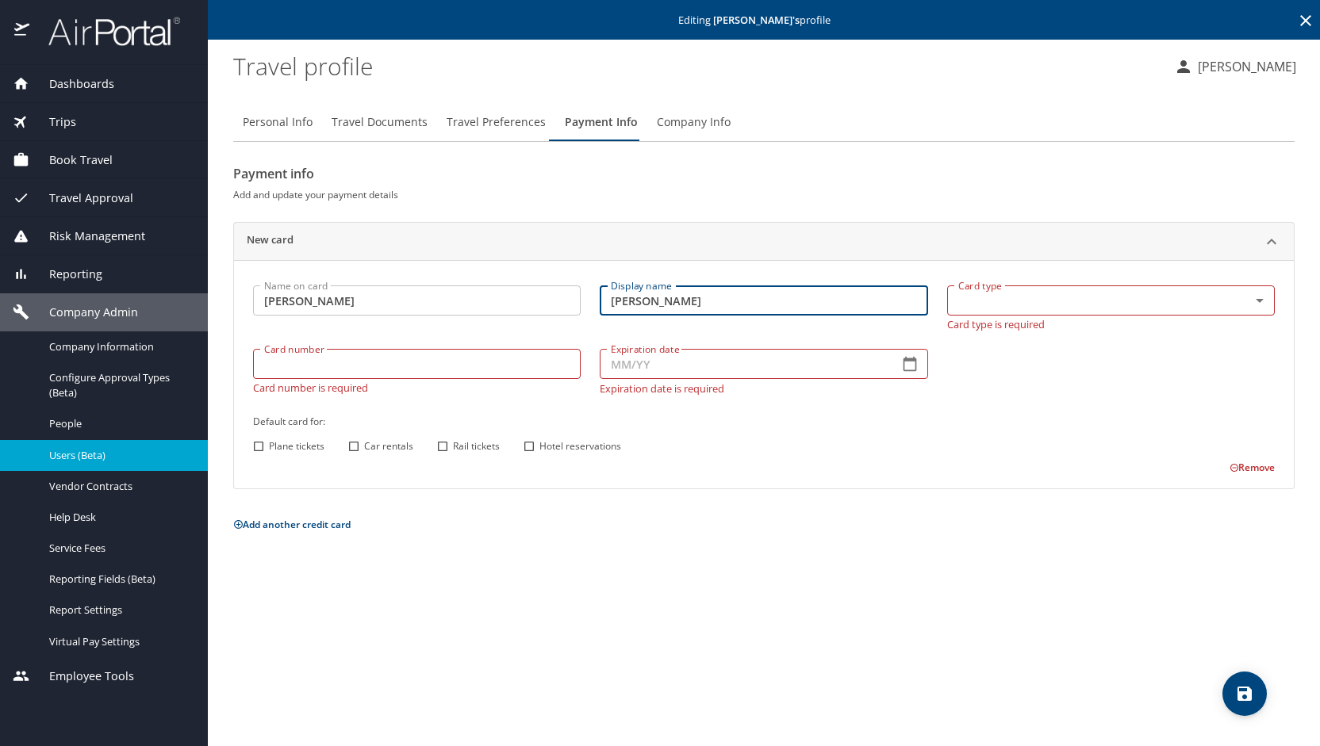
type input "[PERSON_NAME]"
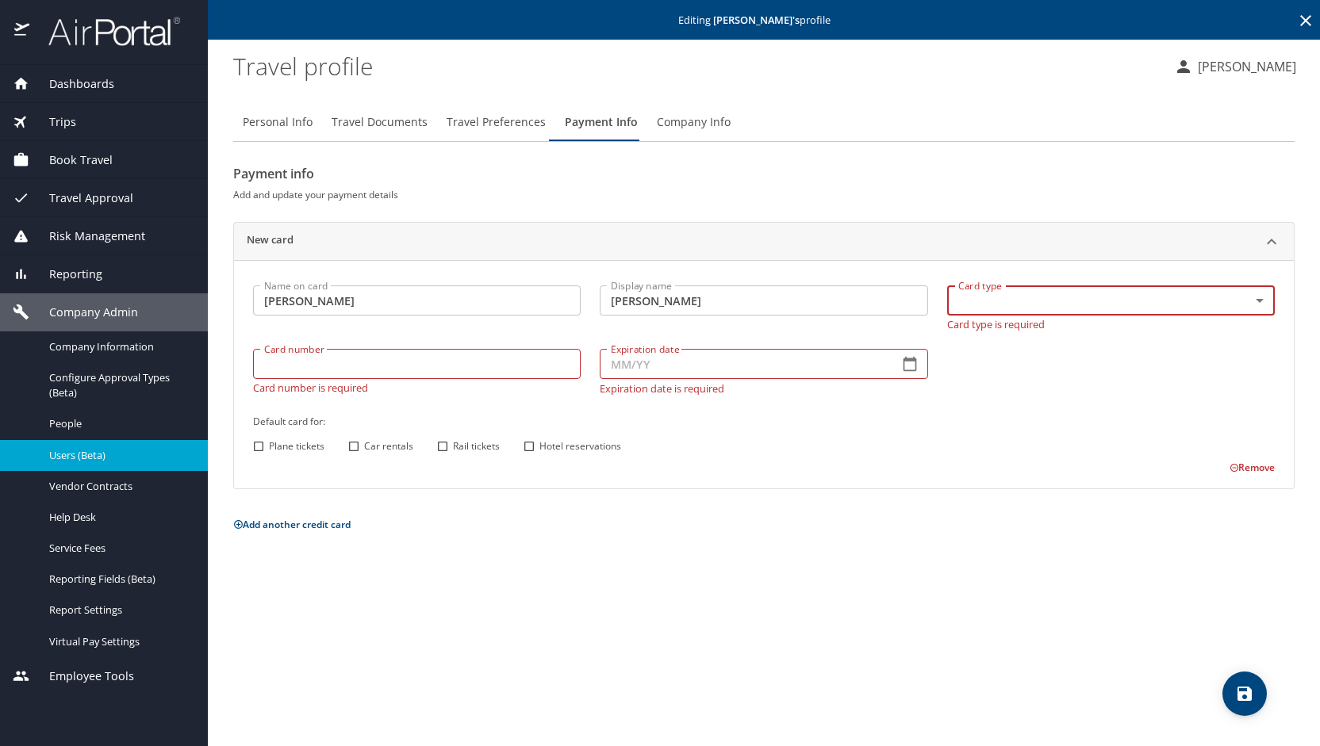
click at [1255, 308] on body "Dashboards AirPortal 360™ Manager My Travel Dashboard Trips Airtinerary® Lookup…" at bounding box center [660, 373] width 1320 height 746
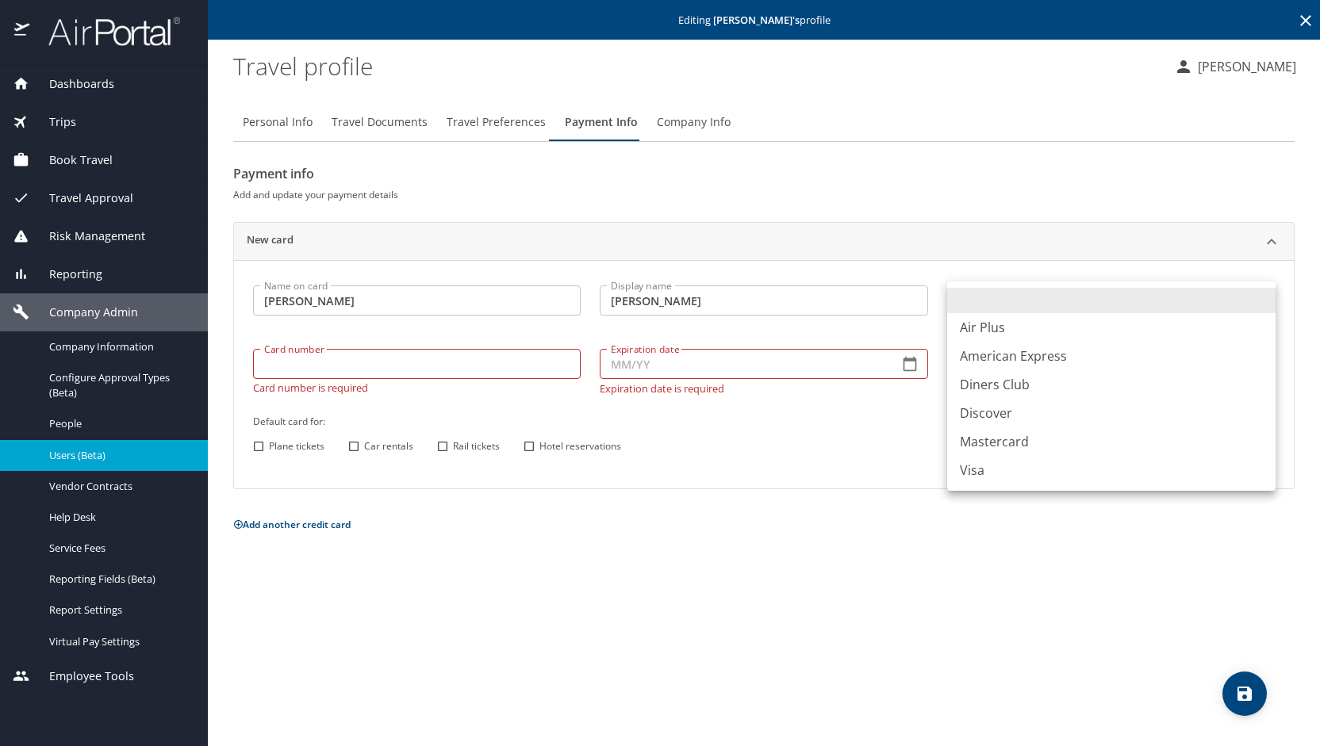
click at [1042, 467] on li "Visa" at bounding box center [1111, 470] width 328 height 29
type input "VI"
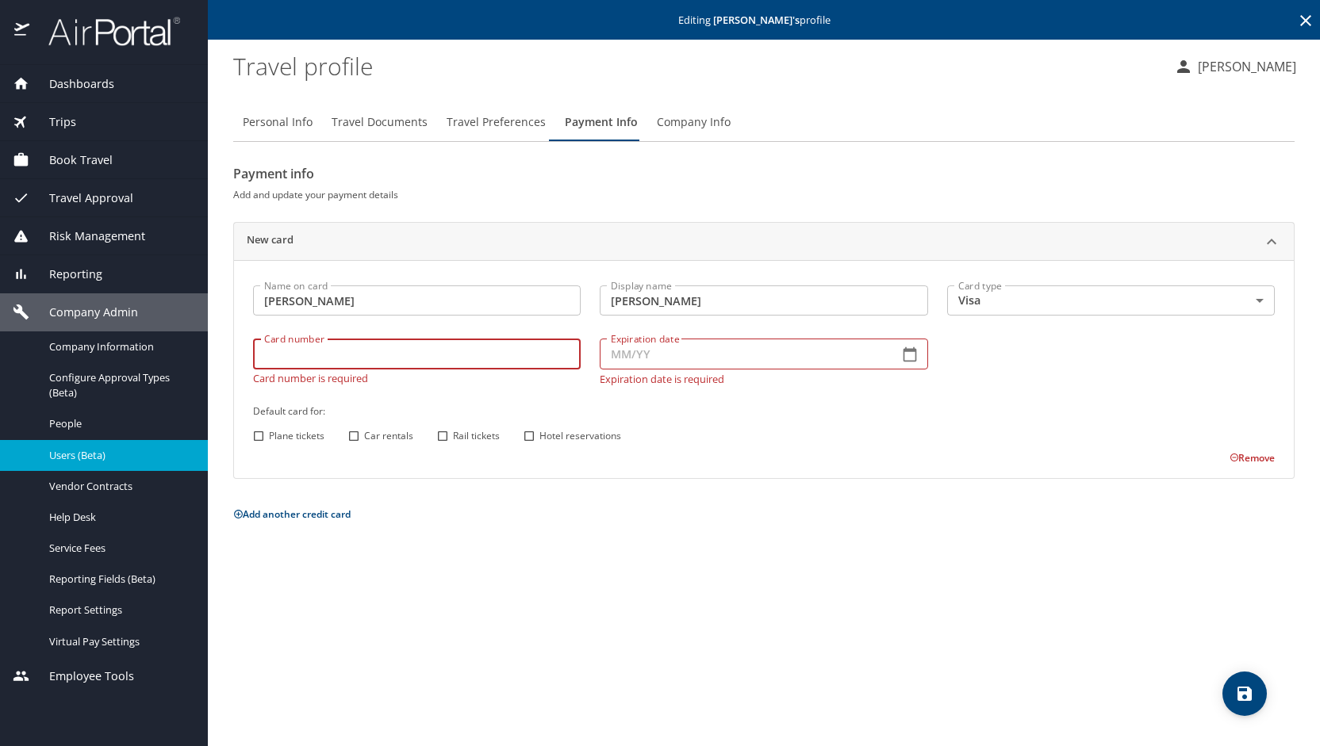
click at [333, 354] on input "Card number" at bounding box center [417, 354] width 328 height 30
type input "4147202338738758"
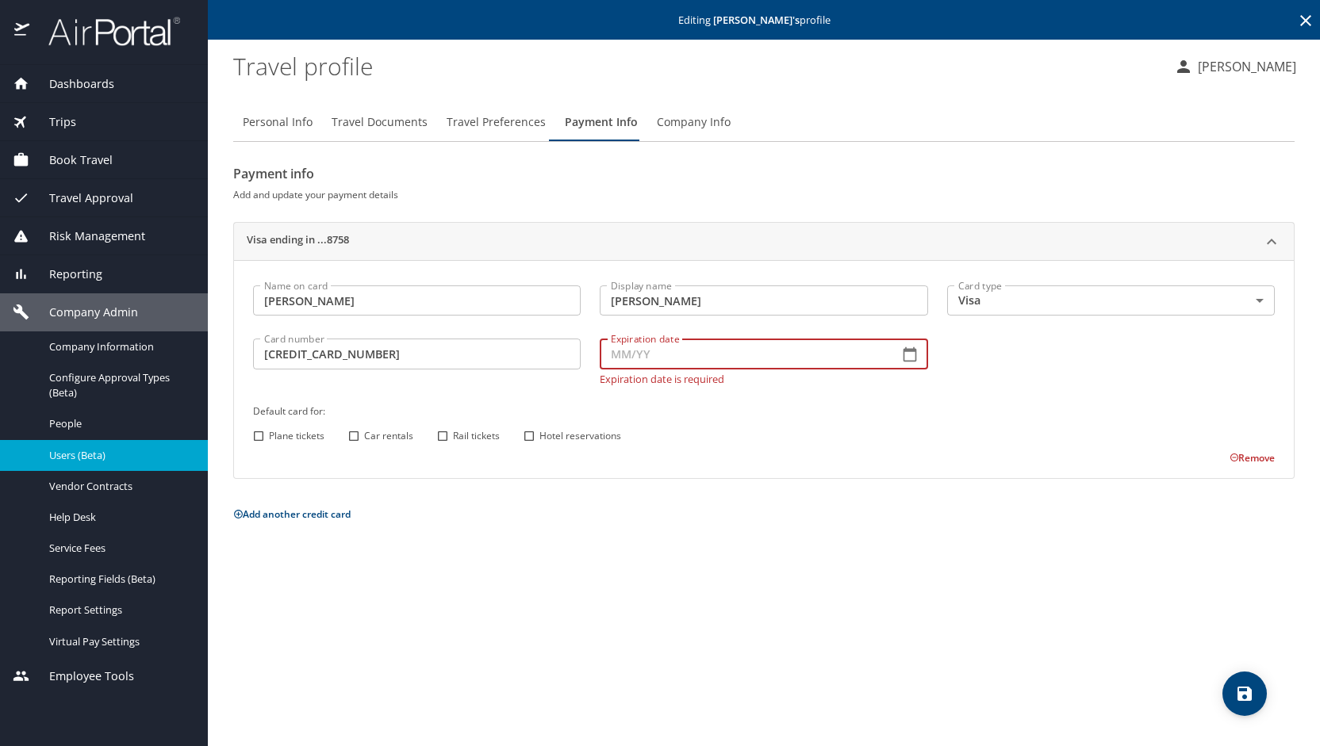
click at [653, 348] on input "Expiration date" at bounding box center [742, 354] width 285 height 30
type input "02/27"
click at [357, 440] on div "Name on card Thomas Shea Name on card Display name Thomas Shea Display name Car…" at bounding box center [763, 371] width 1040 height 190
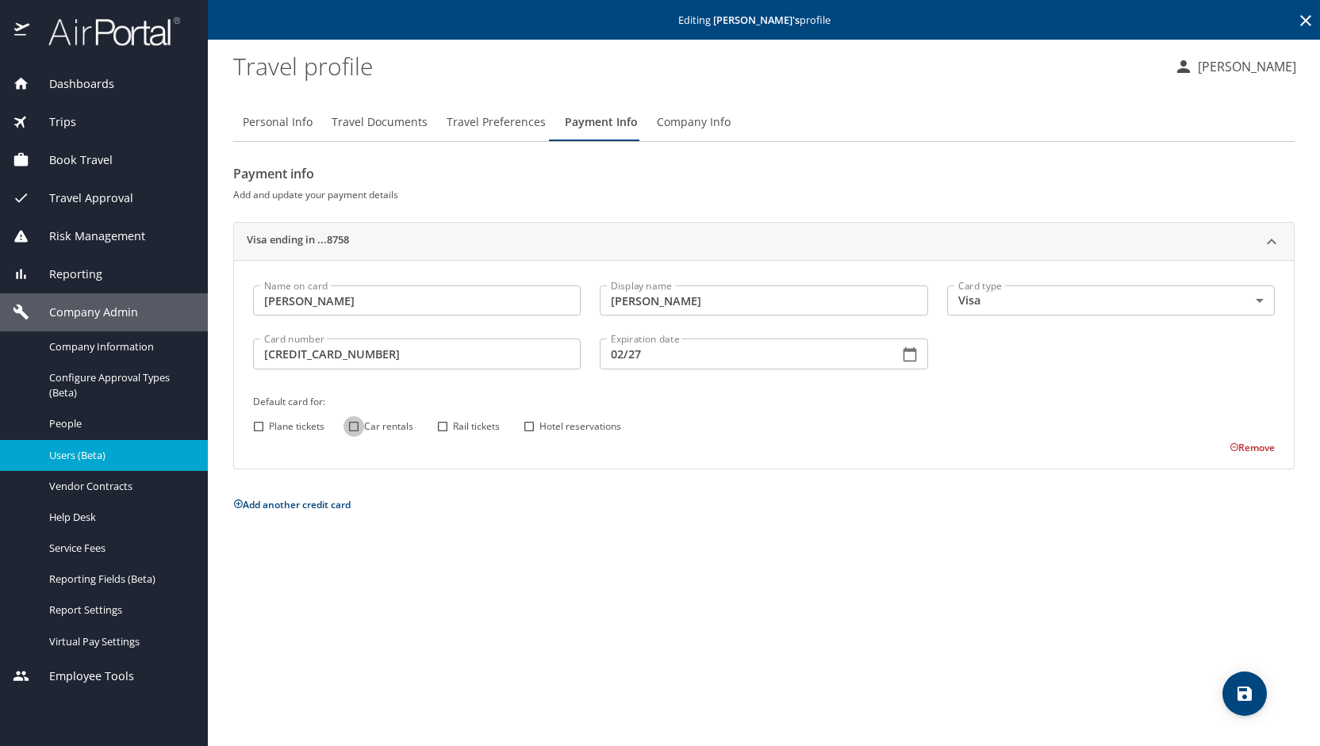
click at [352, 426] on input "Car rentals" at bounding box center [353, 426] width 21 height 21
checkbox input "true"
click at [529, 427] on input "Hotel reservations" at bounding box center [529, 426] width 21 height 21
checkbox input "true"
click at [1243, 702] on icon "save" at bounding box center [1244, 693] width 19 height 19
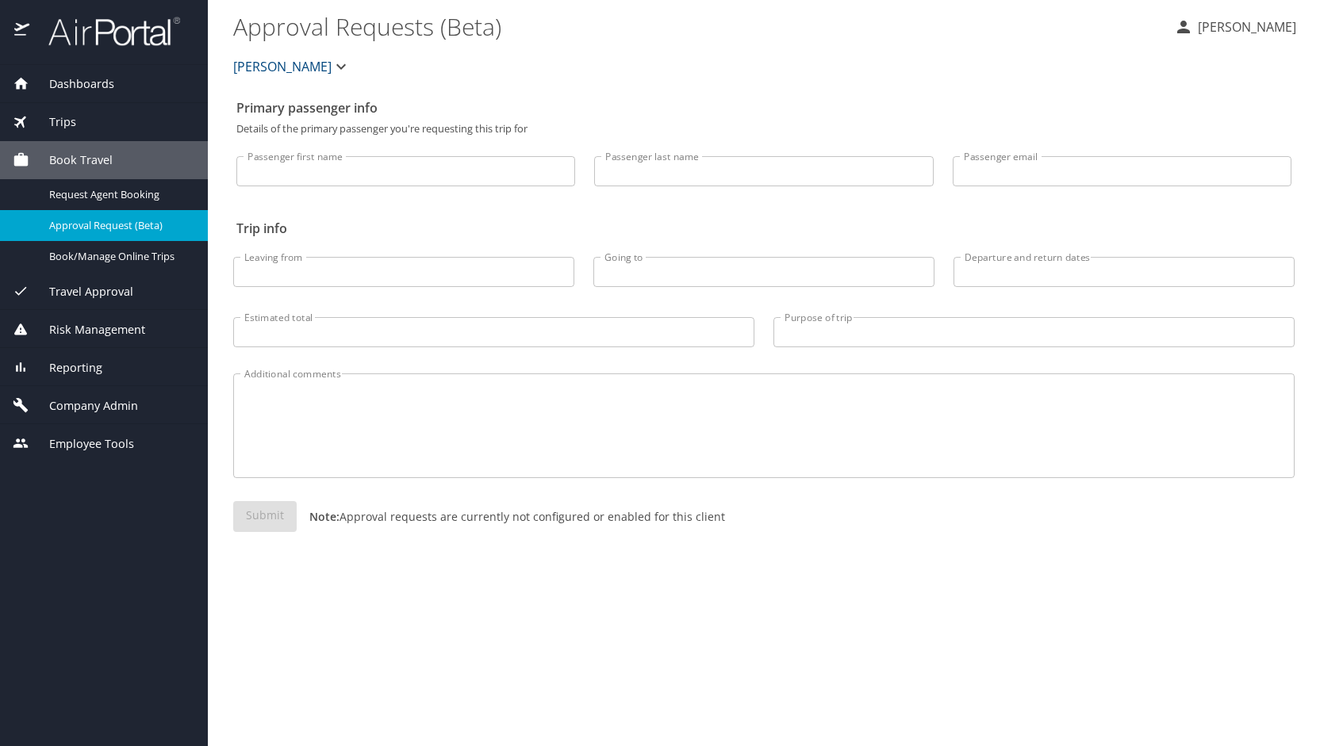
click at [115, 403] on span "Company Admin" at bounding box center [83, 405] width 109 height 17
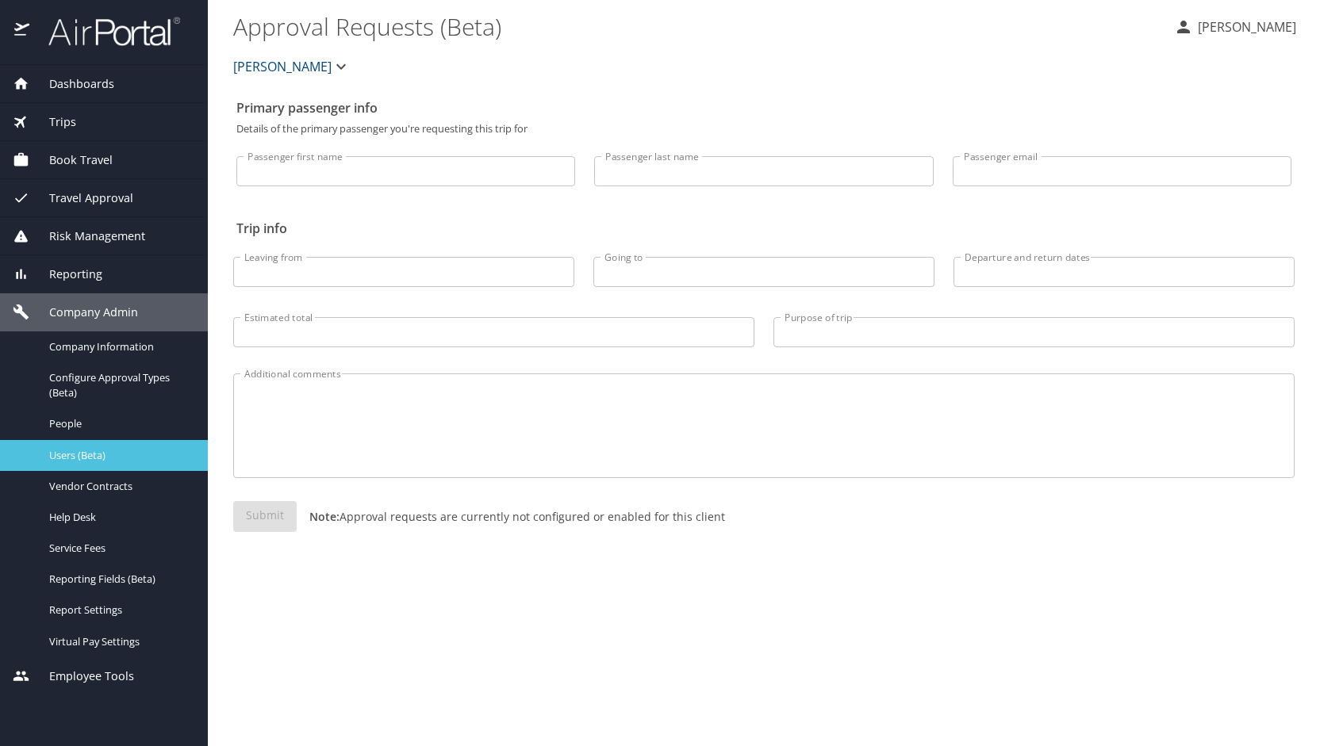
click at [90, 450] on span "Users (Beta)" at bounding box center [119, 455] width 140 height 15
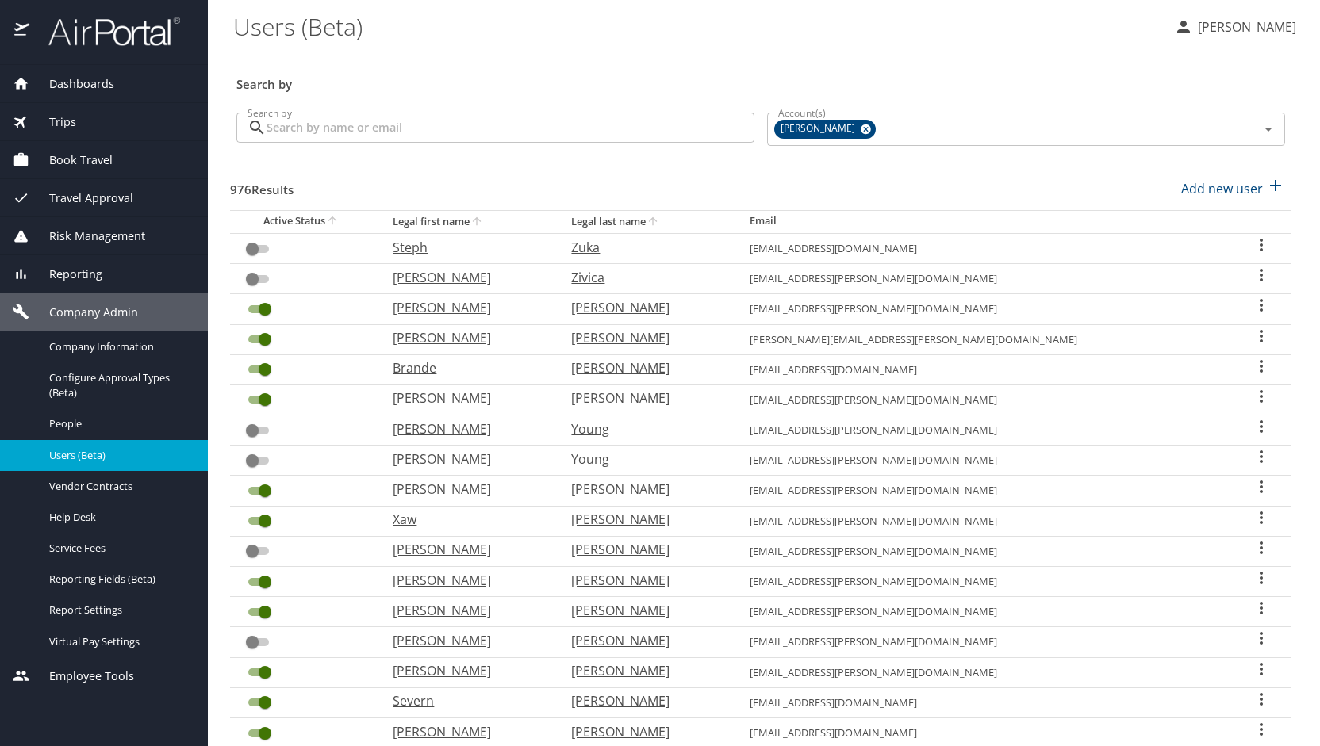
click at [436, 139] on input "Search by" at bounding box center [510, 128] width 488 height 30
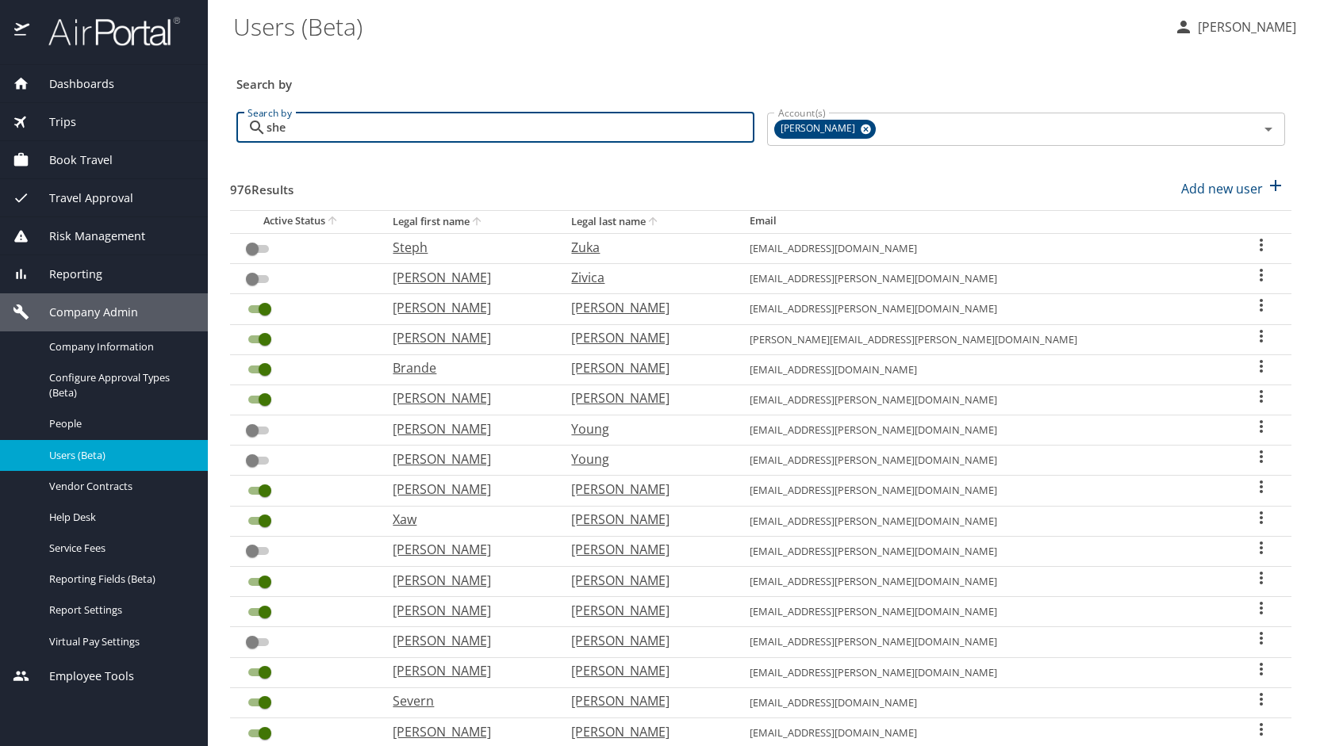
type input "[PERSON_NAME]"
checkbox input "true"
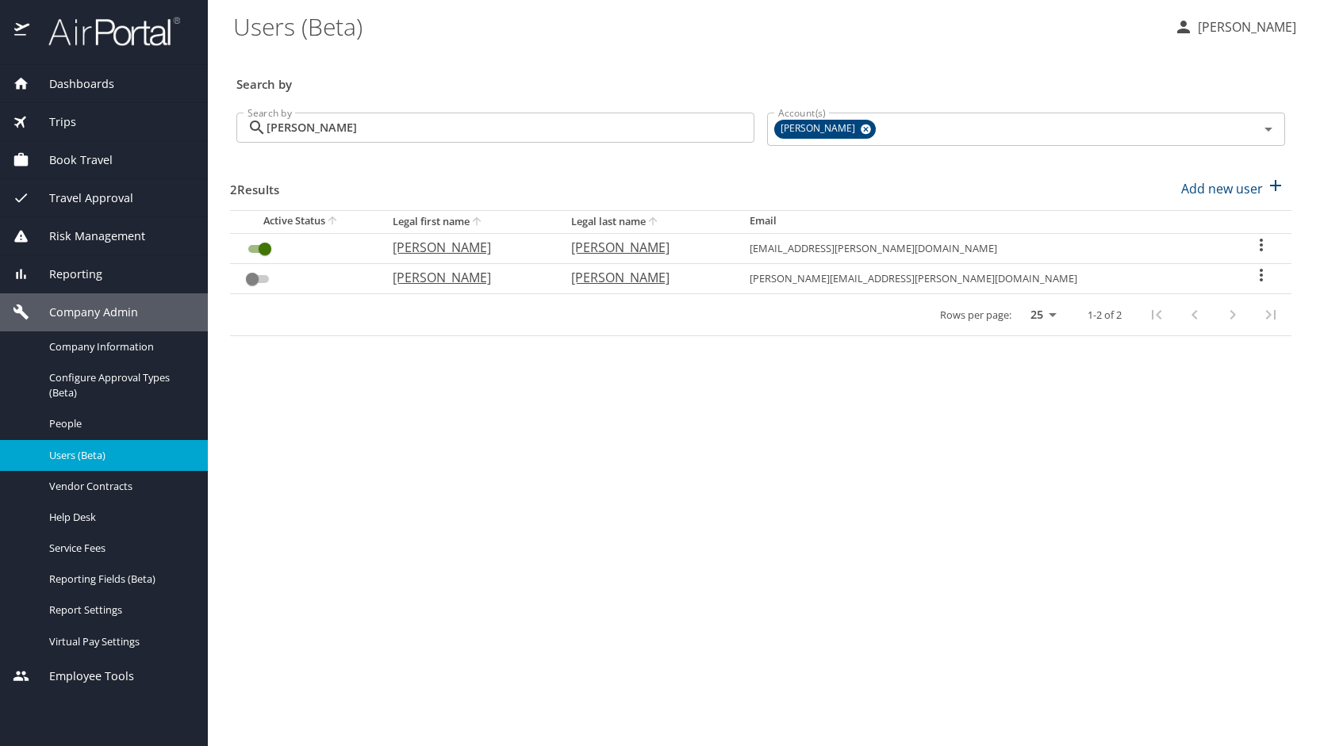
click at [477, 255] on p "[PERSON_NAME]" at bounding box center [466, 247] width 147 height 19
select select "US"
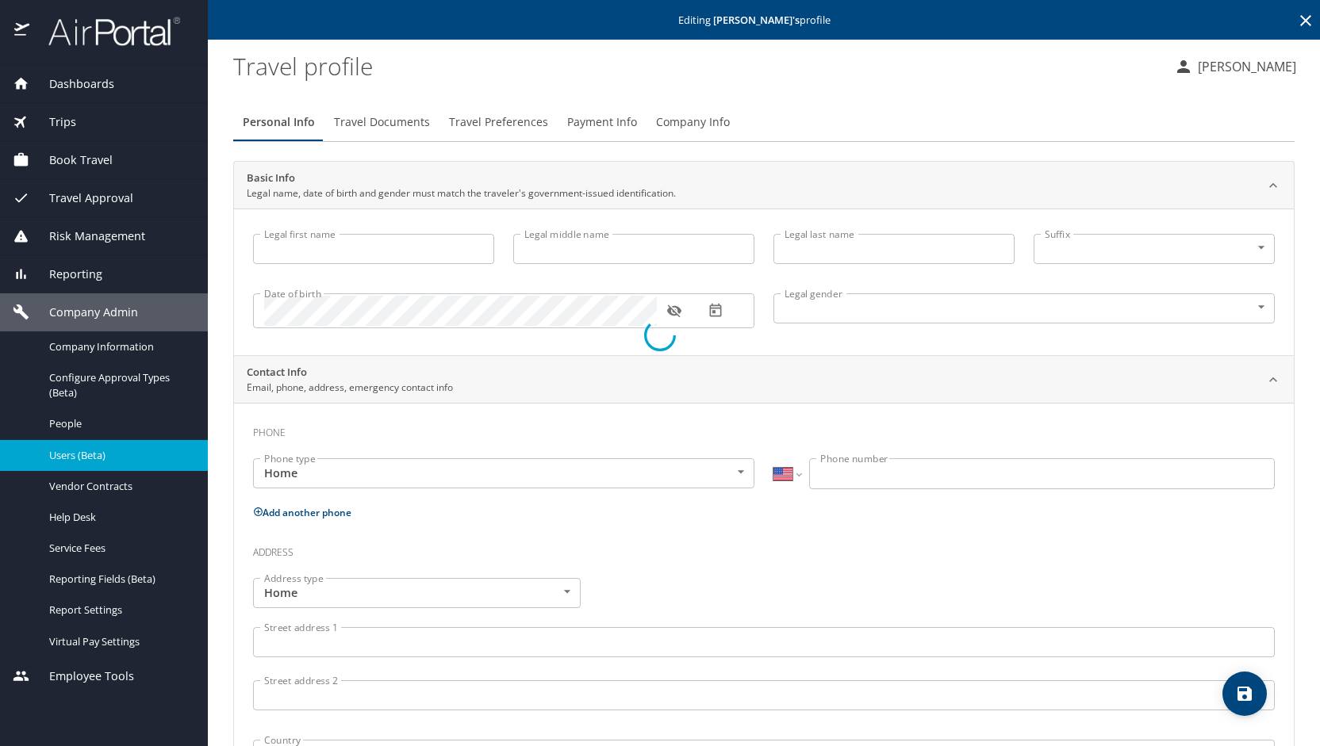
type input "Thomas"
type input "Gibiser"
type input "Shea"
type input "Male"
type input "Erica"
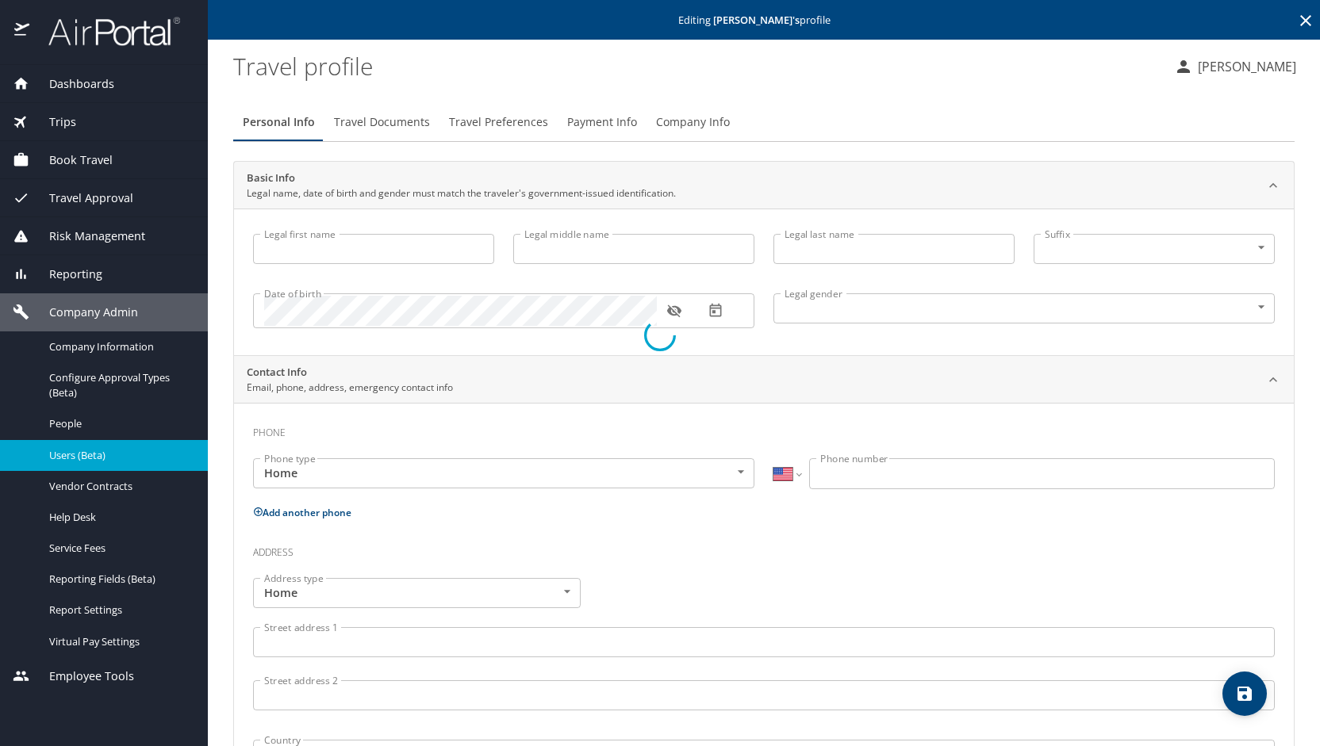
type input "Shea"
type input "(313) 505-1512"
select select "US"
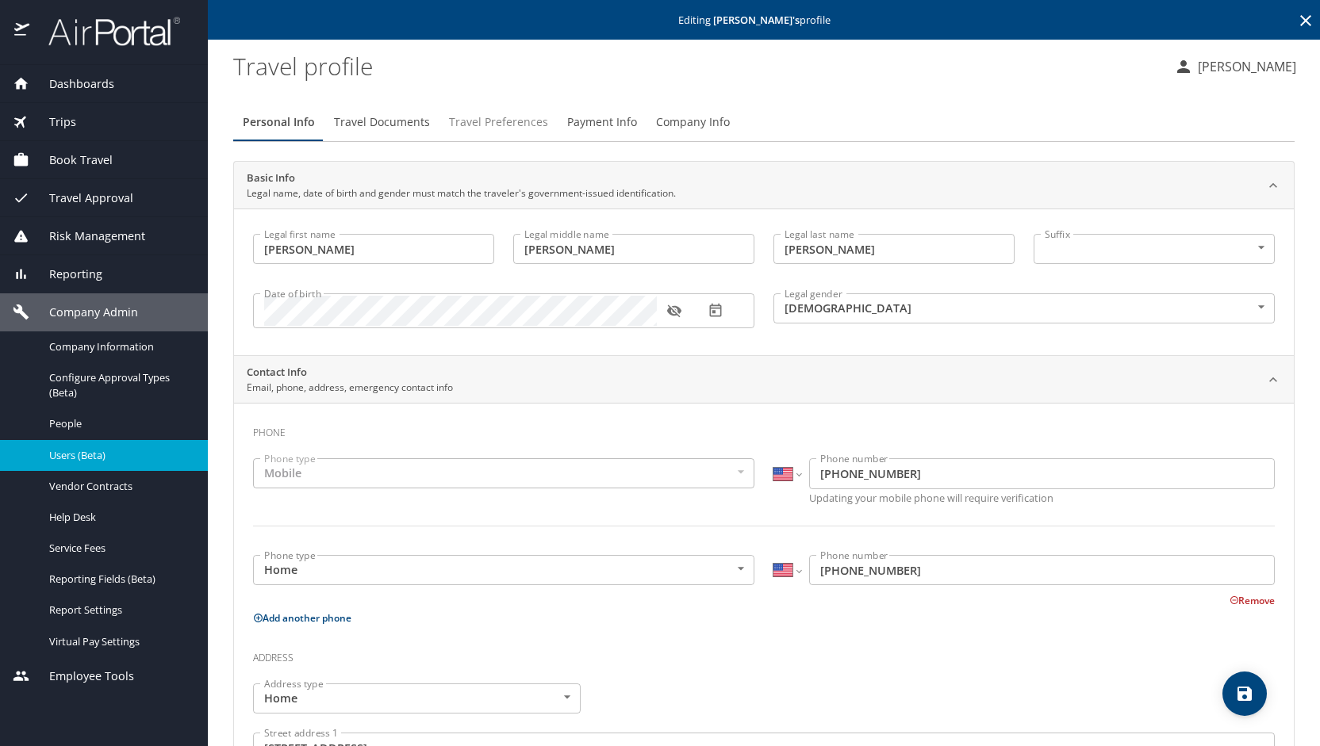
click at [499, 108] on button "Travel Preferences" at bounding box center [498, 122] width 118 height 38
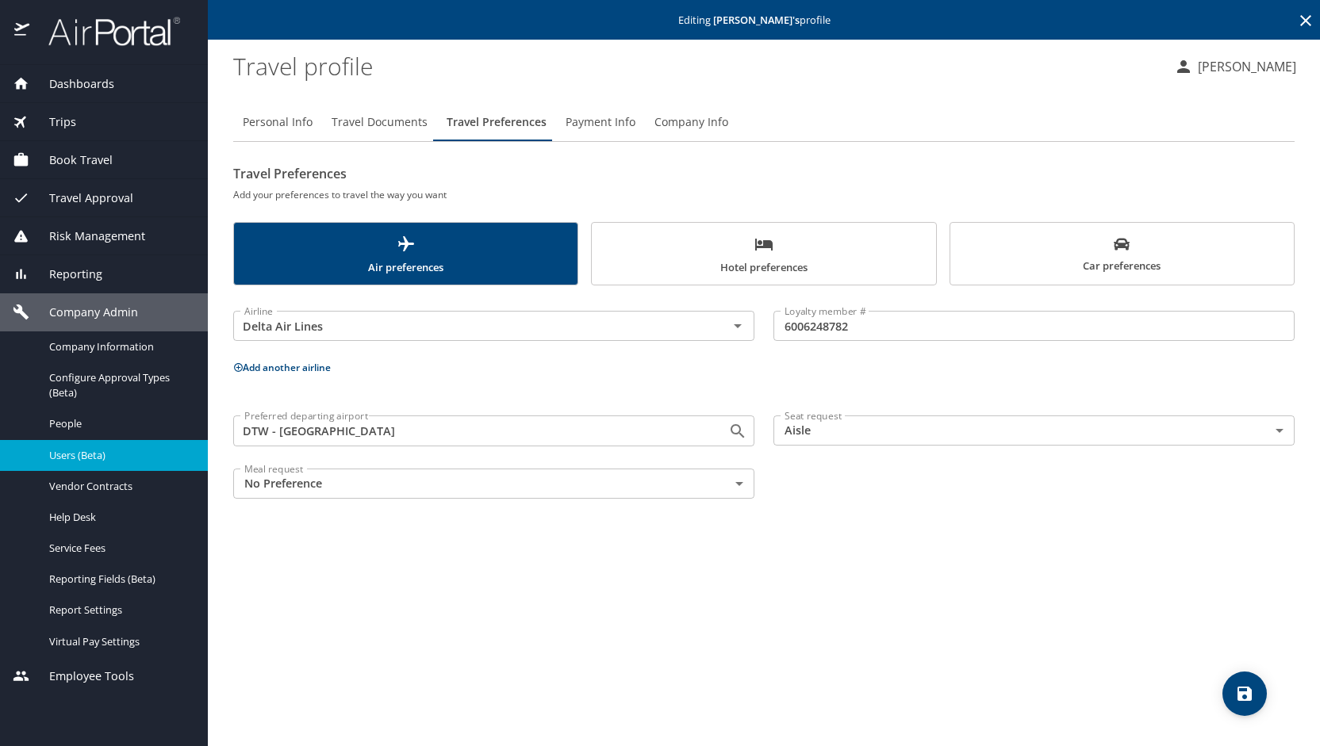
click at [1009, 239] on span "Car preferences" at bounding box center [1122, 255] width 324 height 39
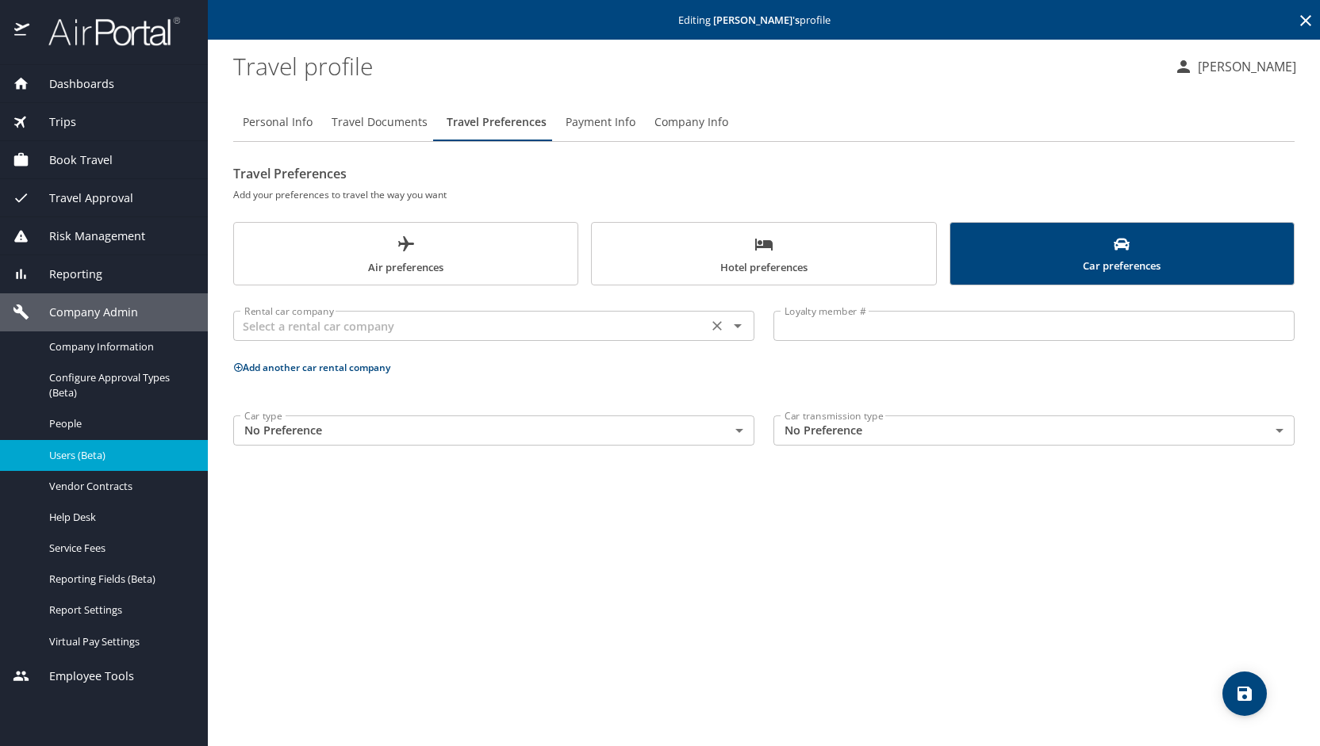
click at [742, 326] on icon "Open" at bounding box center [737, 325] width 19 height 19
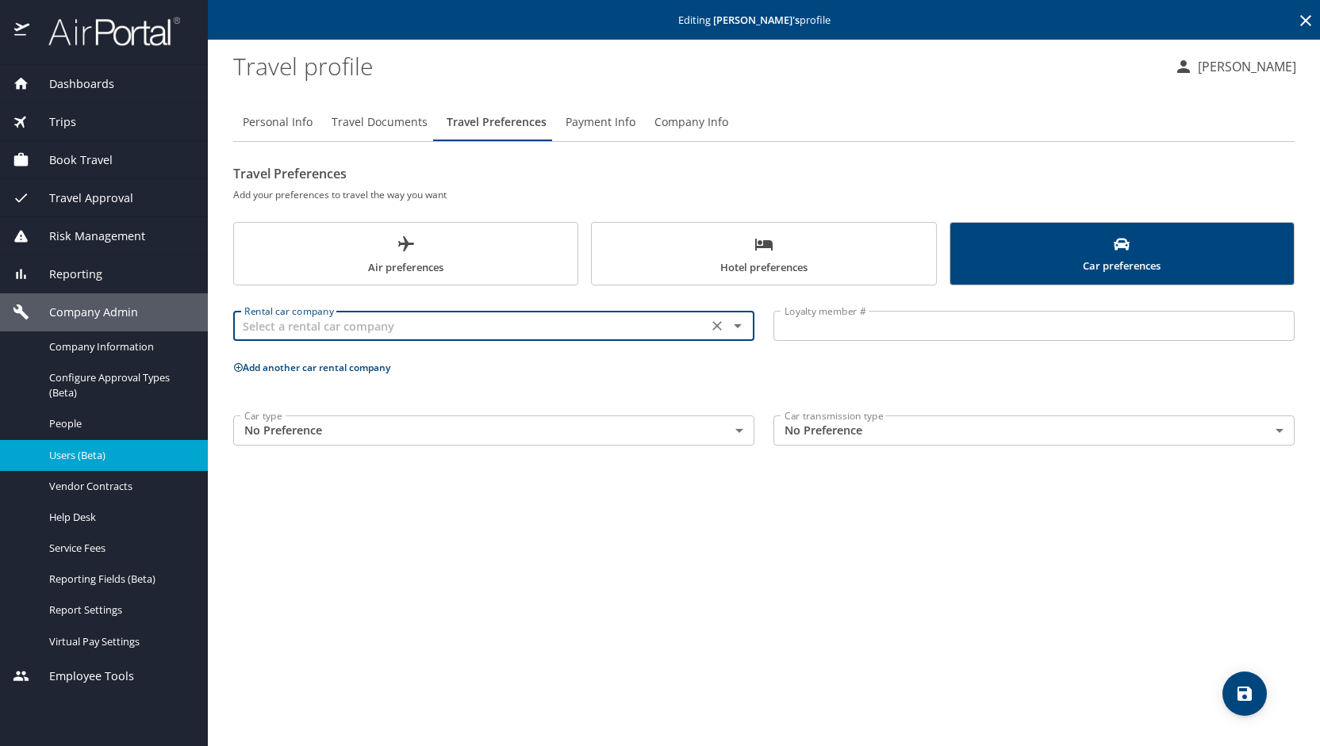
click at [398, 320] on input "text" at bounding box center [470, 326] width 465 height 21
click at [380, 372] on li "National" at bounding box center [492, 365] width 521 height 29
type input "National"
click at [806, 321] on input "Loyalty member #" at bounding box center [1033, 326] width 521 height 30
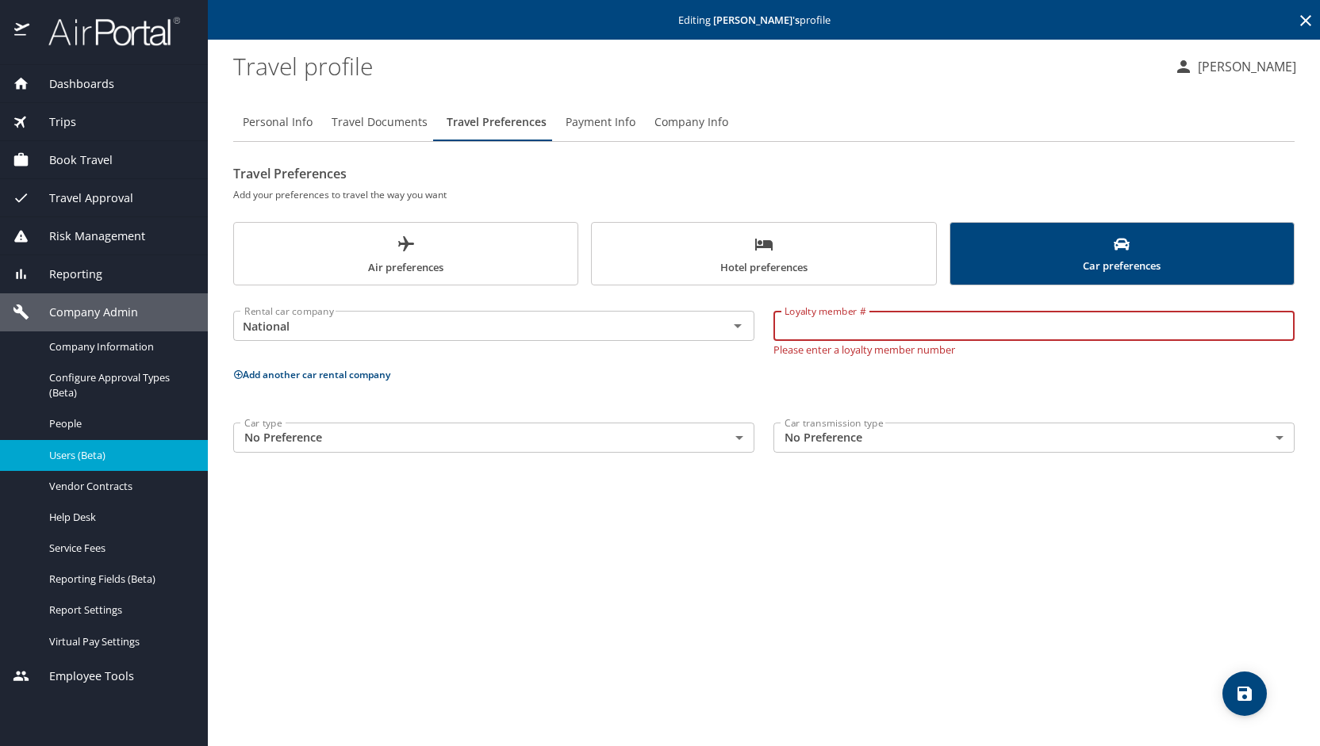
paste input "922003051"
type input "922003051"
click at [738, 432] on body "Dashboards AirPortal 360™ Manager My Travel Dashboard Trips Airtinerary® Lookup…" at bounding box center [660, 373] width 1320 height 746
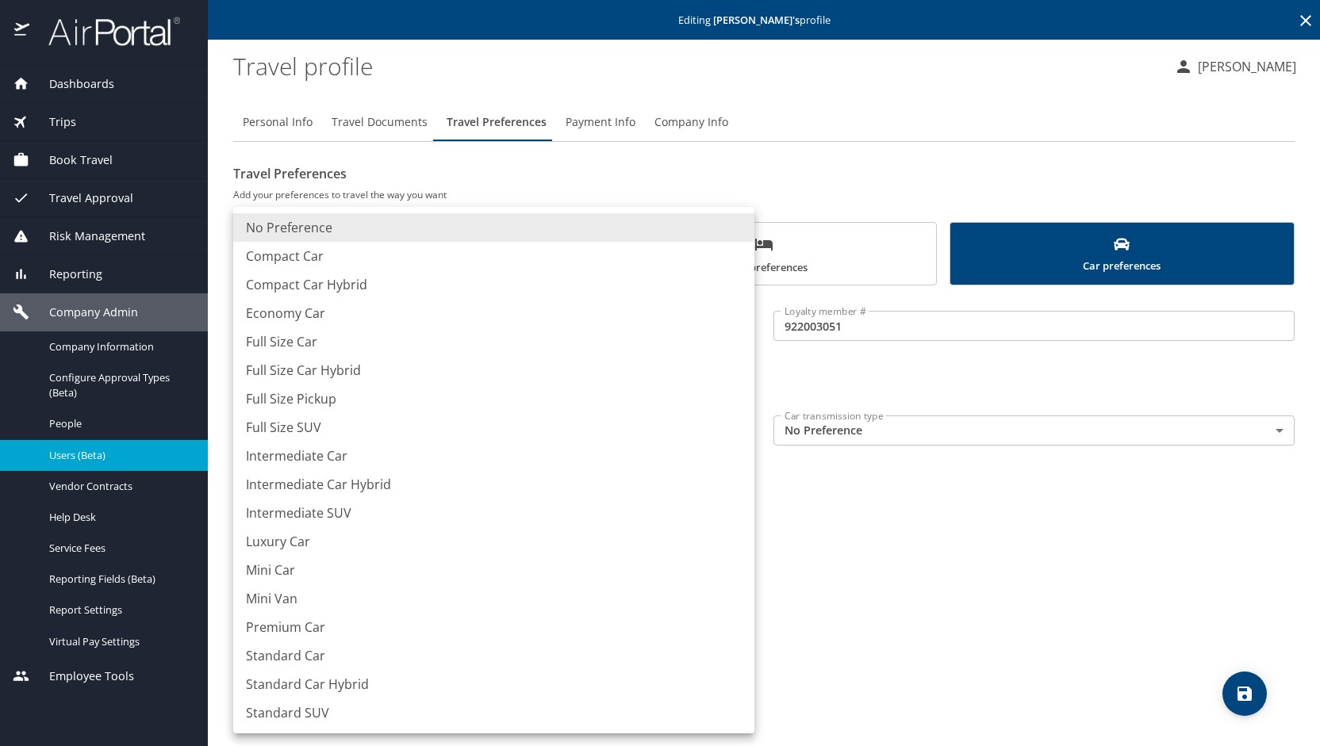
click at [346, 446] on li "Intermediate Car" at bounding box center [493, 456] width 521 height 29
type input "IntermediateCar"
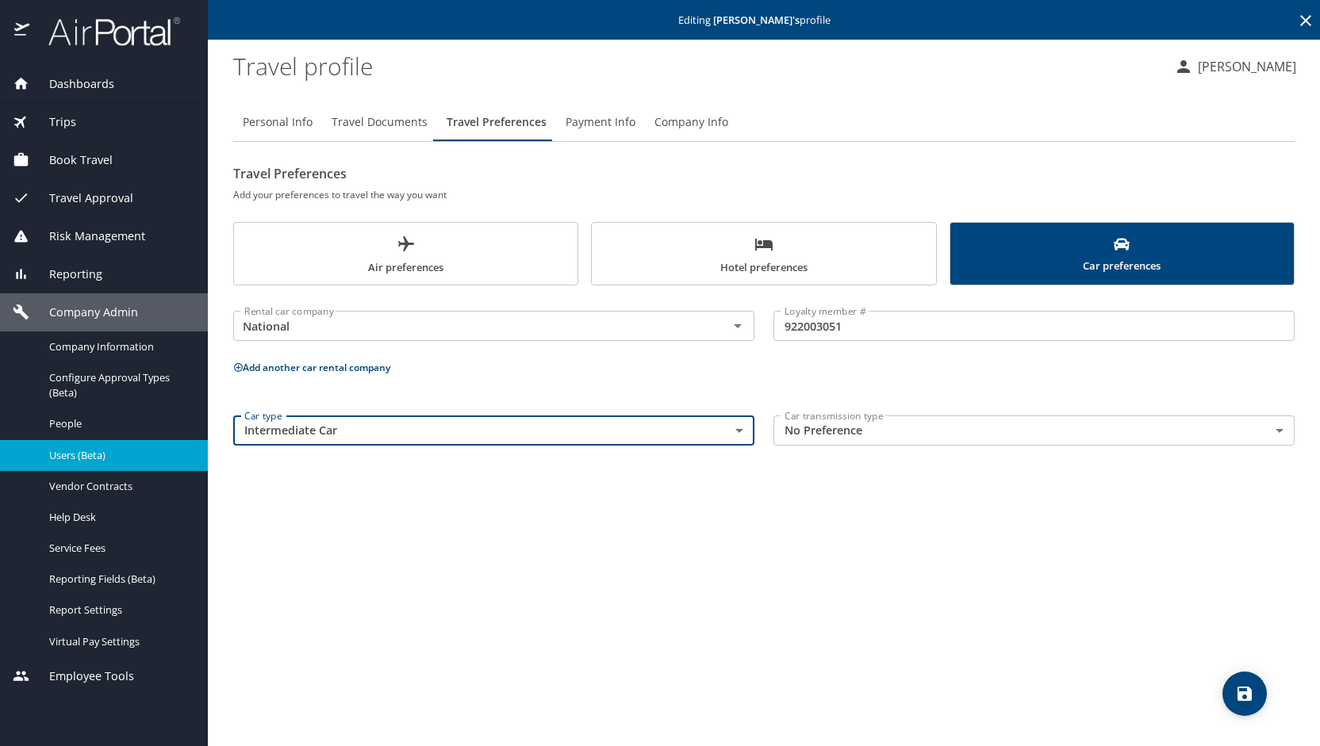
click at [1280, 427] on body "Dashboards AirPortal 360™ Manager My Travel Dashboard Trips Airtinerary® Lookup…" at bounding box center [660, 373] width 1320 height 746
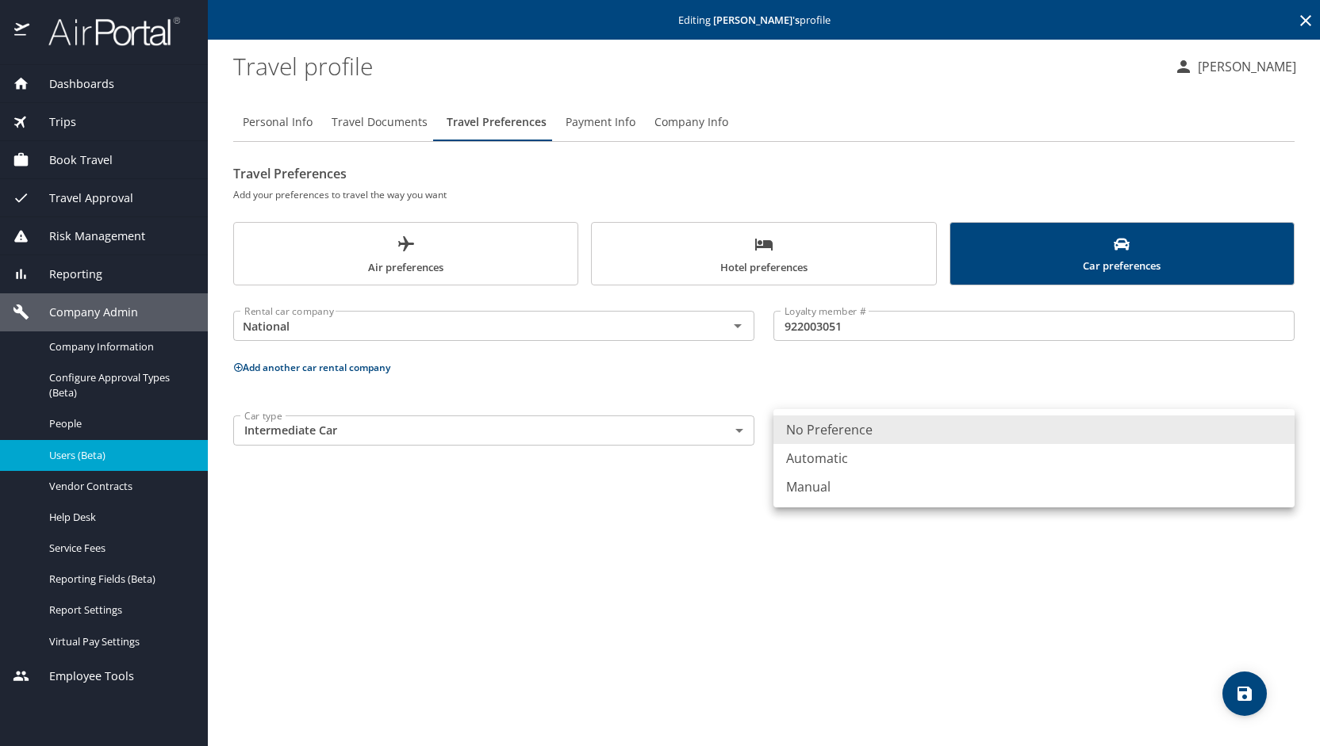
click at [990, 471] on li "Automatic" at bounding box center [1033, 458] width 521 height 29
type input "Automatic"
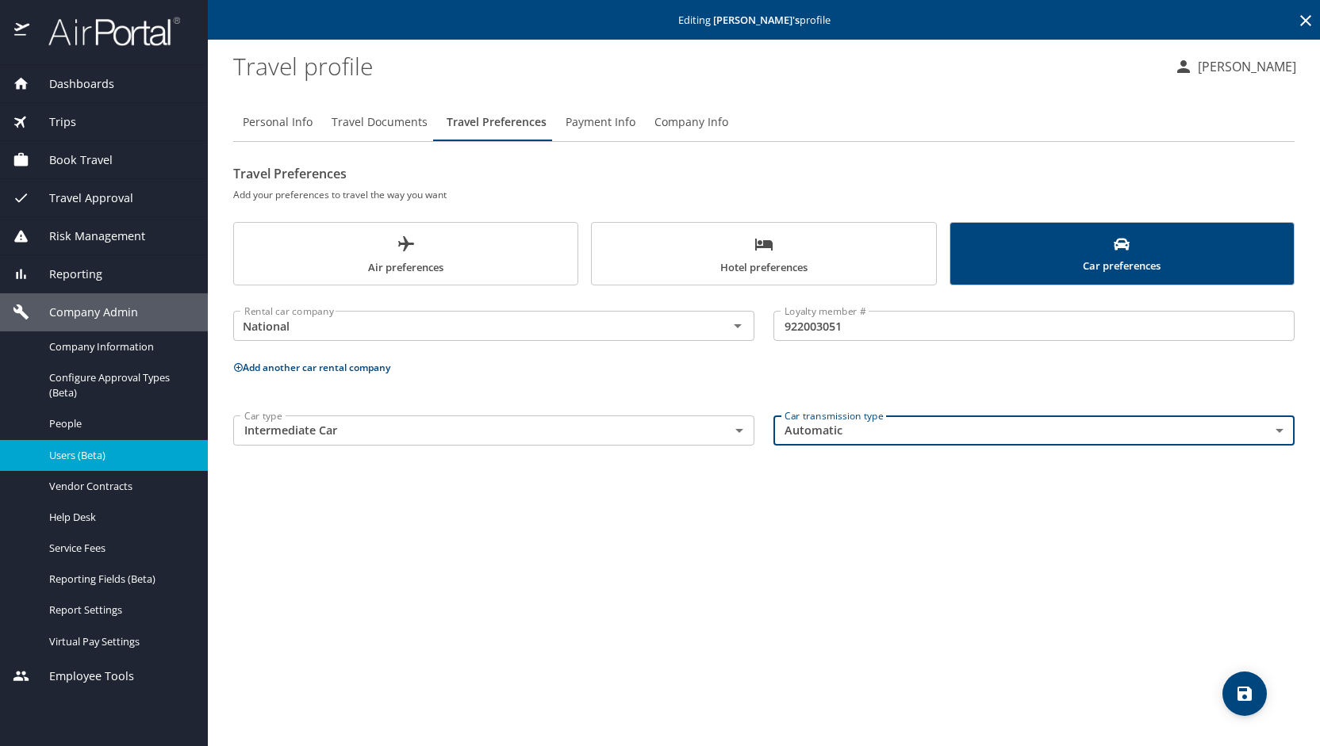
click at [1243, 688] on icon "save" at bounding box center [1244, 694] width 14 height 14
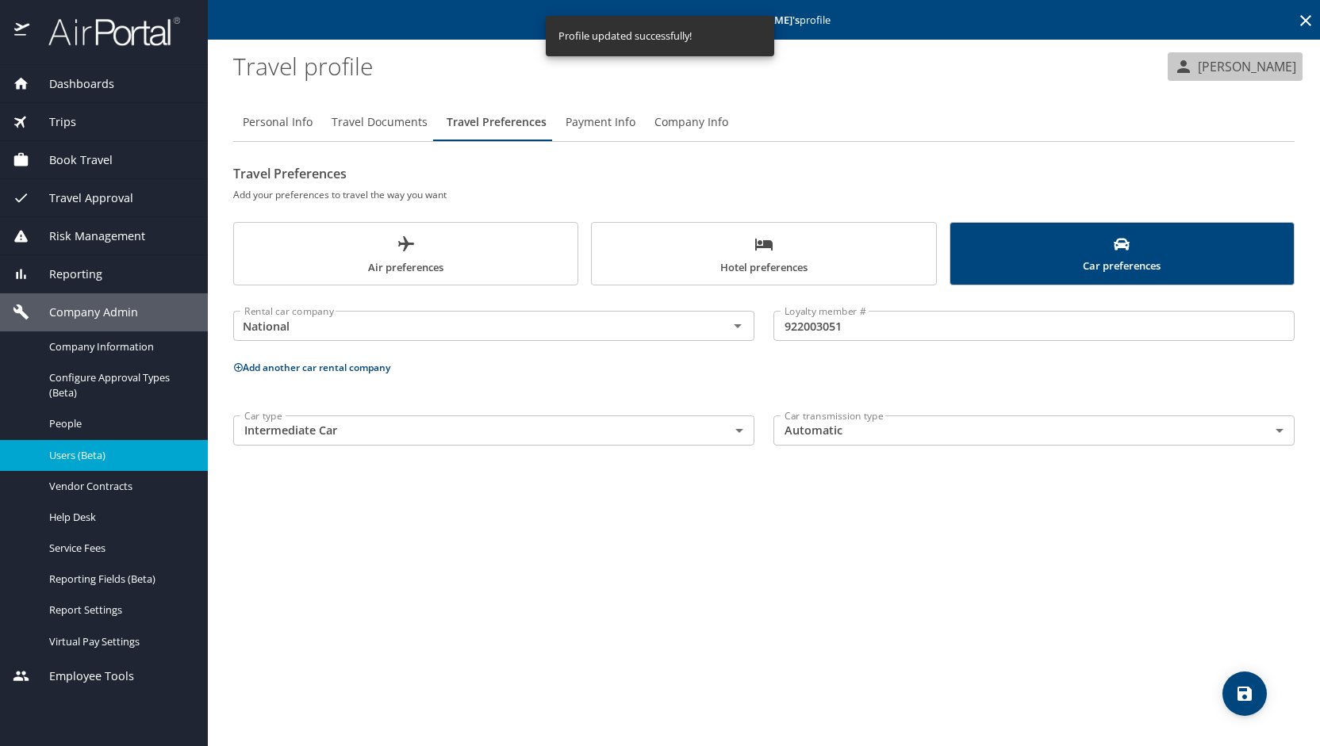
click at [1246, 65] on p "[PERSON_NAME]" at bounding box center [1244, 66] width 103 height 19
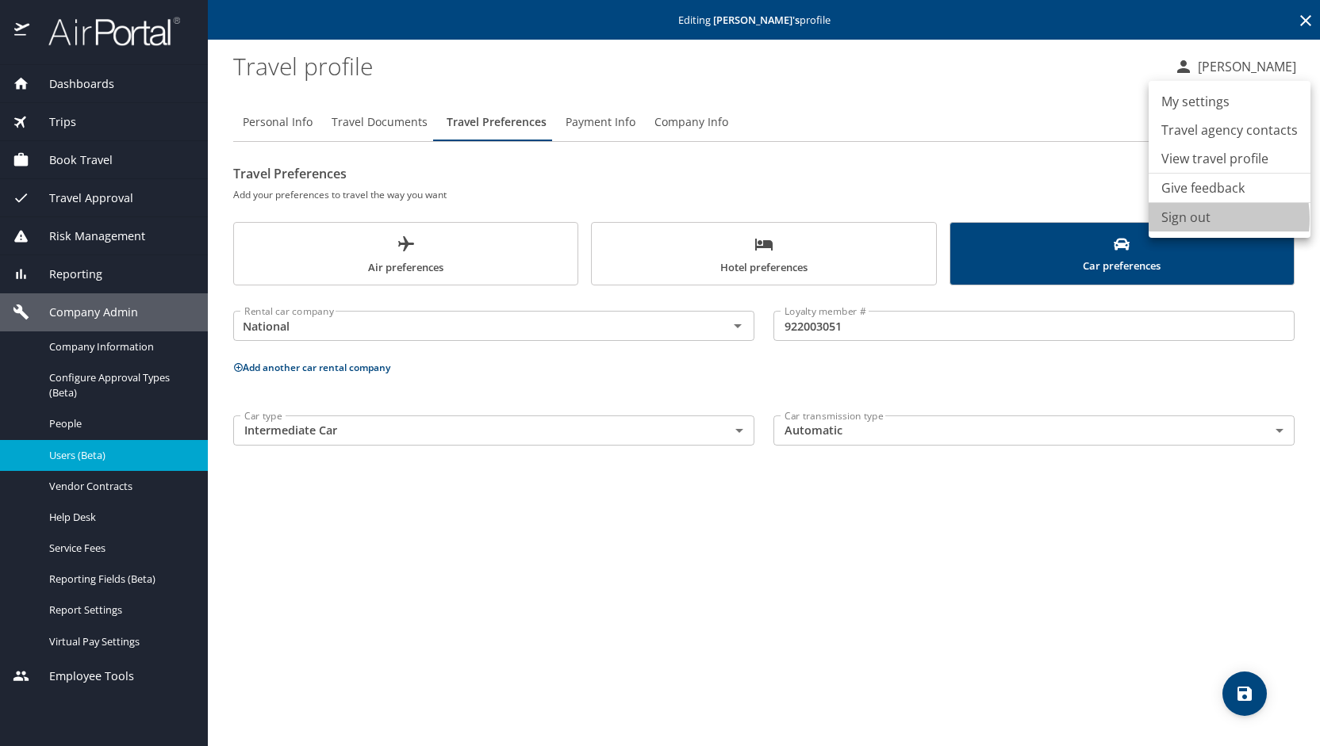
click at [1197, 219] on li "Sign out" at bounding box center [1229, 217] width 162 height 29
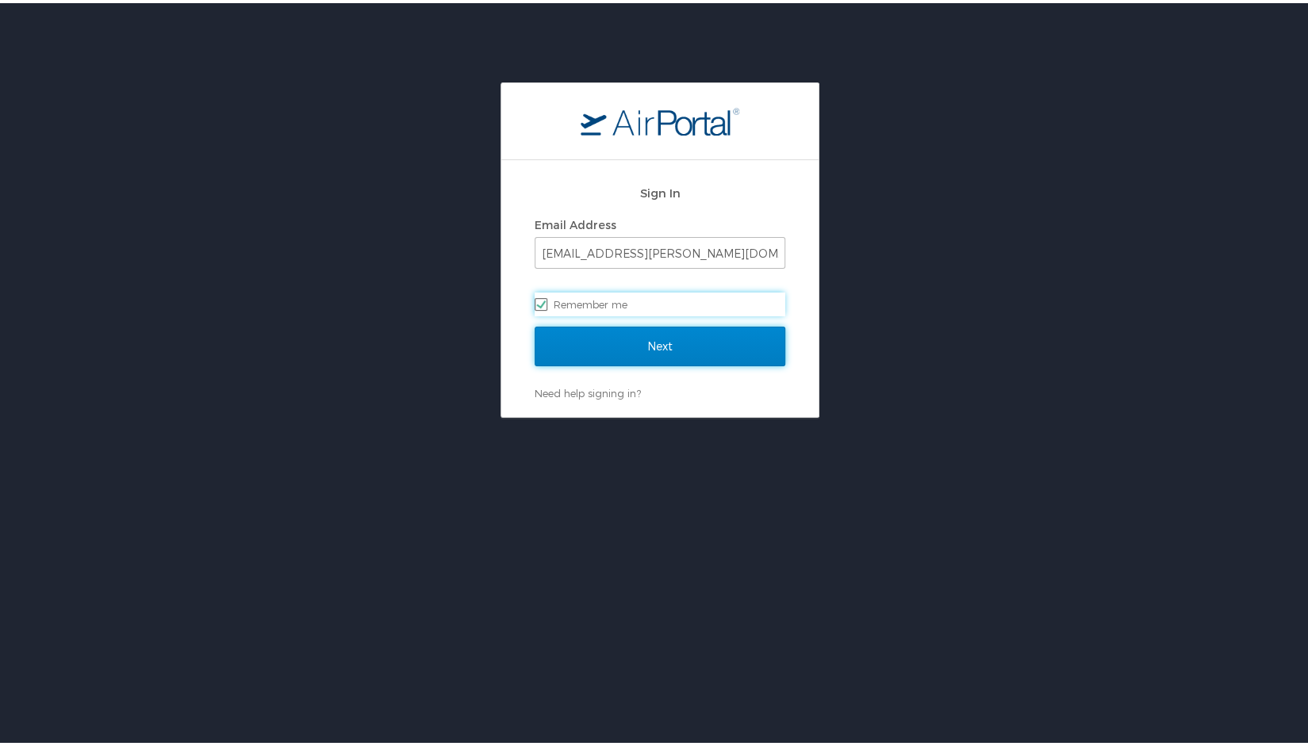
click at [596, 337] on input "Next" at bounding box center [659, 344] width 251 height 40
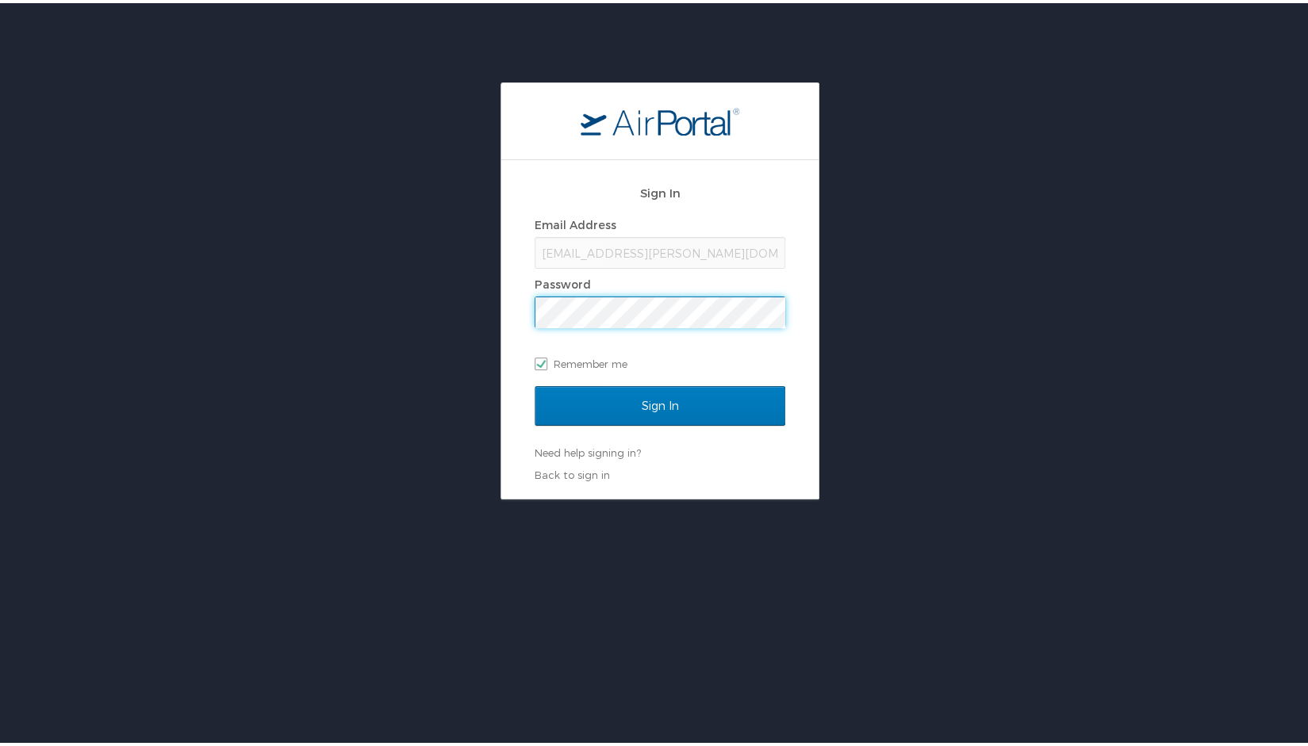
click at [596, 337] on div "Email Address [EMAIL_ADDRESS][PERSON_NAME][DOMAIN_NAME] Password Remember me" at bounding box center [659, 291] width 251 height 163
click at [534, 383] on input "Sign In" at bounding box center [659, 403] width 251 height 40
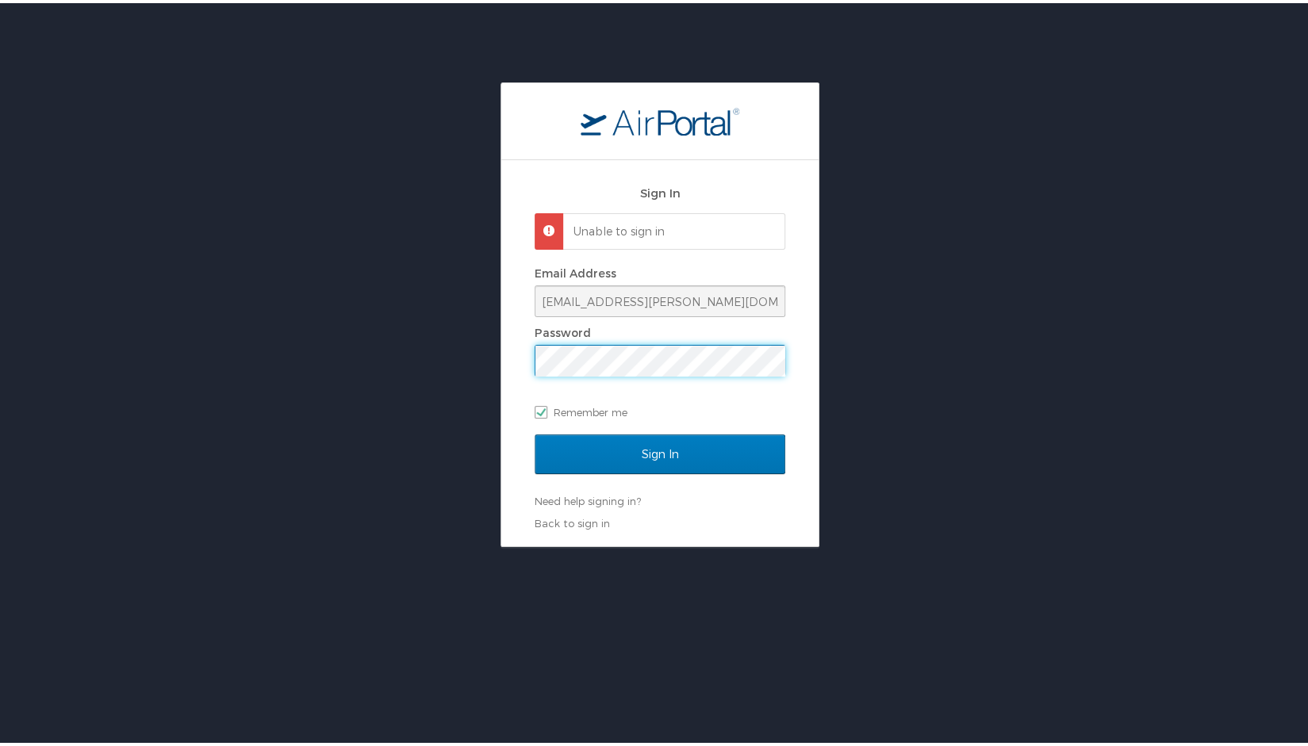
click at [450, 362] on div "Sign In Unable to sign in Email Address [EMAIL_ADDRESS][PERSON_NAME][DOMAIN_NAM…" at bounding box center [660, 311] width 1320 height 465
click at [534, 431] on input "Sign In" at bounding box center [659, 451] width 251 height 40
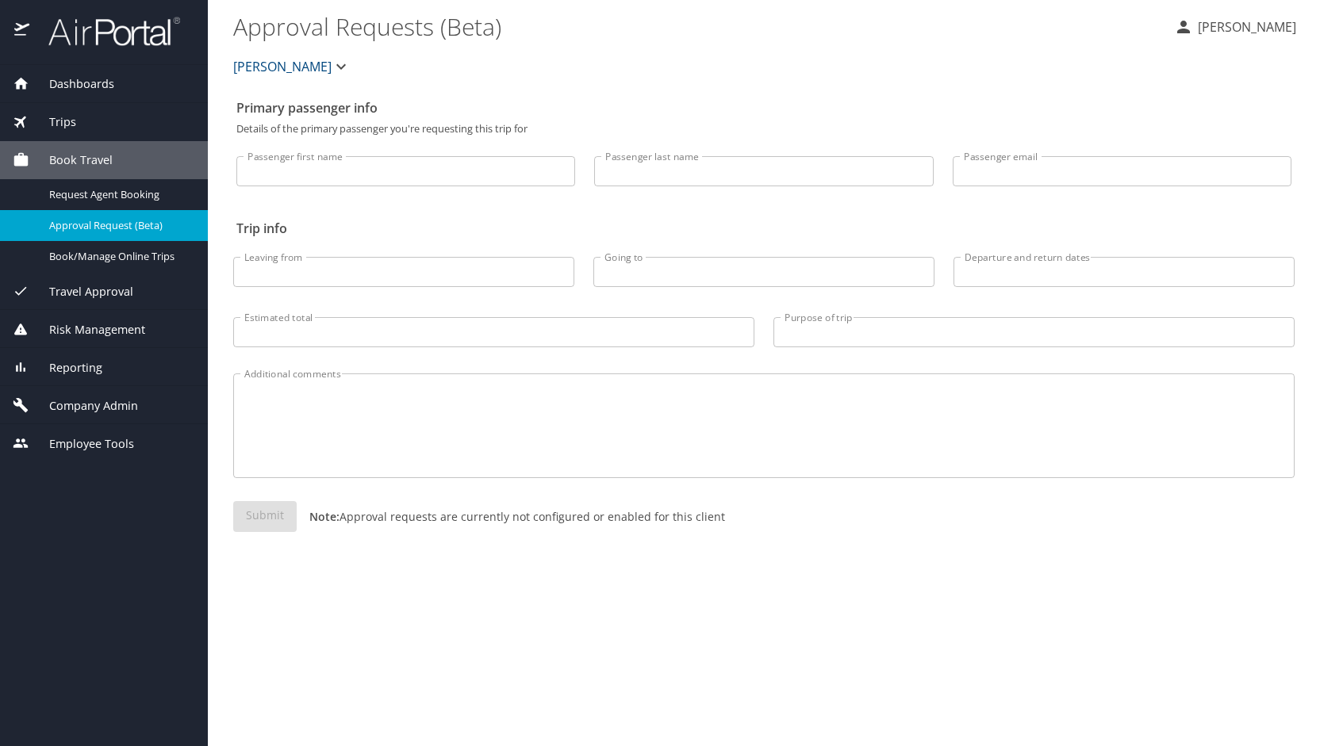
click at [138, 395] on div "Company Admin" at bounding box center [104, 405] width 208 height 38
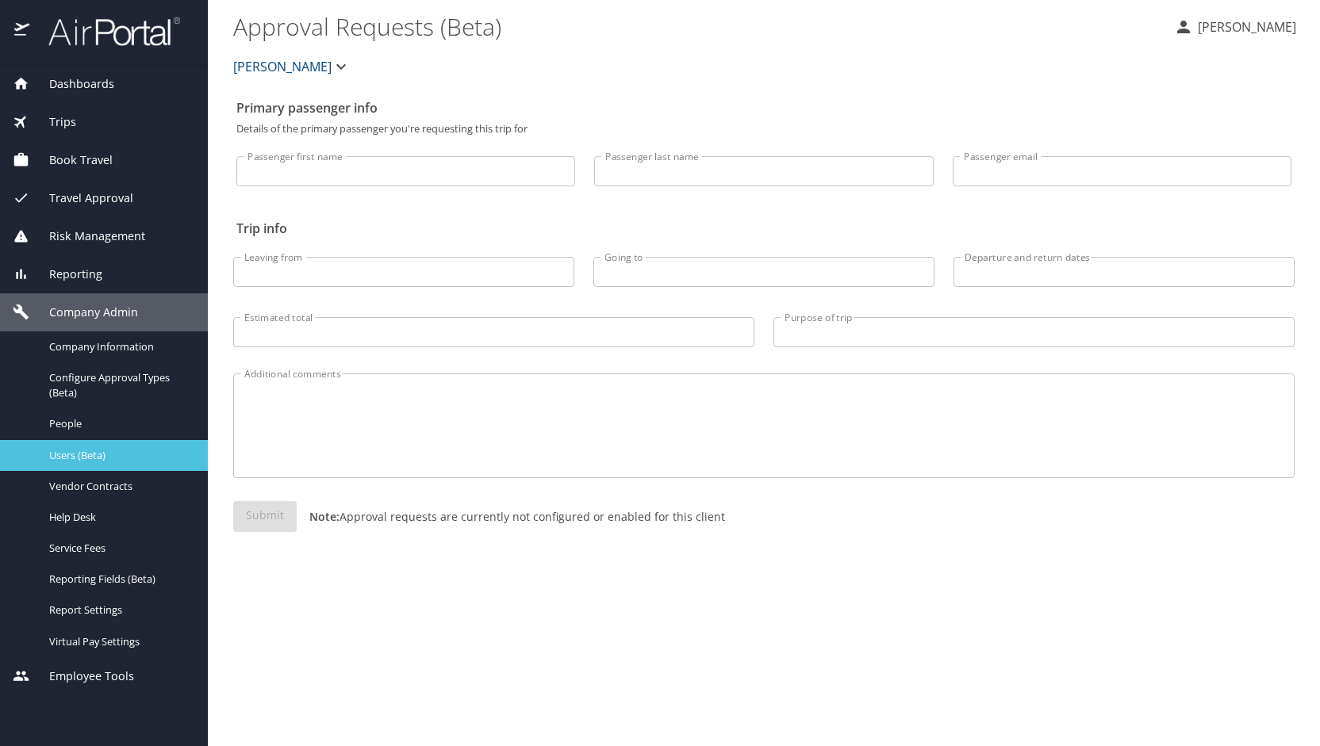
click at [73, 448] on span "Users (Beta)" at bounding box center [119, 455] width 140 height 15
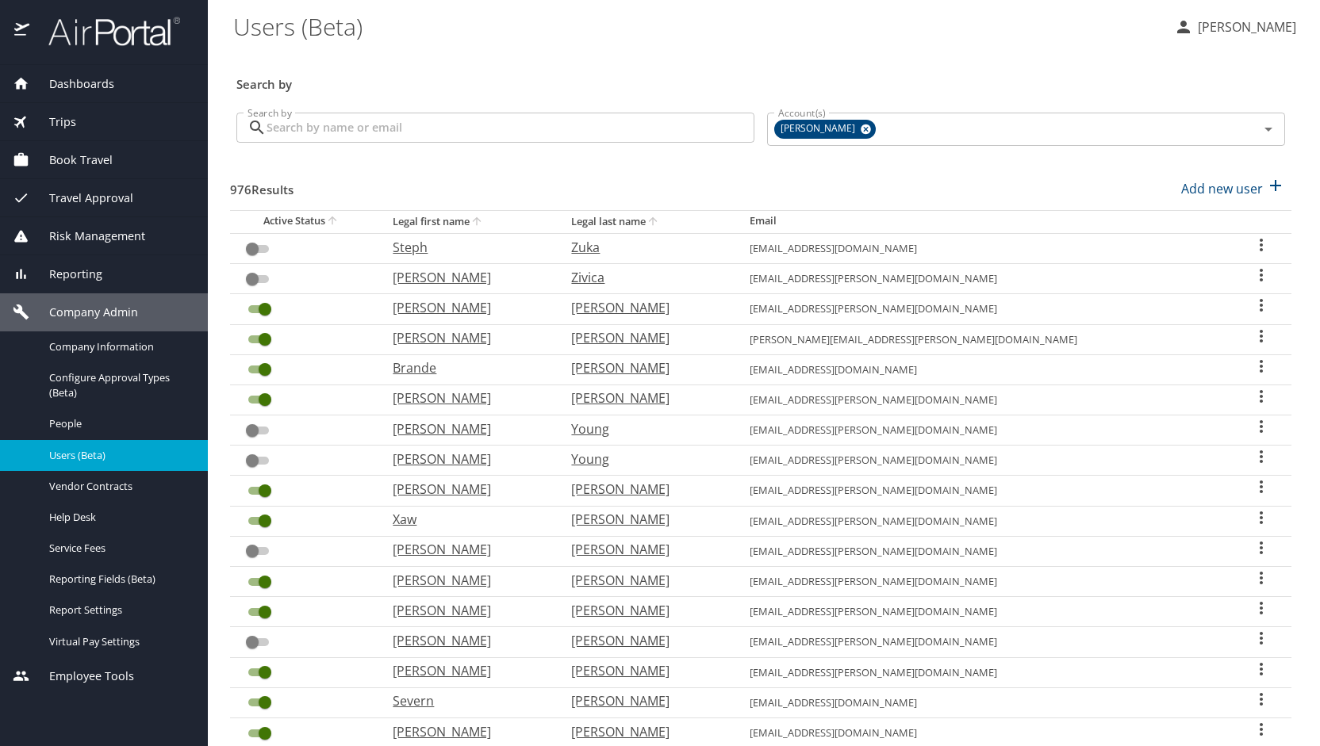
click at [414, 132] on input "Search by" at bounding box center [510, 128] width 488 height 30
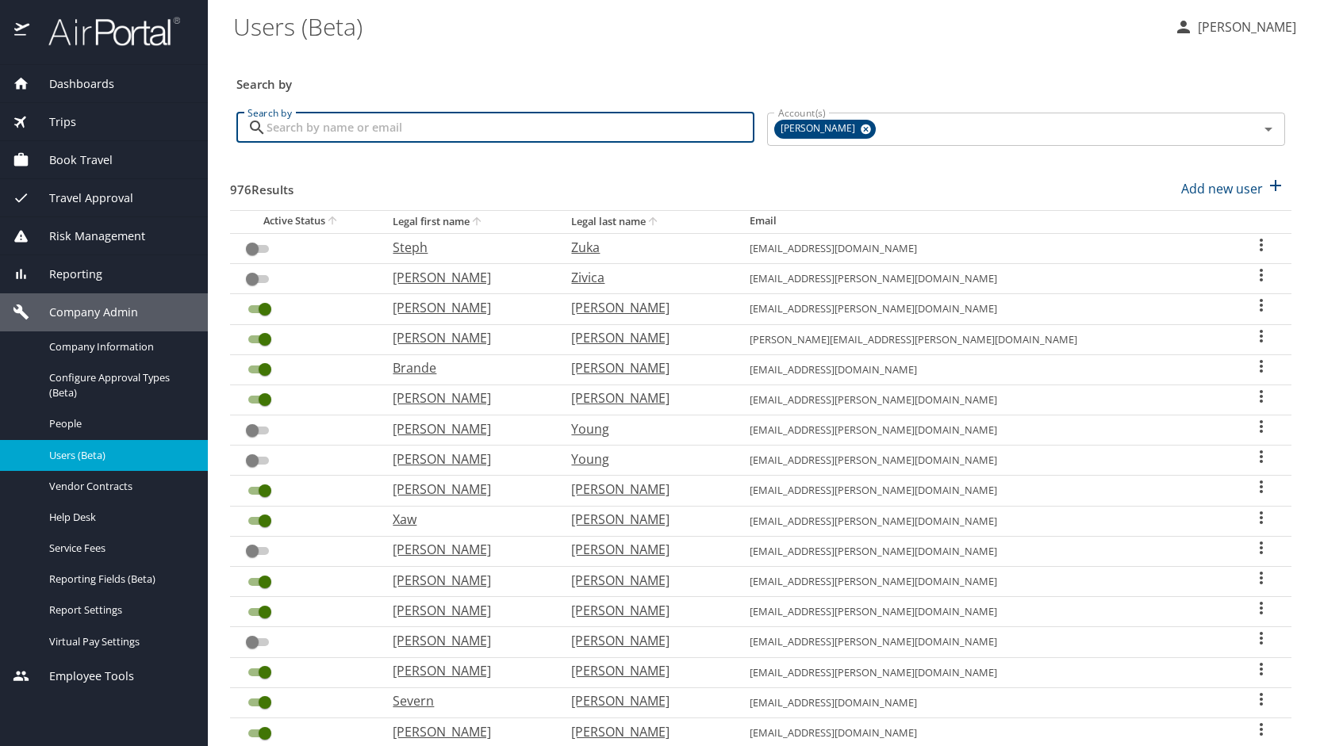
click at [414, 132] on input "Search by" at bounding box center [510, 128] width 488 height 30
type input "small"
checkbox input "true"
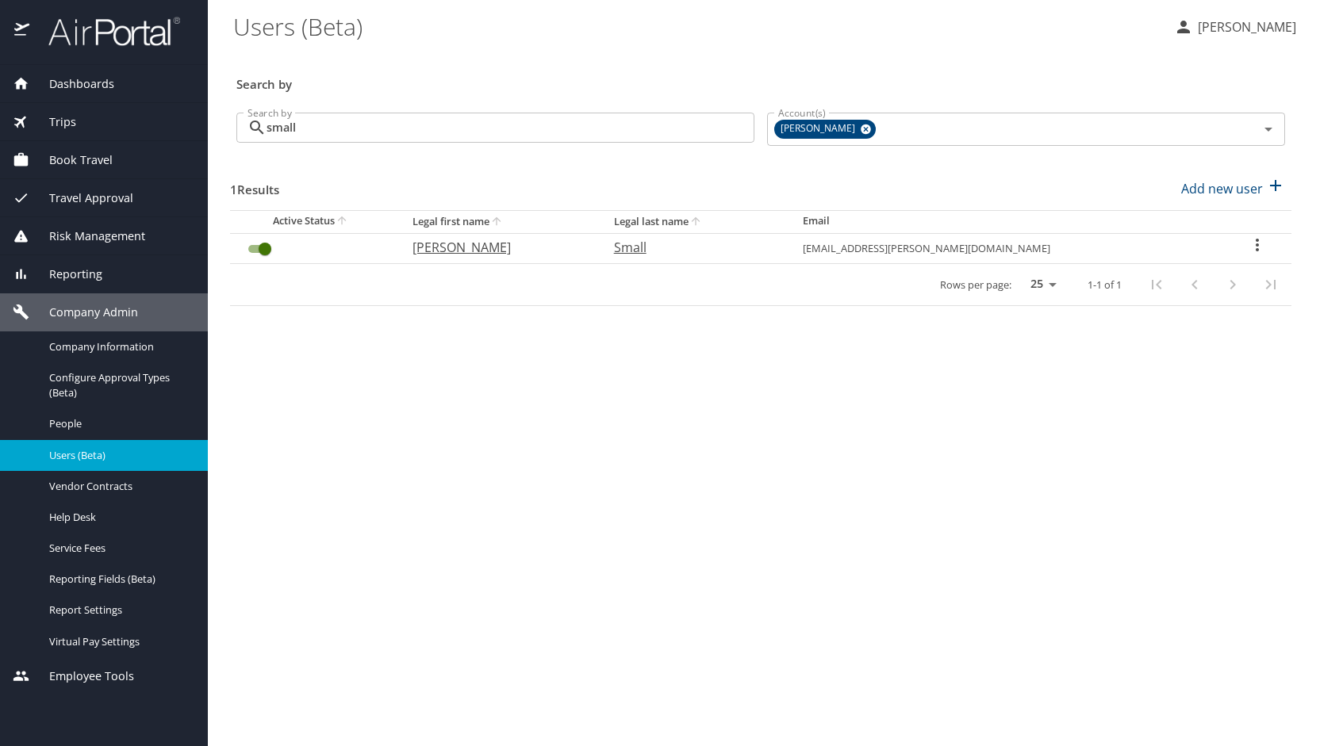
click at [484, 249] on p "[PERSON_NAME]" at bounding box center [497, 247] width 170 height 19
select select "US"
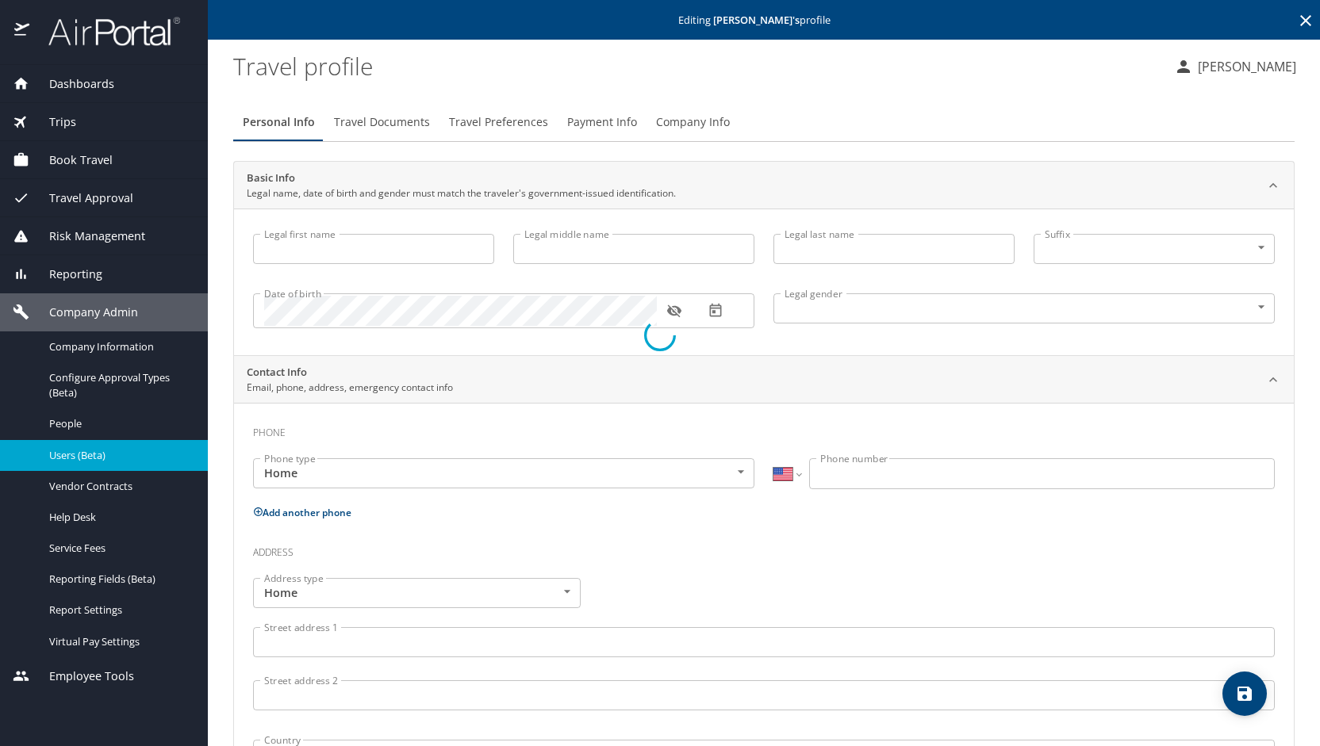
type input "[PERSON_NAME]"
type input "Small"
type input "[DEMOGRAPHIC_DATA]"
type input "[PERSON_NAME]"
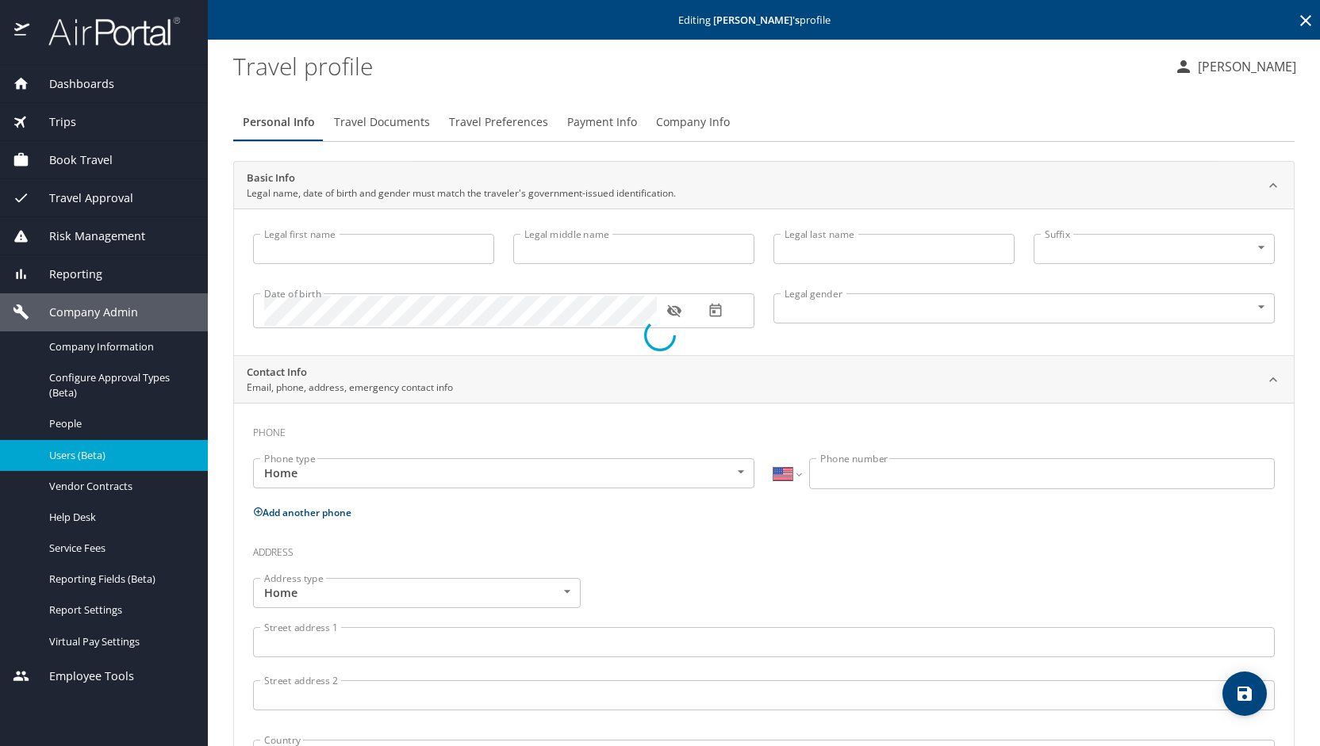
type input "Small"
type input "[PHONE_NUMBER]"
select select "US"
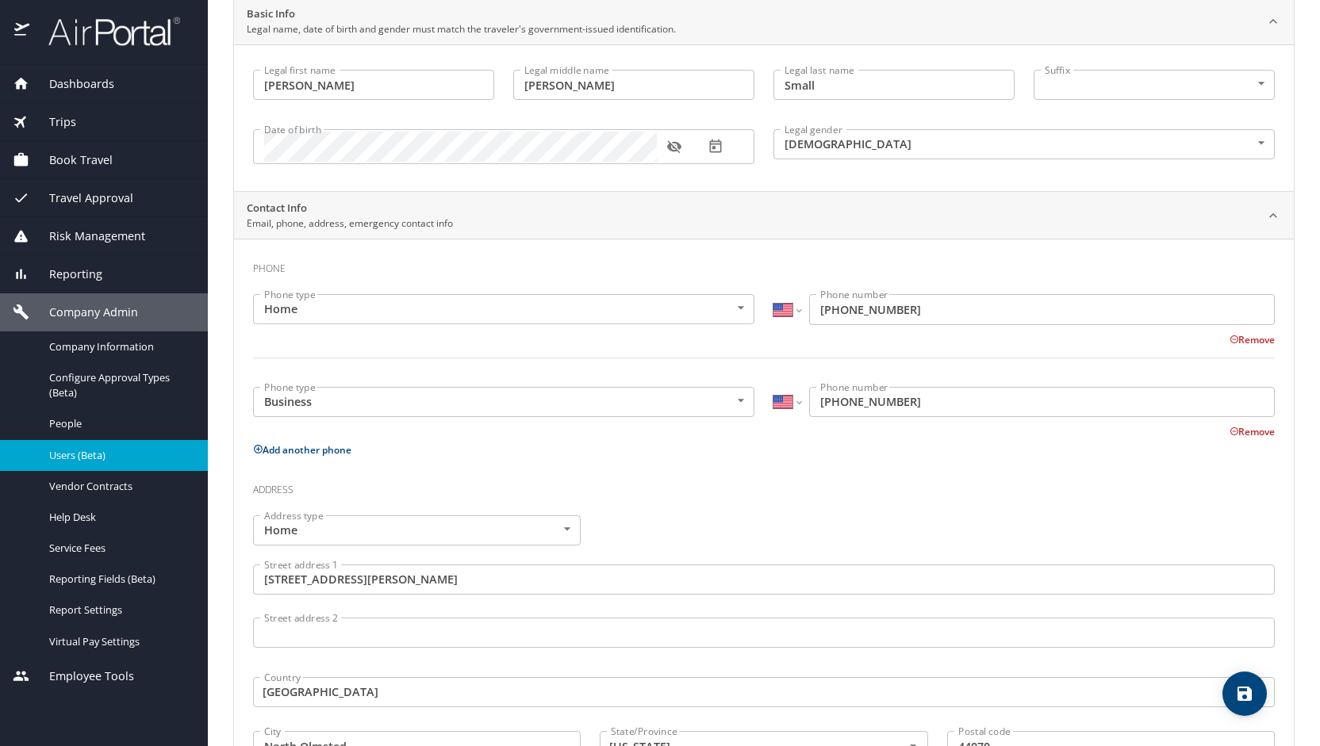
scroll to position [207, 0]
